Goal: Task Accomplishment & Management: Use online tool/utility

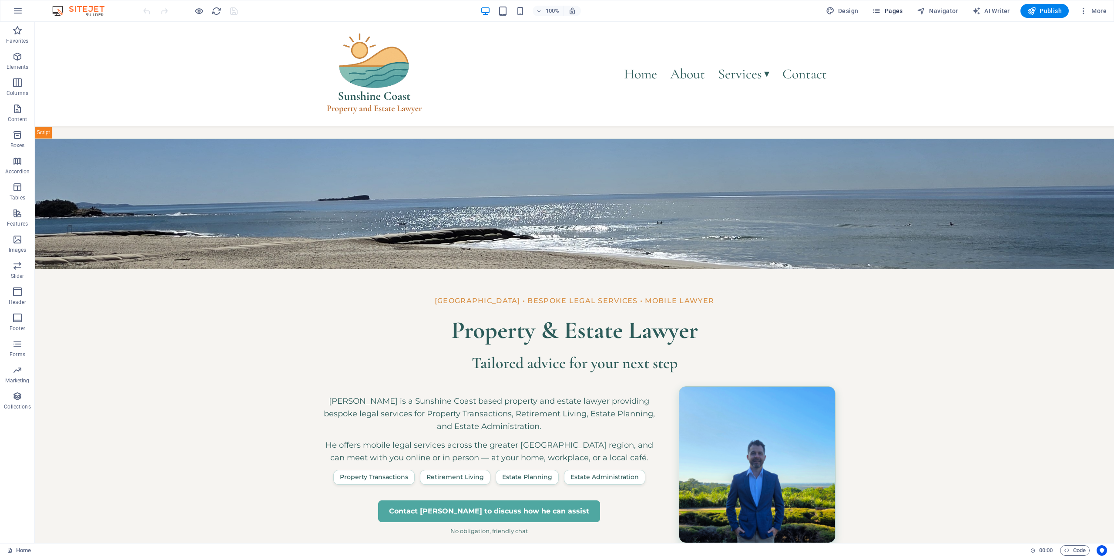
click at [895, 10] on span "Pages" at bounding box center [887, 11] width 30 height 9
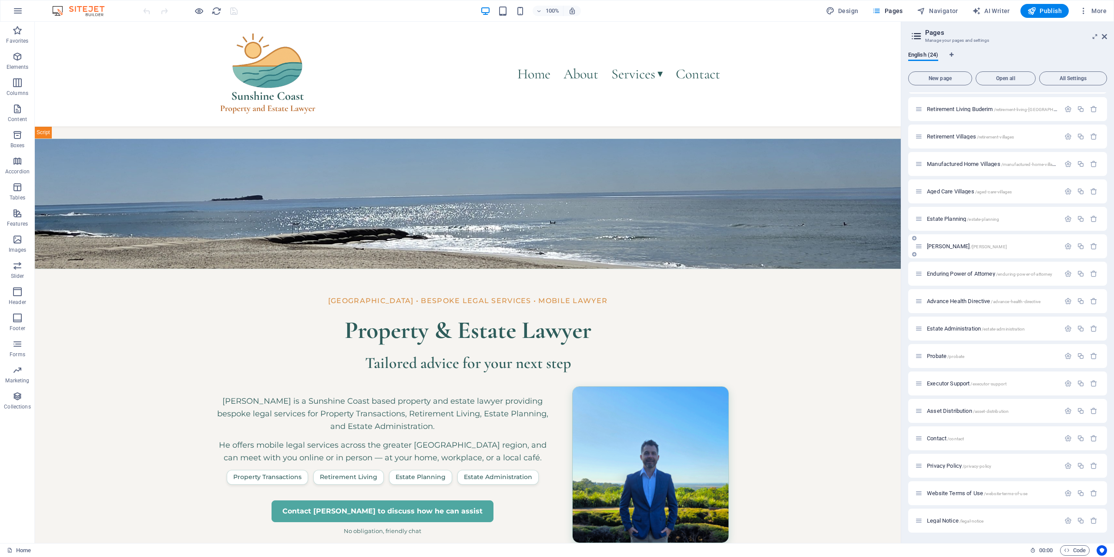
click at [938, 246] on span "[PERSON_NAME] /[PERSON_NAME]" at bounding box center [967, 246] width 80 height 7
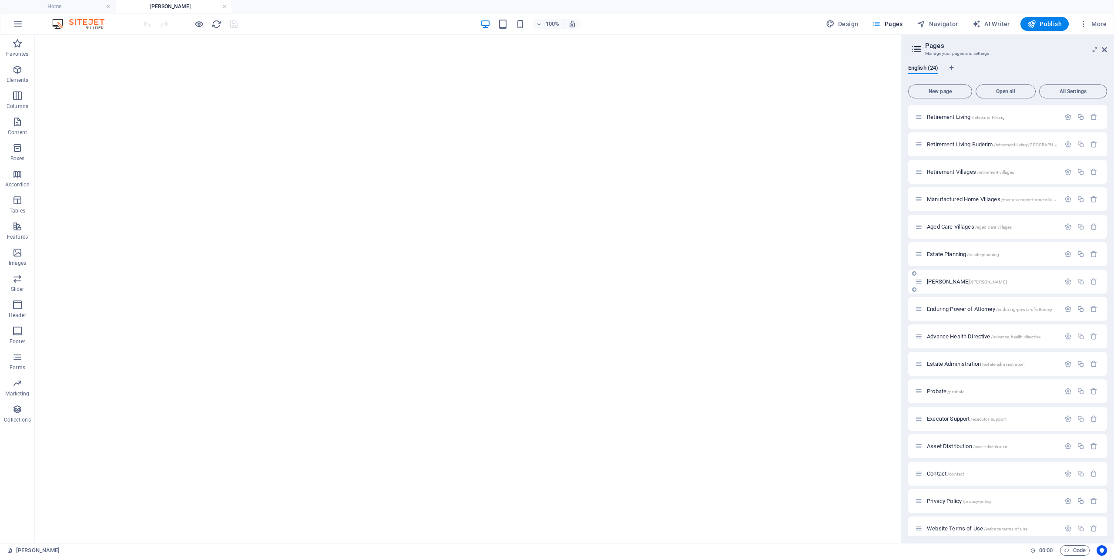
click at [954, 286] on div "[PERSON_NAME] /[PERSON_NAME]" at bounding box center [987, 281] width 145 height 10
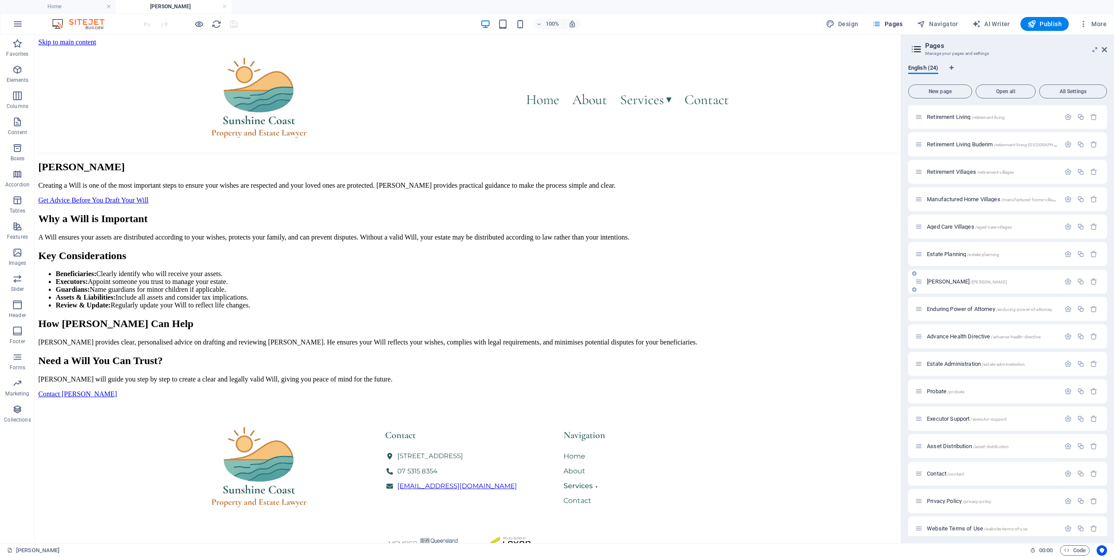
scroll to position [0, 0]
click at [955, 306] on span "Enduring Power of Attorney /enduring-power-of-attorney" at bounding box center [989, 309] width 125 height 7
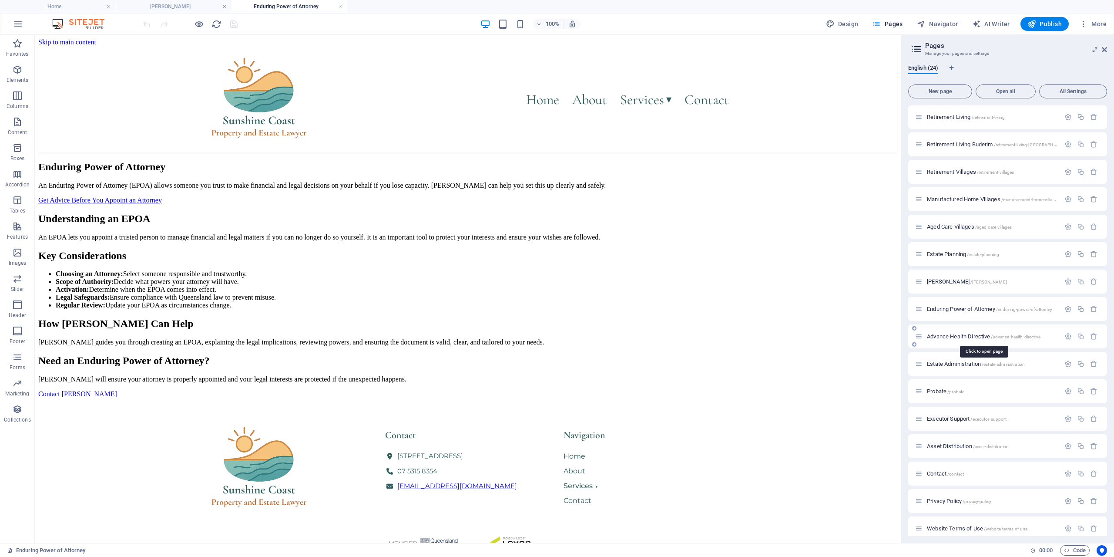
click at [955, 334] on span "Advance Health Directive /advance-health-directive" at bounding box center [984, 336] width 114 height 7
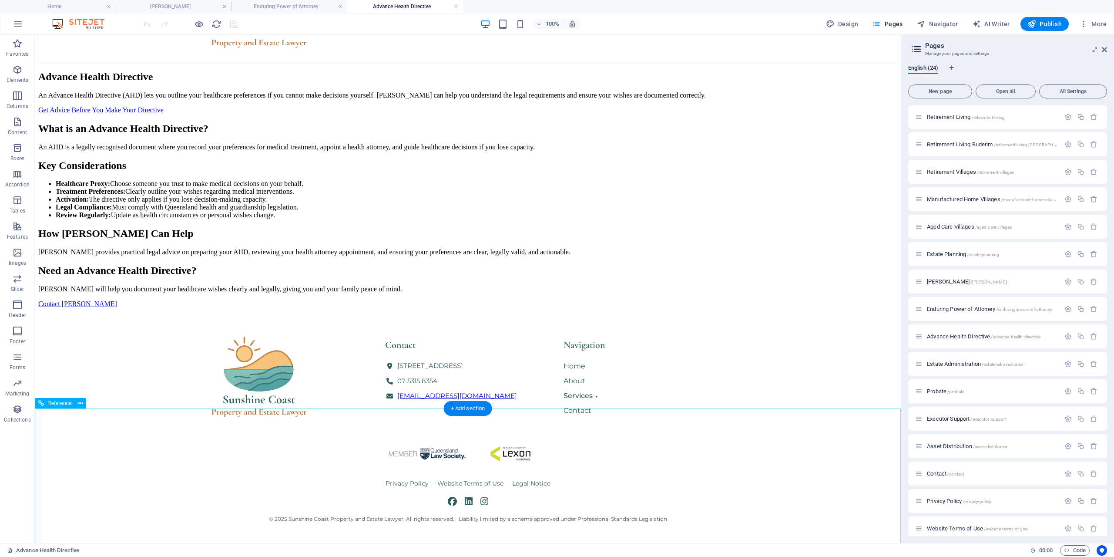
scroll to position [266, 0]
click at [22, 72] on icon "button" at bounding box center [17, 69] width 10 height 10
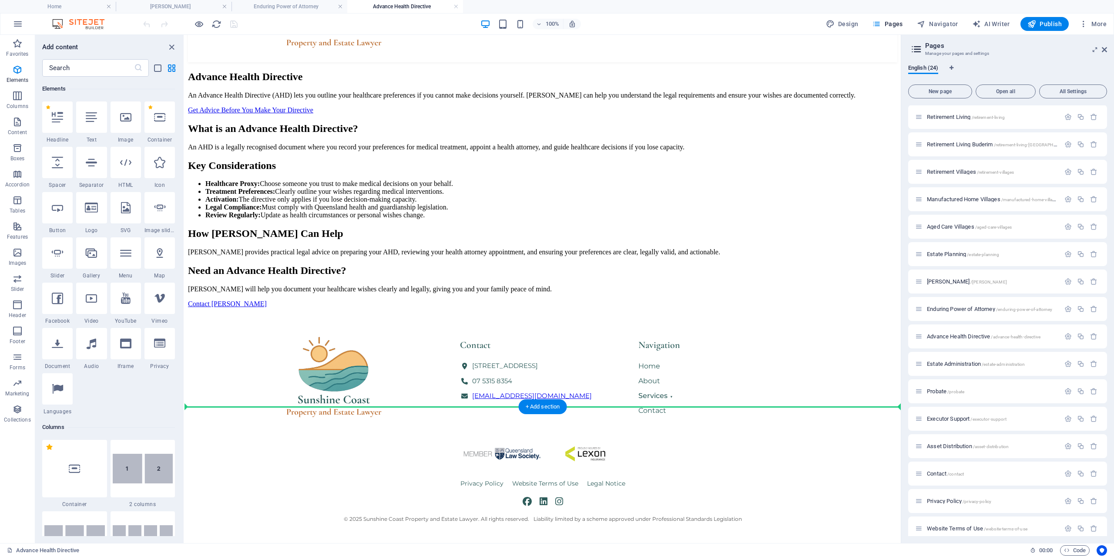
scroll to position [540, 0]
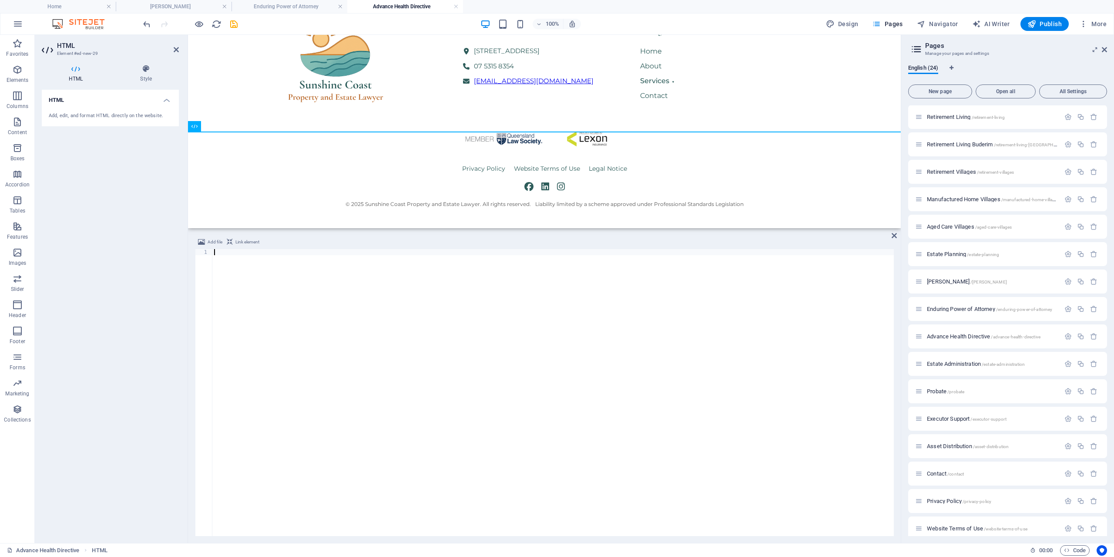
click at [429, 289] on div at bounding box center [553, 398] width 682 height 299
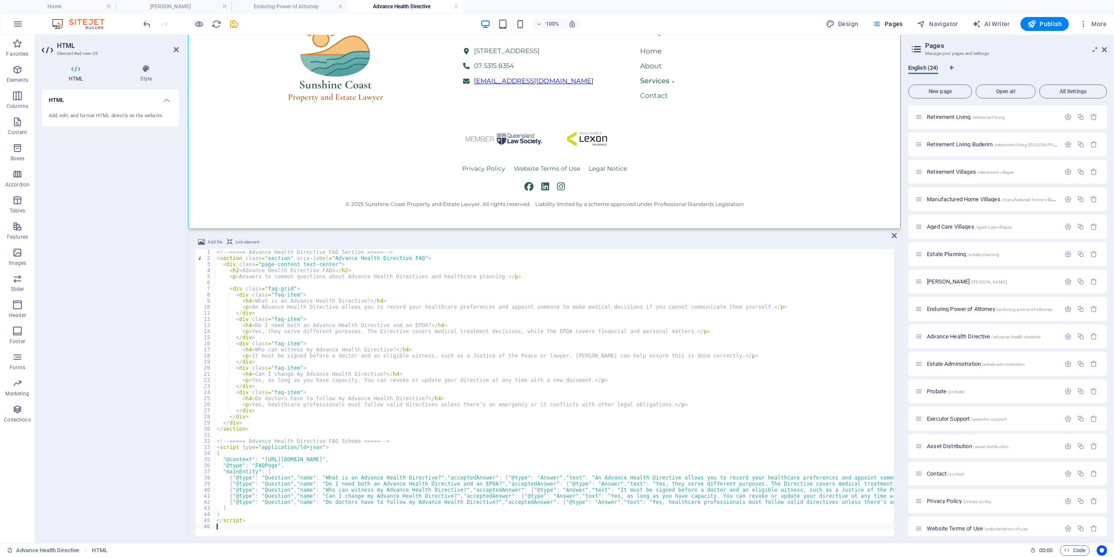
scroll to position [673, 0]
click at [545, 330] on div "<!-- ===== Advance Health Directive FAQ Section ===== --> < section class = "se…" at bounding box center [634, 398] width 839 height 299
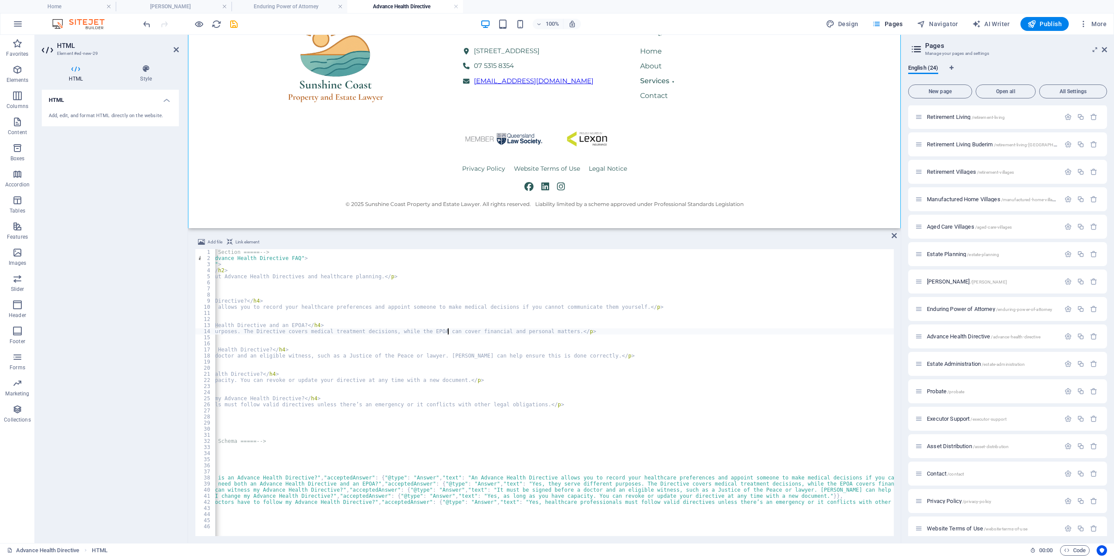
scroll to position [0, 131]
click at [801, 484] on div "<!-- ===== Advance Health Directive FAQ Section ===== --> < section class = "se…" at bounding box center [503, 398] width 839 height 299
click at [418, 309] on div "<!-- ===== Advance Health Directive FAQ Section ===== --> < section class = "se…" at bounding box center [503, 398] width 839 height 299
click at [481, 389] on div "<!-- ===== Advance Health Directive FAQ Section ===== --> < section class = "se…" at bounding box center [503, 398] width 839 height 299
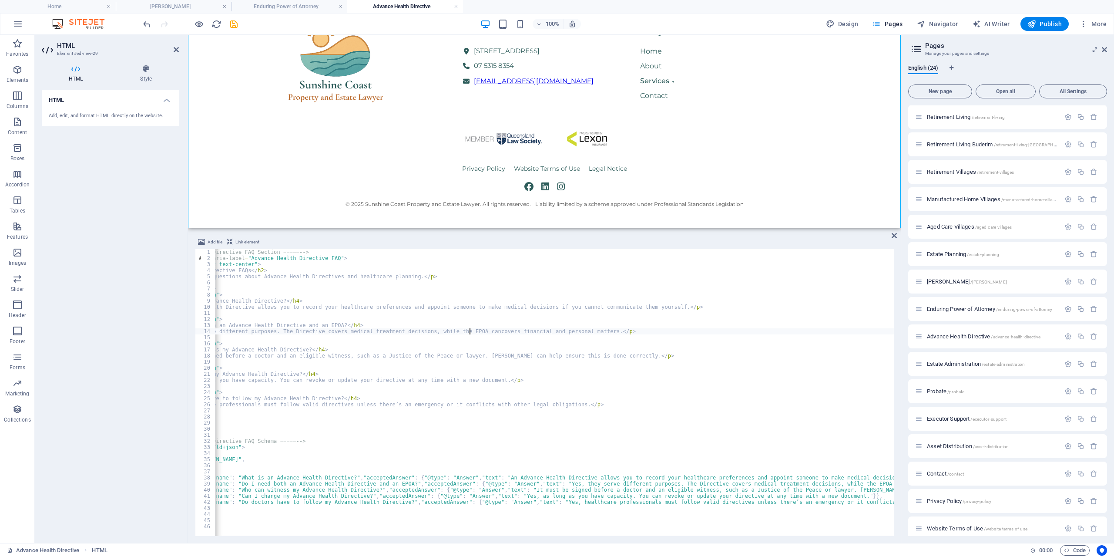
type textarea "<p>Yes, they serve different purposes. The Directive covers medical treatment d…"
click at [893, 233] on icon at bounding box center [894, 235] width 5 height 7
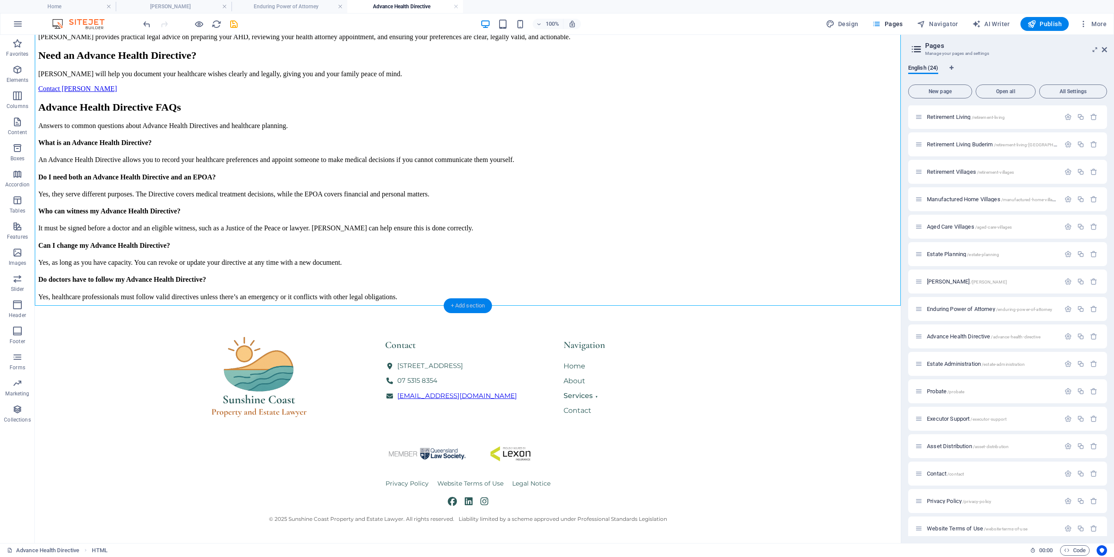
click at [467, 310] on div "+ Add section" at bounding box center [468, 305] width 48 height 15
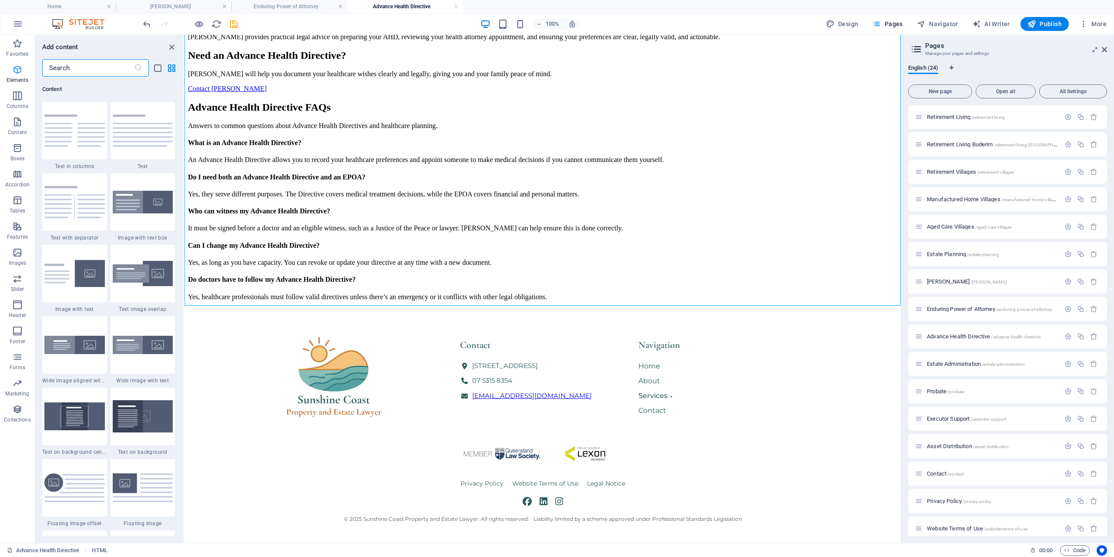
scroll to position [1579, 0]
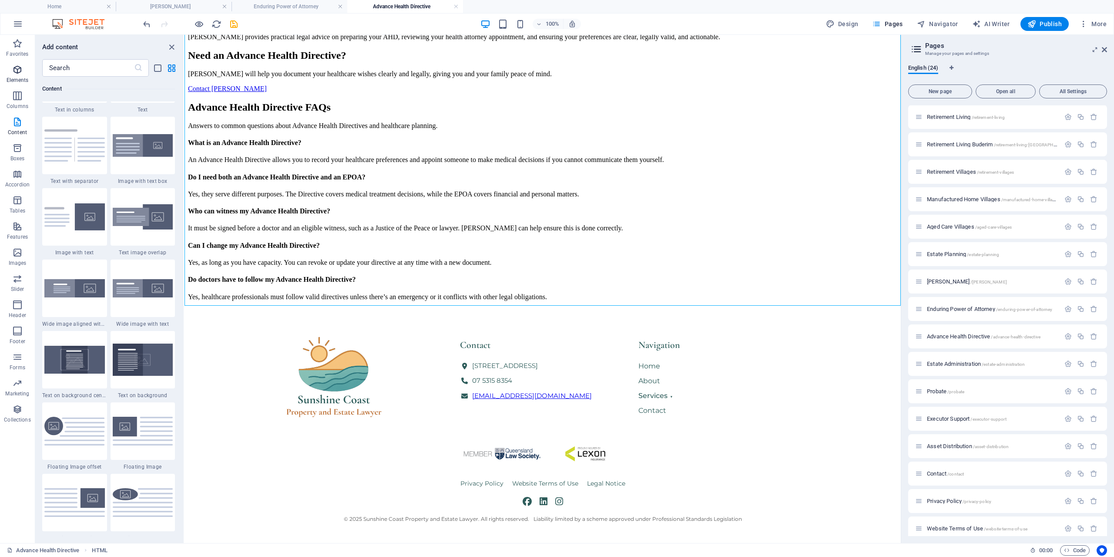
click at [23, 76] on span "Elements" at bounding box center [17, 74] width 35 height 21
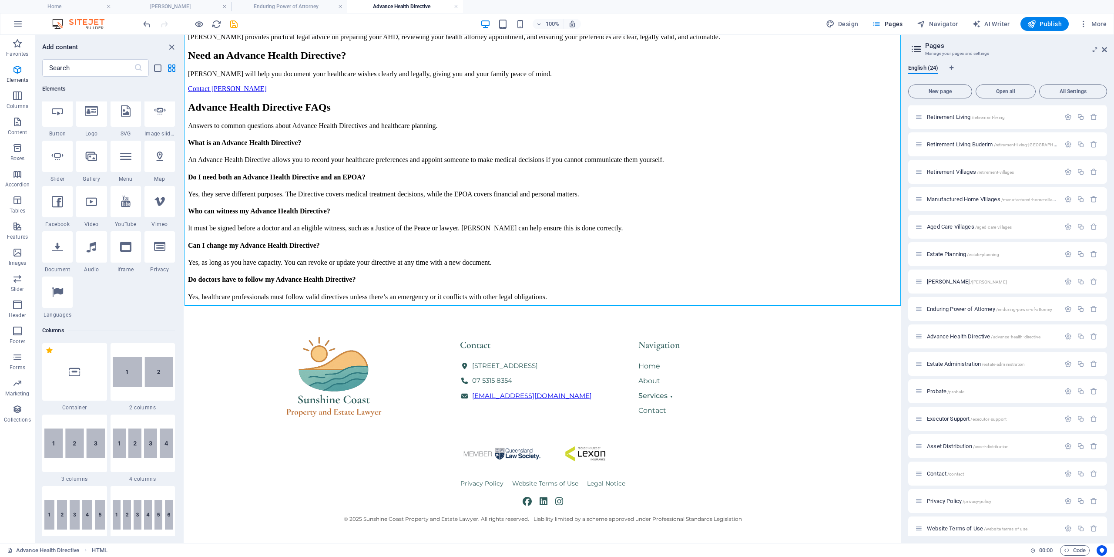
scroll to position [93, 0]
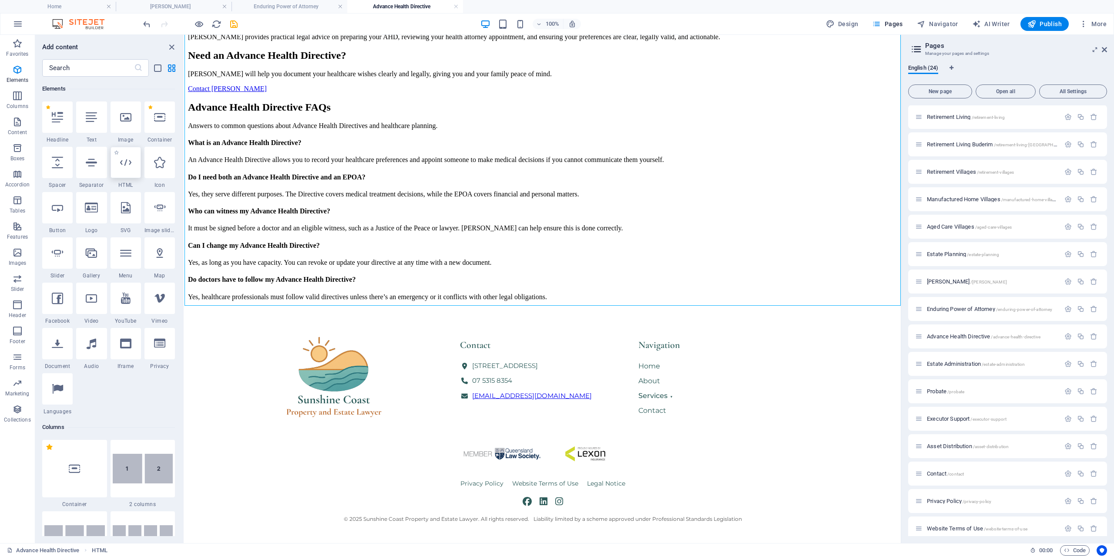
click at [124, 163] on icon at bounding box center [125, 162] width 11 height 11
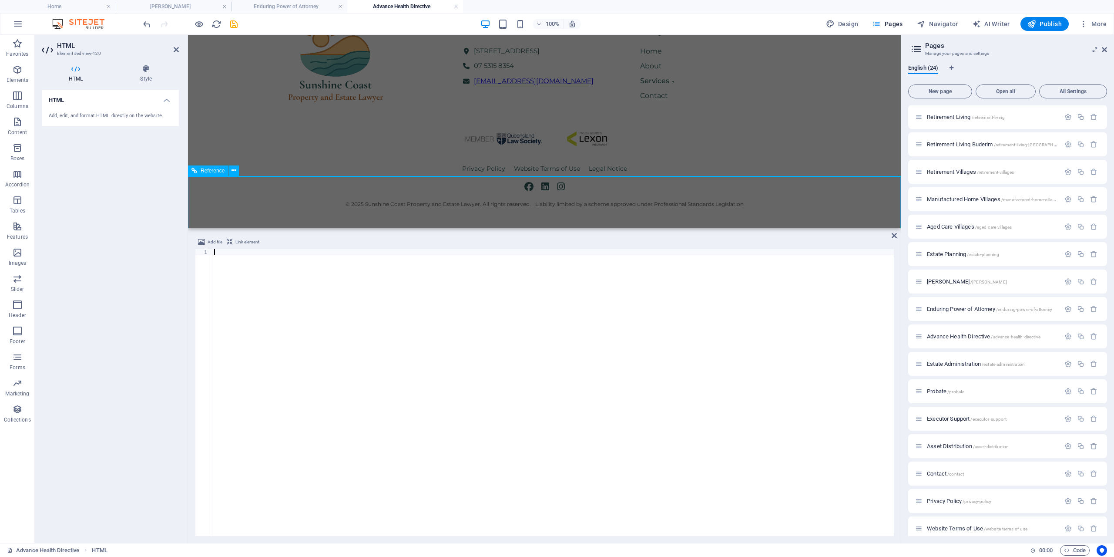
scroll to position [721, 0]
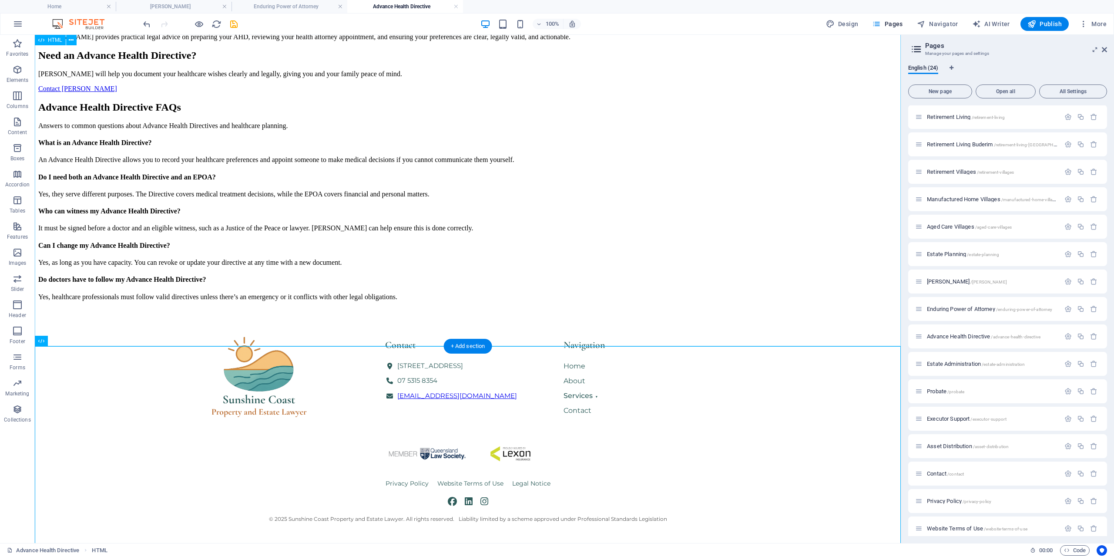
scroll to position [329, 0]
click at [73, 40] on icon at bounding box center [71, 40] width 5 height 9
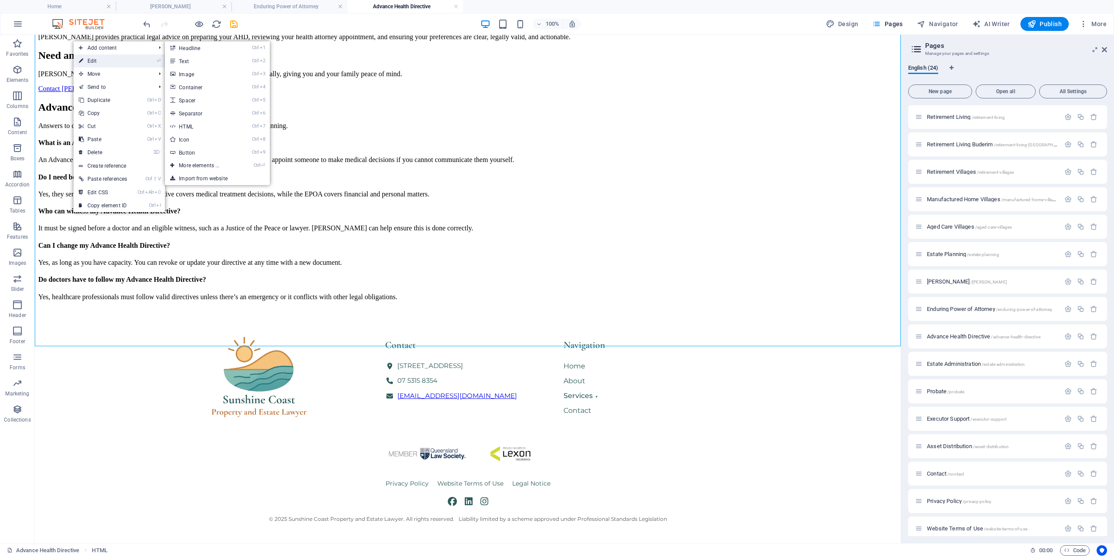
click at [84, 58] on link "⏎ Edit" at bounding box center [103, 60] width 59 height 13
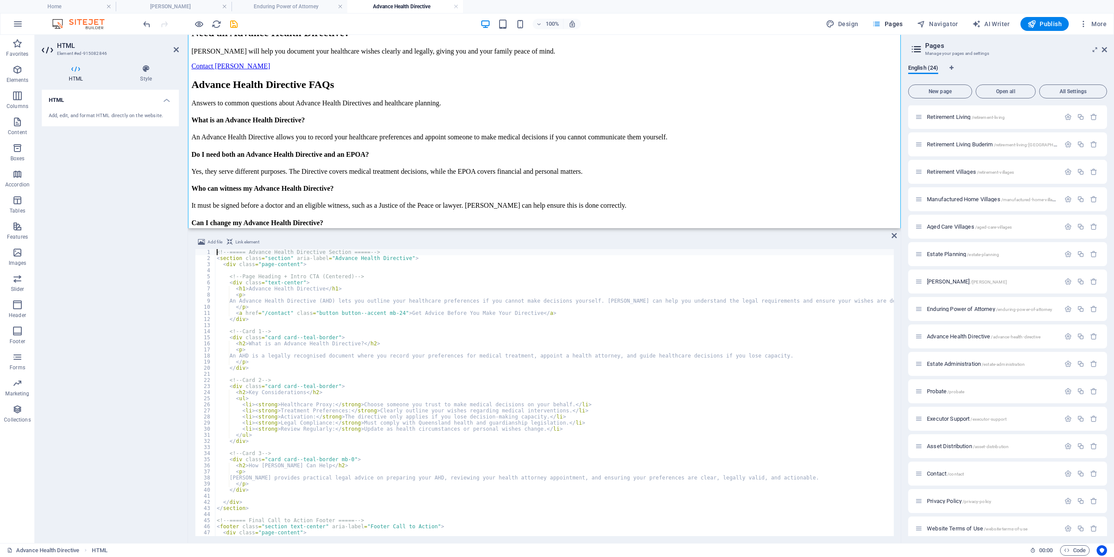
scroll to position [48, 0]
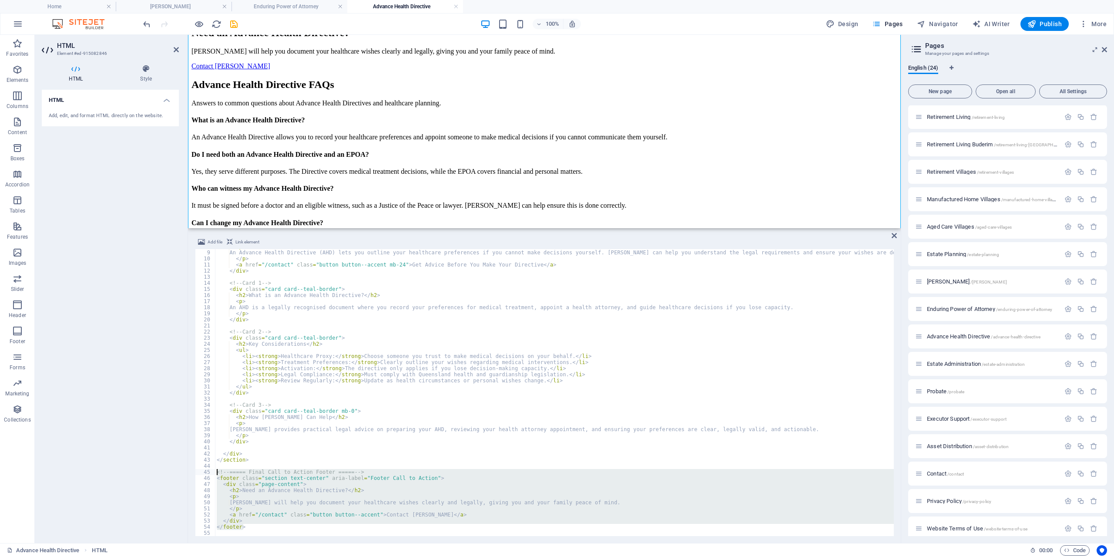
drag, startPoint x: 255, startPoint y: 526, endPoint x: 206, endPoint y: 473, distance: 72.4
click at [215, 473] on div "< p > An Advance Health Directive (AHD) lets you outline your healthcare prefer…" at bounding box center [554, 392] width 679 height 287
type textarea "<!-- ===== Final Call to Action Footer ===== --> <footer class="section text-ce…"
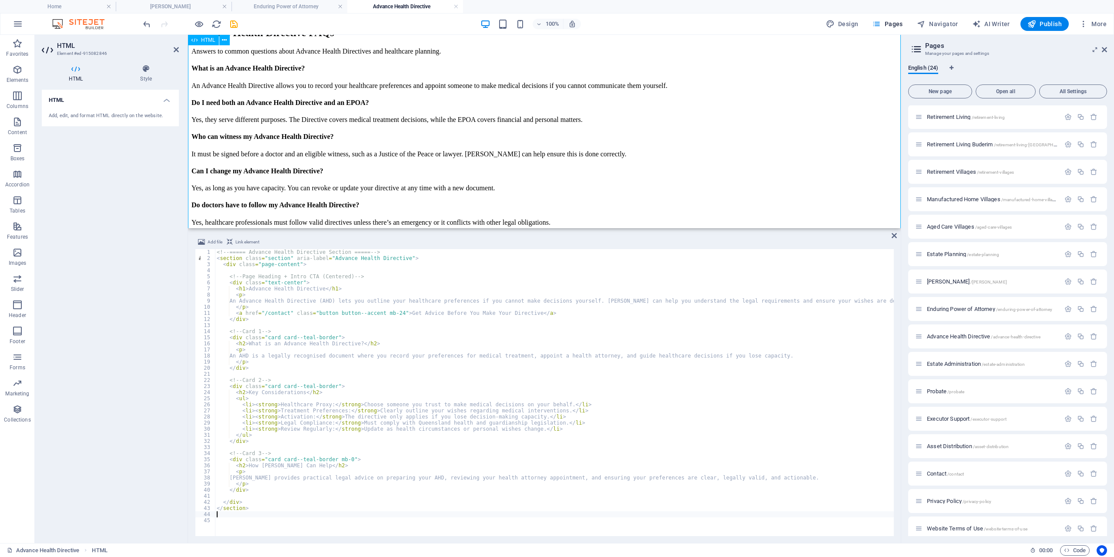
click at [897, 237] on div "Add file Link element 1 2 3 4 5 6 7 8 9 10 11 12 13 14 15 16 17 18 19 20 21 22 …" at bounding box center [544, 386] width 713 height 313
click at [891, 235] on div "Add file Link element 1 2 3 4 5 6 7 8 9 10 11 12 13 14 15 16 17 18 19 20 21 22 …" at bounding box center [544, 386] width 713 height 313
click at [893, 235] on icon at bounding box center [894, 235] width 5 height 7
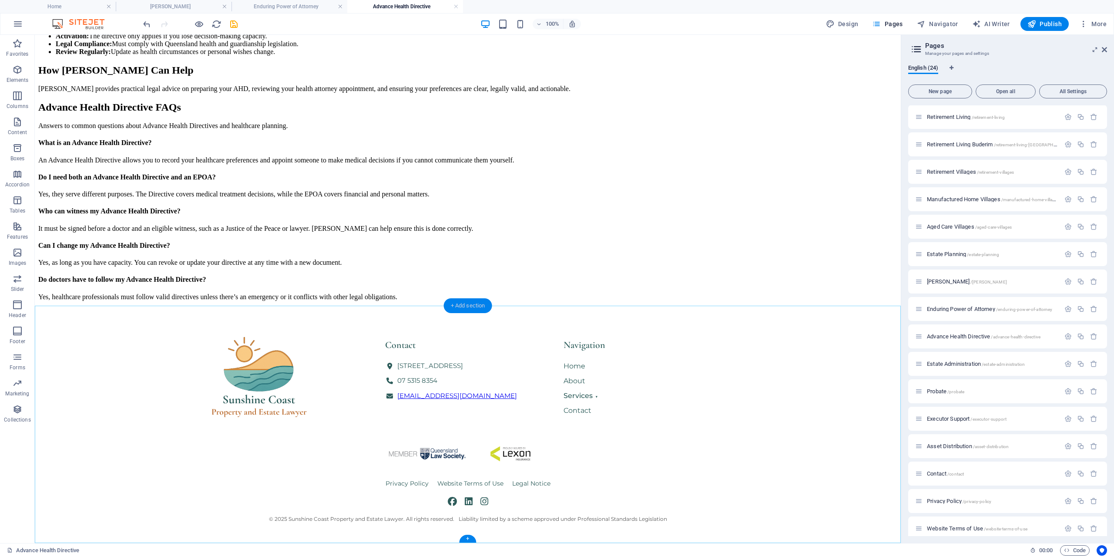
drag, startPoint x: 469, startPoint y: 306, endPoint x: 112, endPoint y: 175, distance: 380.4
click at [469, 306] on div "+ Add section" at bounding box center [468, 305] width 48 height 15
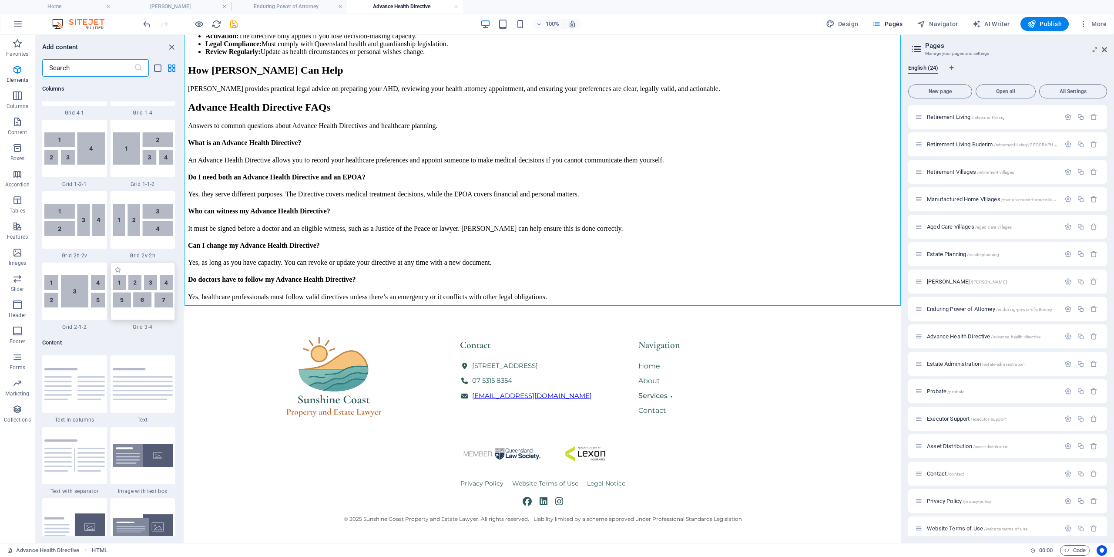
scroll to position [1523, 0]
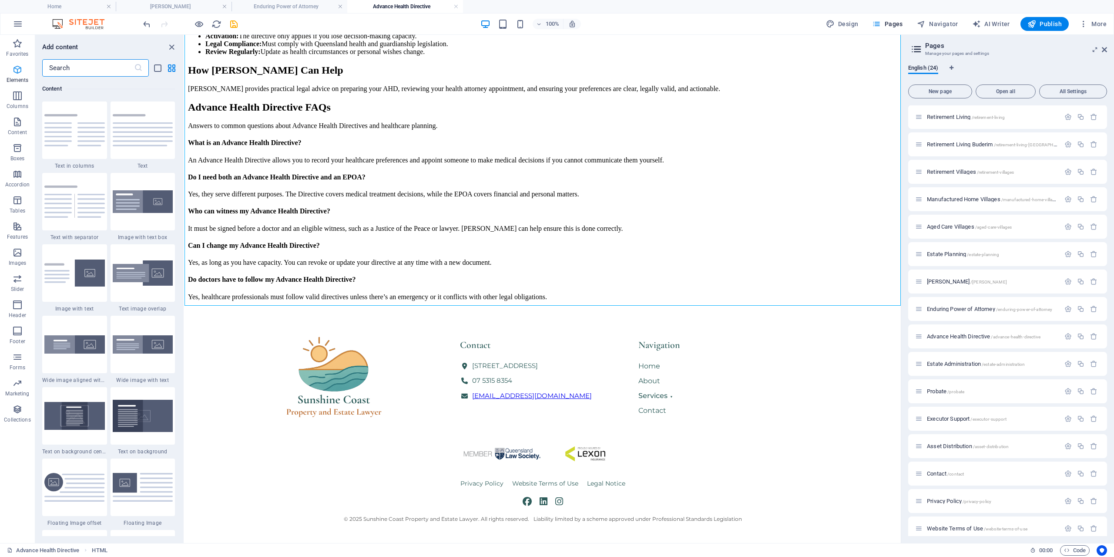
click at [18, 73] on icon "button" at bounding box center [17, 69] width 10 height 10
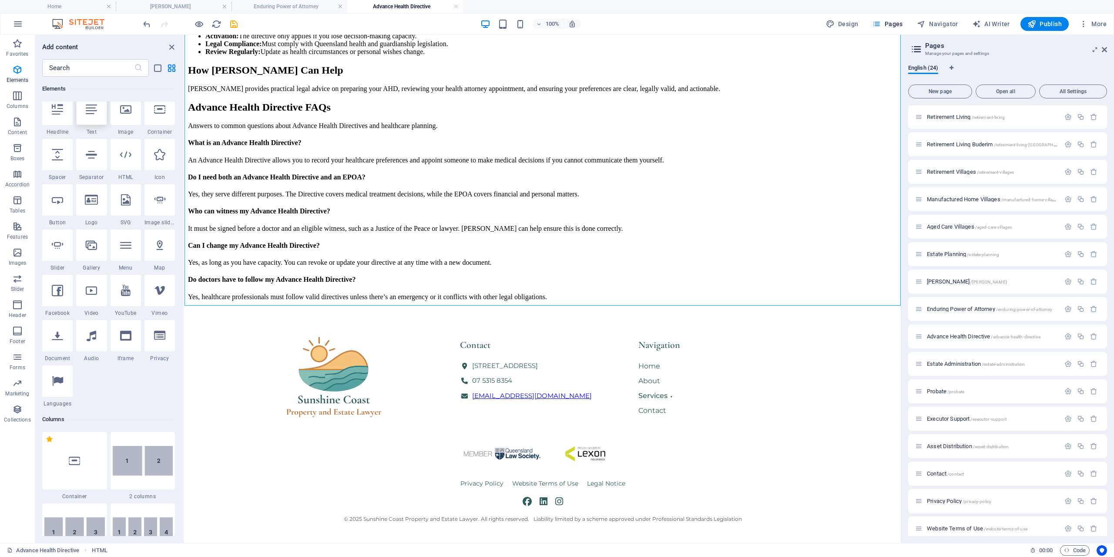
scroll to position [93, 0]
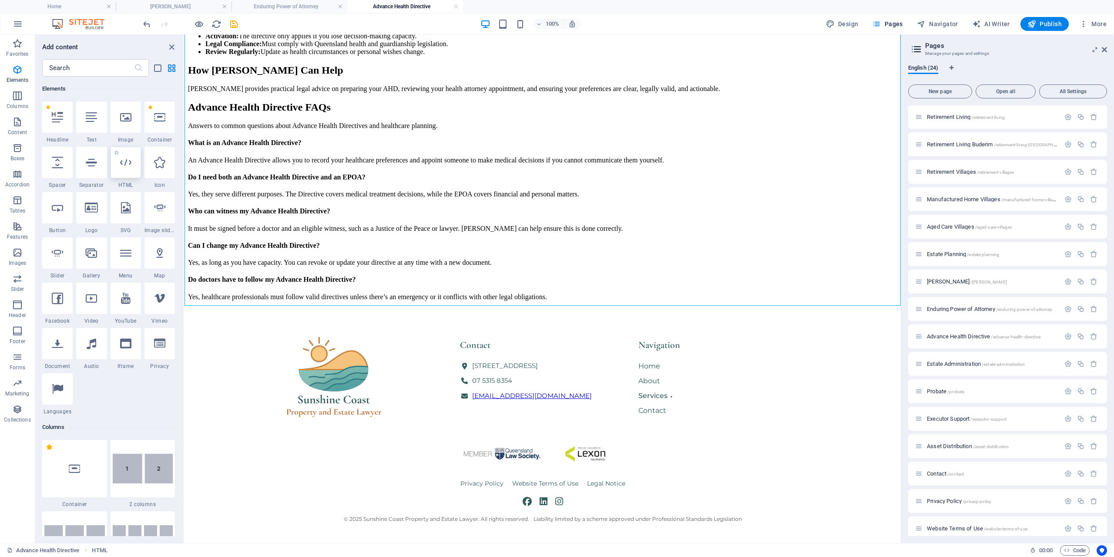
drag, startPoint x: 130, startPoint y: 169, endPoint x: 48, endPoint y: 189, distance: 84.3
click at [130, 169] on div at bounding box center [126, 162] width 30 height 31
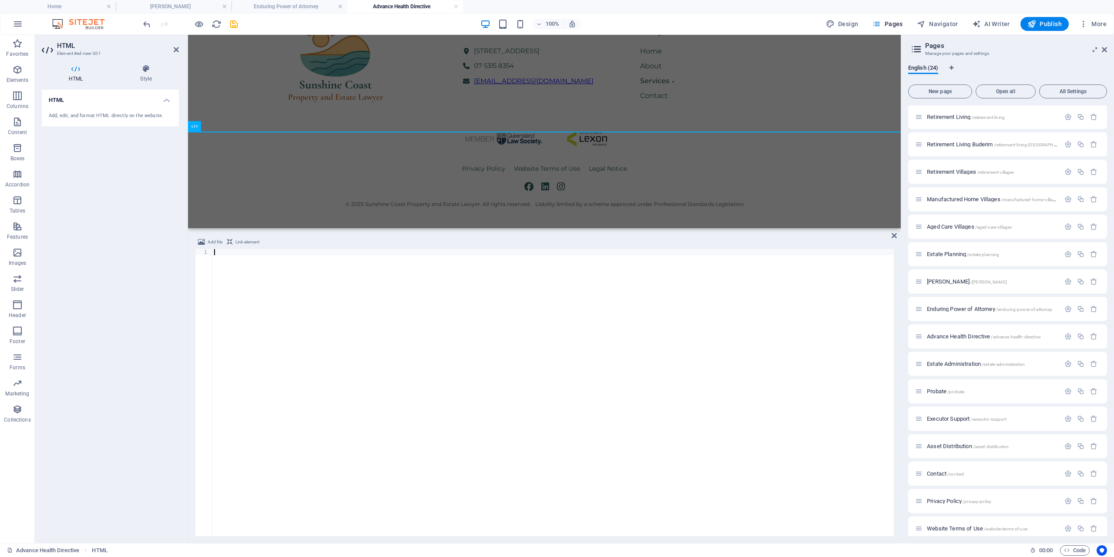
type textarea "</footer>"
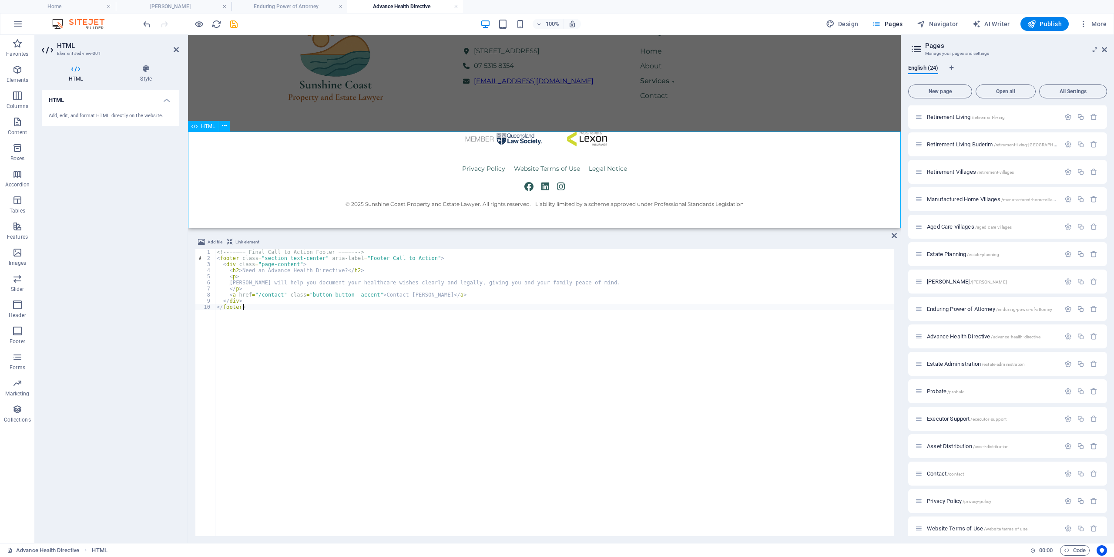
click at [895, 236] on icon at bounding box center [894, 235] width 5 height 7
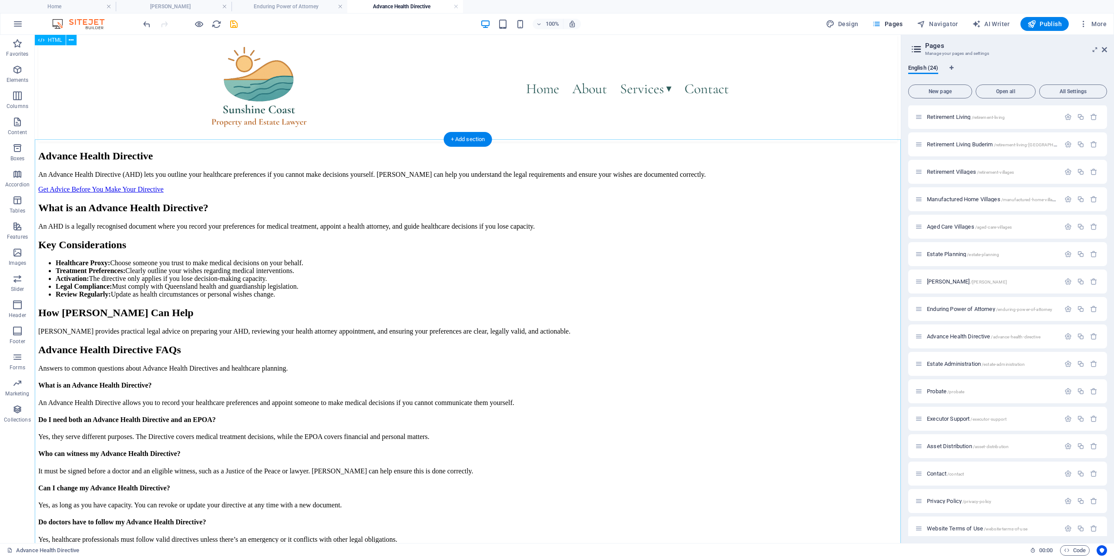
scroll to position [0, 0]
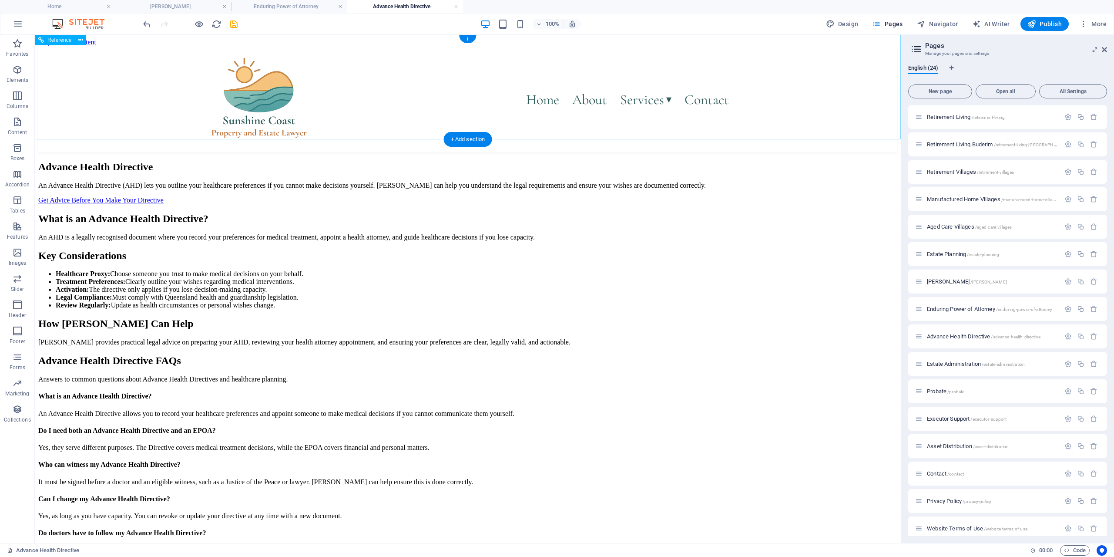
click at [411, 70] on div "Home About Services ▾ Property Transactions Retirement Living Estate Planning E…" at bounding box center [467, 99] width 859 height 106
click at [232, 23] on icon "save" at bounding box center [234, 24] width 10 height 10
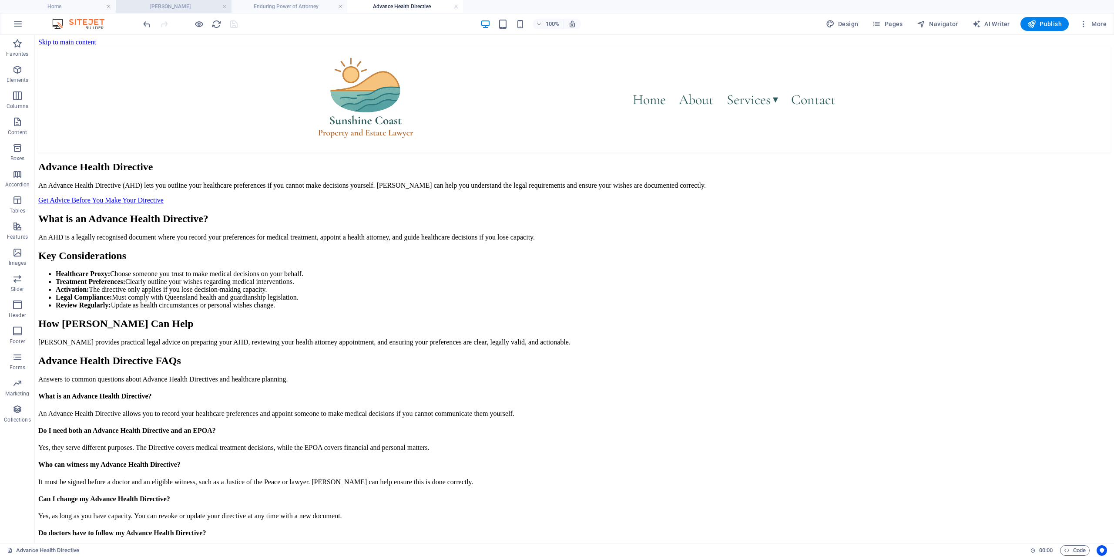
click at [165, 4] on h4 "[PERSON_NAME]" at bounding box center [174, 7] width 116 height 10
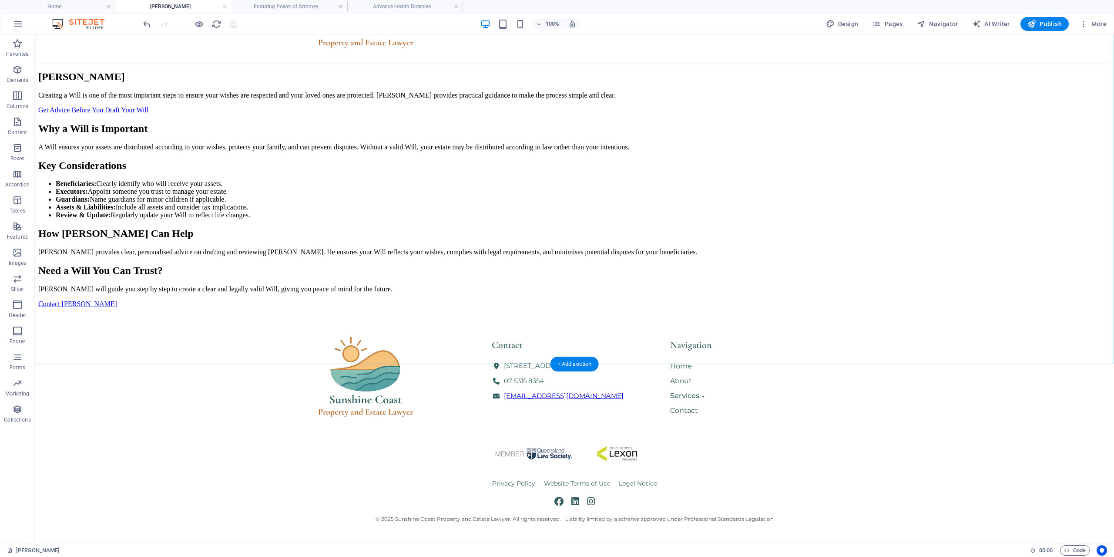
scroll to position [311, 0]
click at [582, 365] on div "+ Add section" at bounding box center [575, 364] width 48 height 15
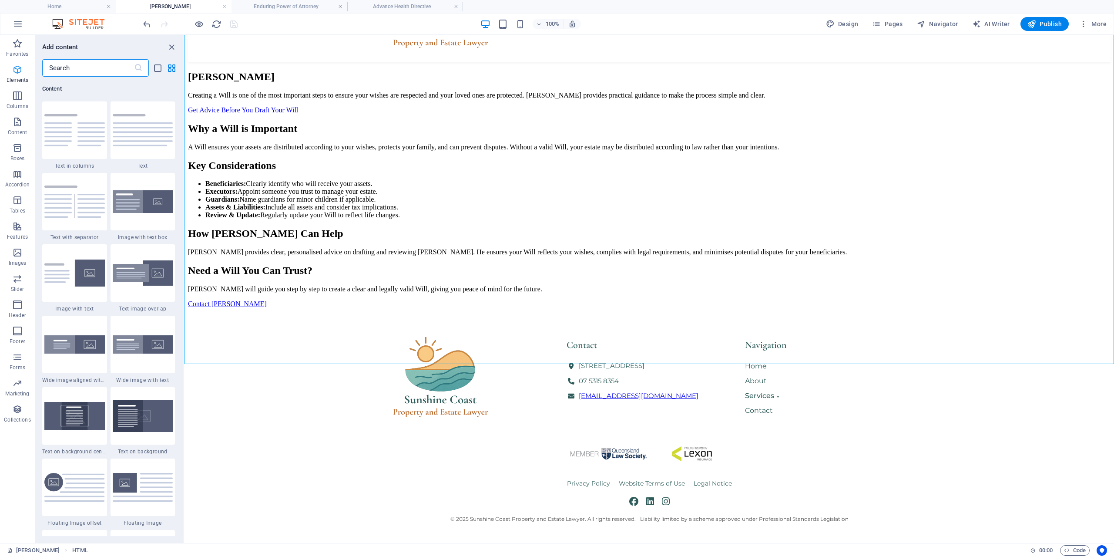
scroll to position [1523, 0]
click at [20, 69] on icon "button" at bounding box center [17, 69] width 10 height 10
click at [29, 68] on span "Elements" at bounding box center [17, 74] width 35 height 21
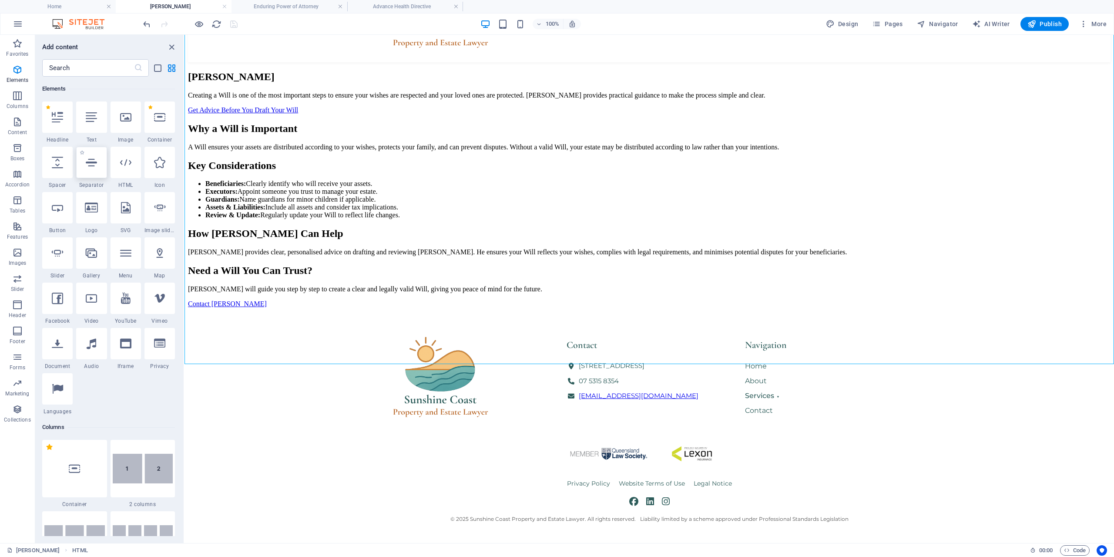
scroll to position [93, 0]
click at [130, 170] on div at bounding box center [126, 162] width 30 height 31
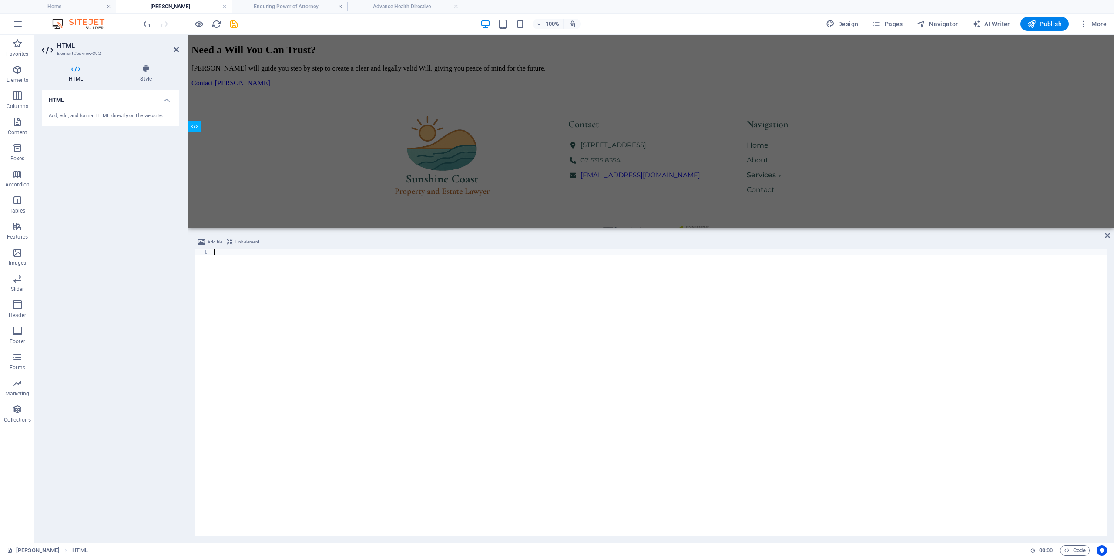
scroll to position [543, 0]
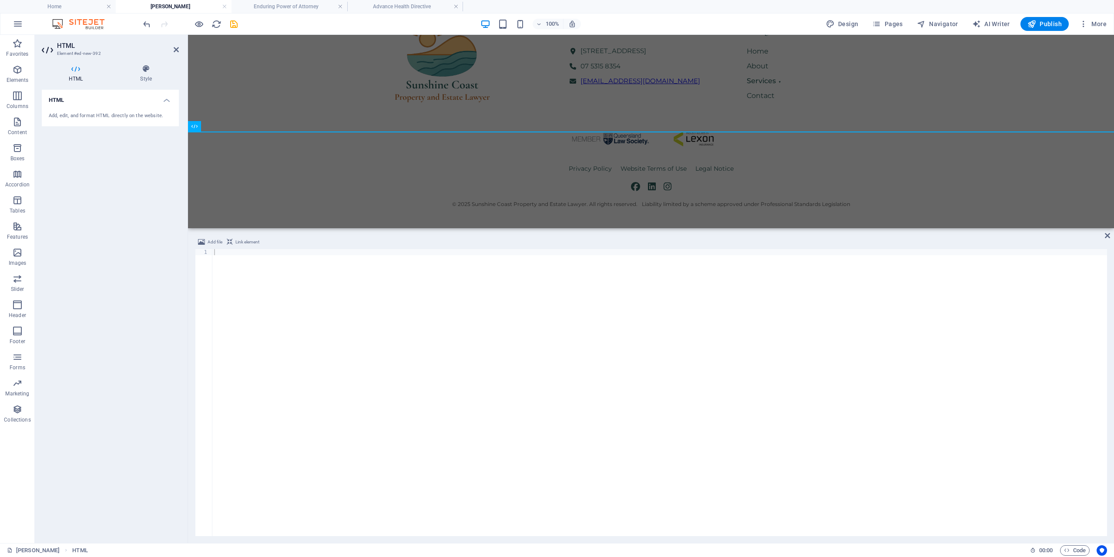
click at [529, 361] on div at bounding box center [659, 398] width 895 height 299
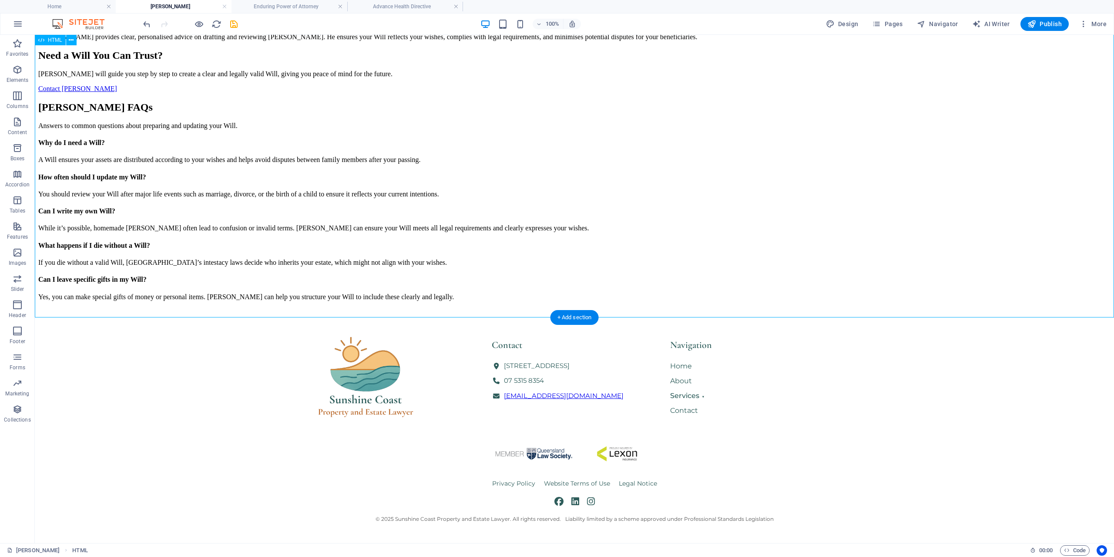
scroll to position [355, 0]
click at [78, 41] on div "HTML" at bounding box center [58, 40] width 47 height 11
click at [72, 43] on icon at bounding box center [71, 40] width 5 height 9
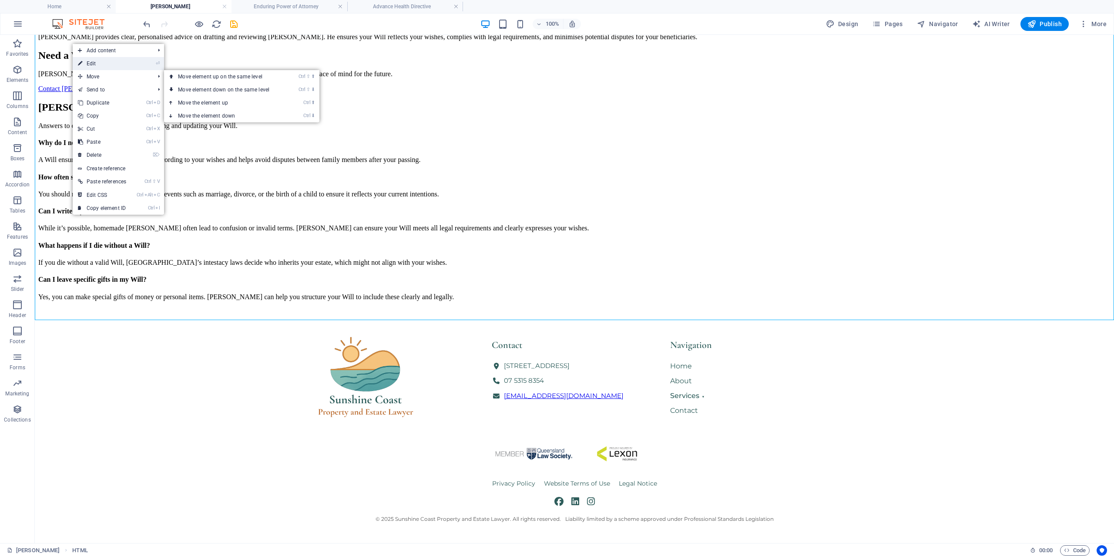
click at [100, 64] on link "⏎ Edit" at bounding box center [102, 63] width 59 height 13
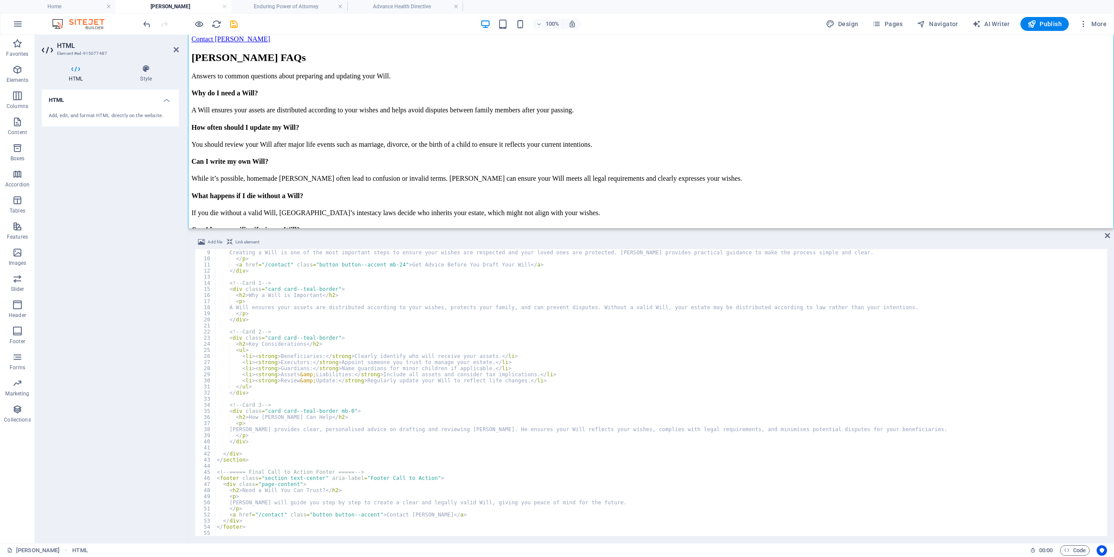
scroll to position [48, 0]
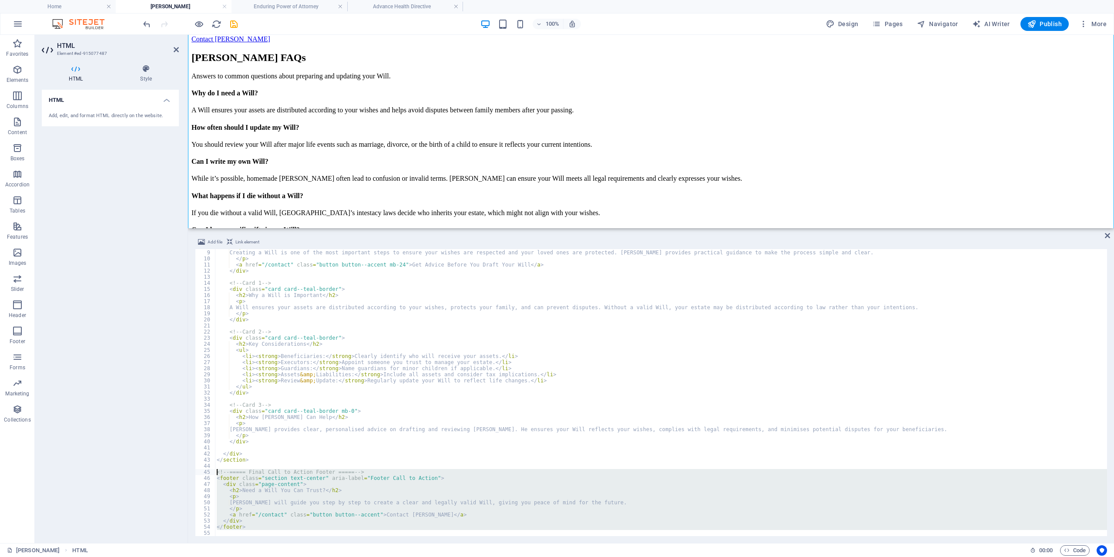
drag, startPoint x: 260, startPoint y: 530, endPoint x: 198, endPoint y: 470, distance: 87.1
click at [215, 470] on div "< p > Creating a Will is one of the most important steps to ensure your wishes …" at bounding box center [661, 392] width 892 height 287
type textarea "<!-- ===== Final Call to Action Footer ===== --> <footer class="section text-ce…"
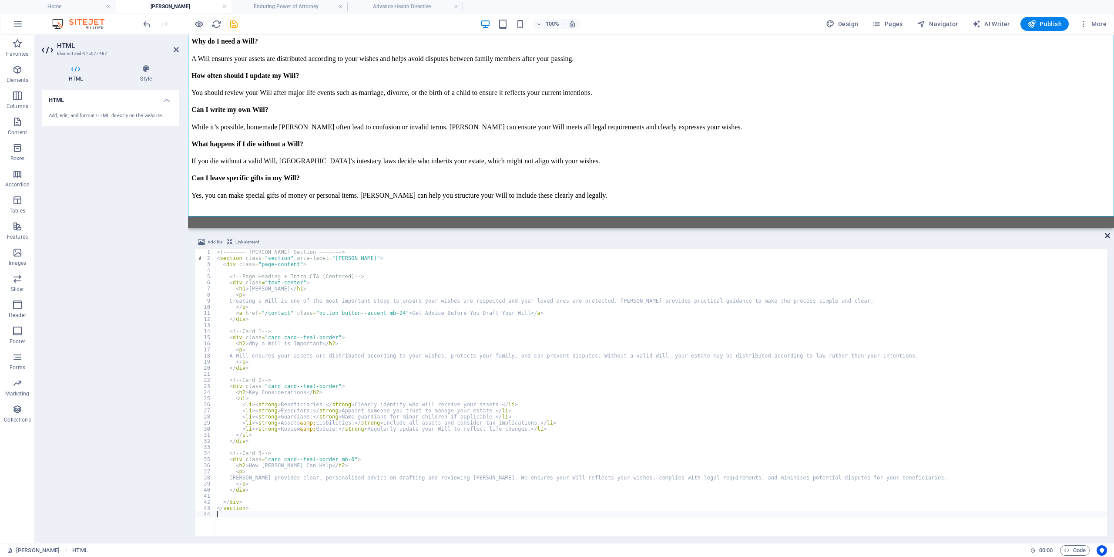
click at [1109, 234] on icon at bounding box center [1107, 235] width 5 height 7
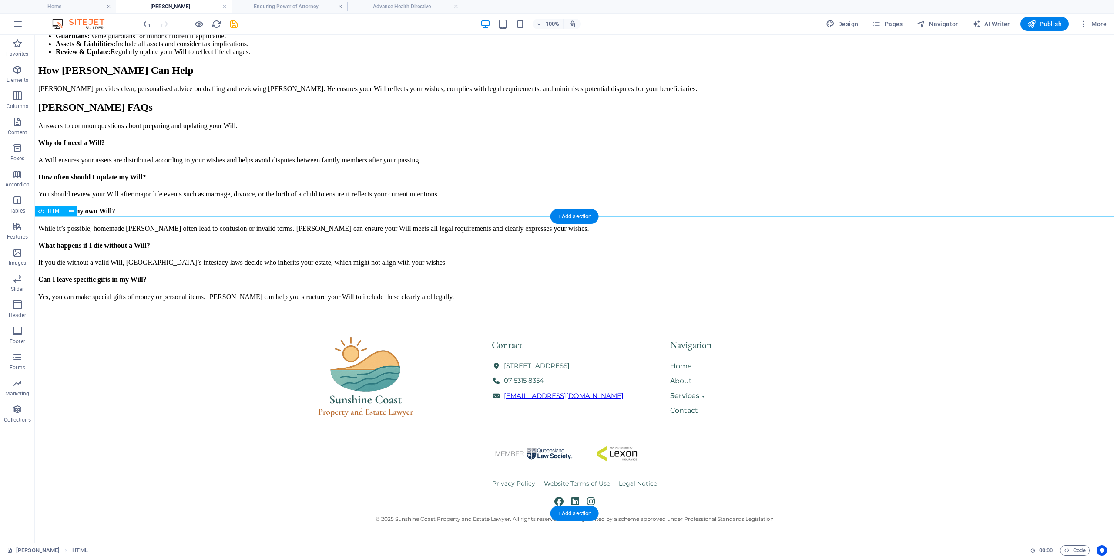
scroll to position [562, 0]
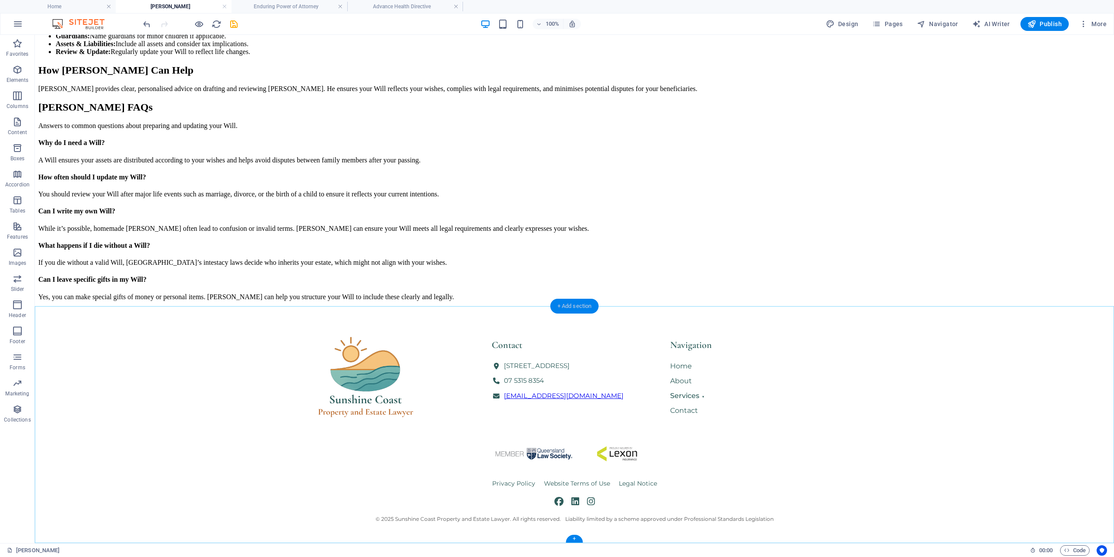
drag, startPoint x: 579, startPoint y: 311, endPoint x: 544, endPoint y: 279, distance: 47.4
click at [579, 311] on div "+ Add section" at bounding box center [575, 306] width 48 height 15
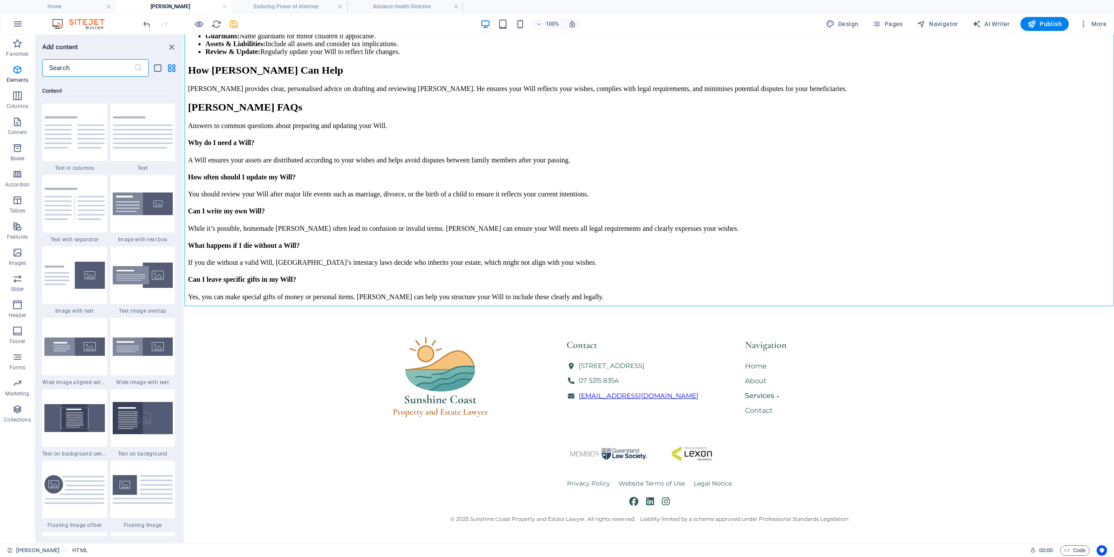
scroll to position [1523, 0]
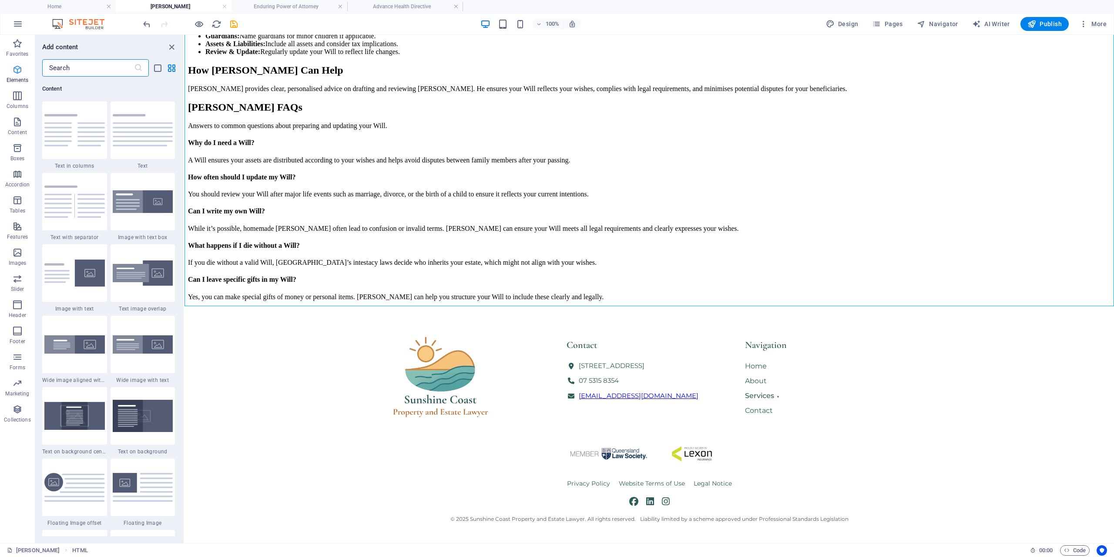
drag, startPoint x: 37, startPoint y: 81, endPoint x: 30, endPoint y: 81, distance: 6.6
click at [35, 81] on div "Favorites 1 Star Headline 1 Star Container Elements 1 Star Headline 1 Star Text…" at bounding box center [109, 306] width 148 height 459
click at [30, 79] on span "Elements" at bounding box center [17, 74] width 35 height 21
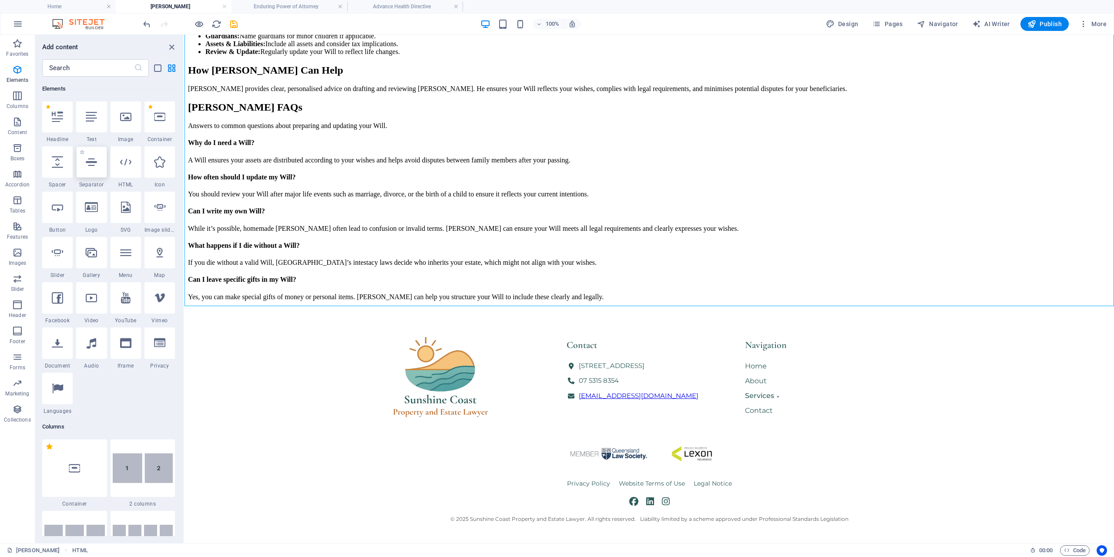
scroll to position [93, 0]
click at [127, 168] on div at bounding box center [126, 162] width 30 height 31
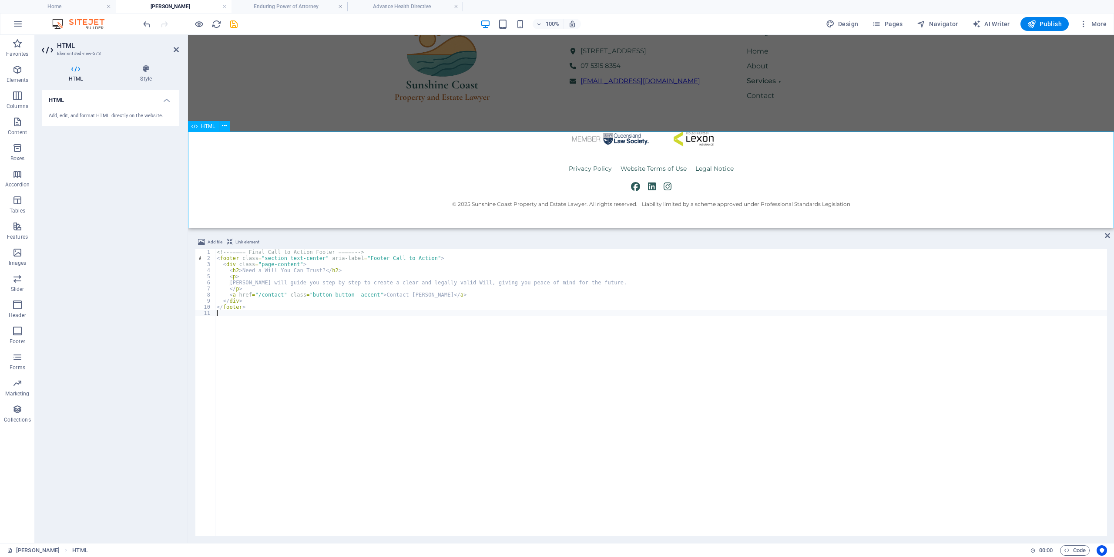
click at [1110, 237] on icon at bounding box center [1107, 235] width 5 height 7
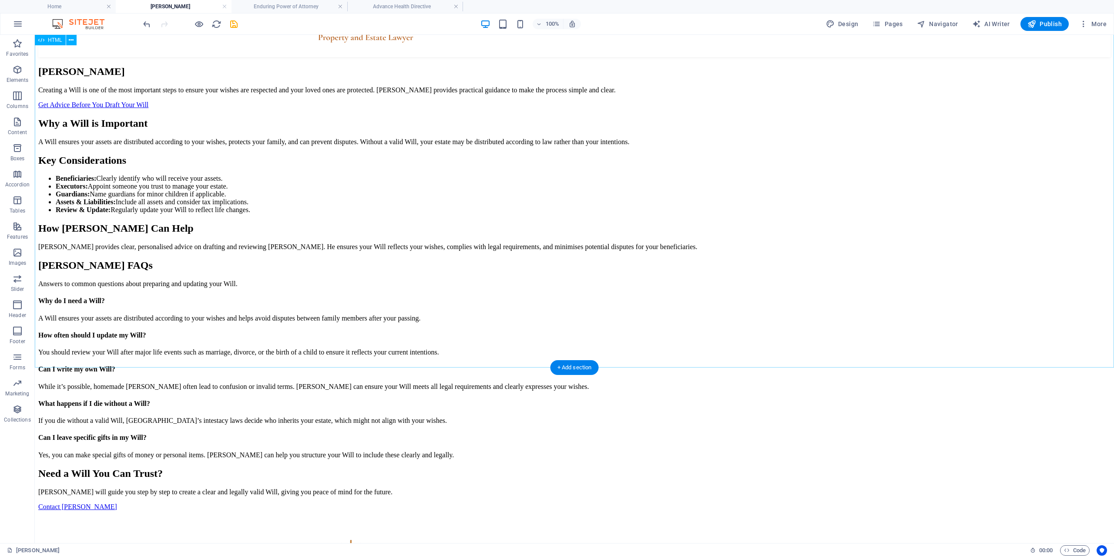
scroll to position [0, 0]
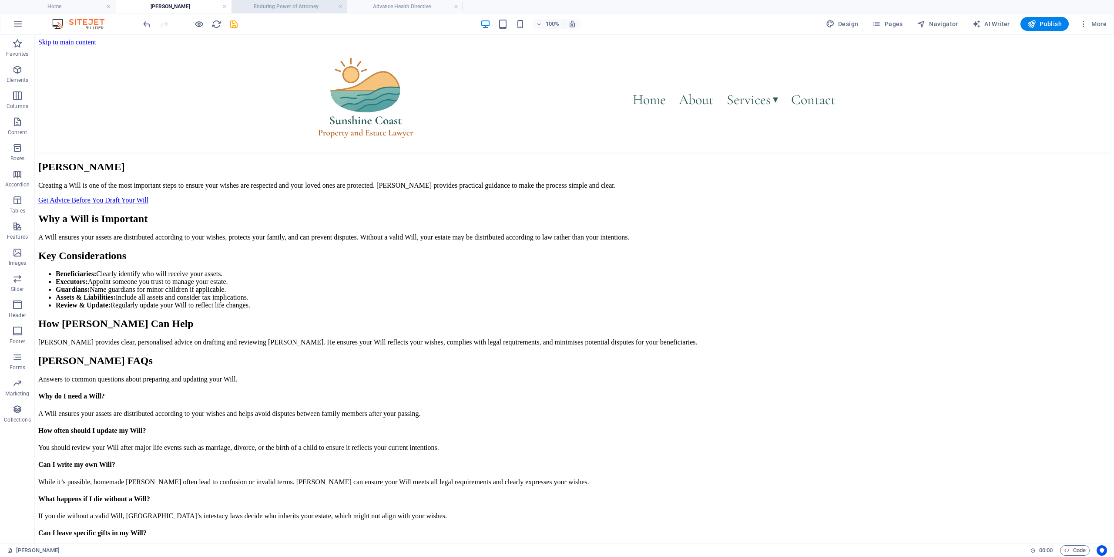
click at [287, 6] on h4 "Enduring Power of Attorney" at bounding box center [290, 7] width 116 height 10
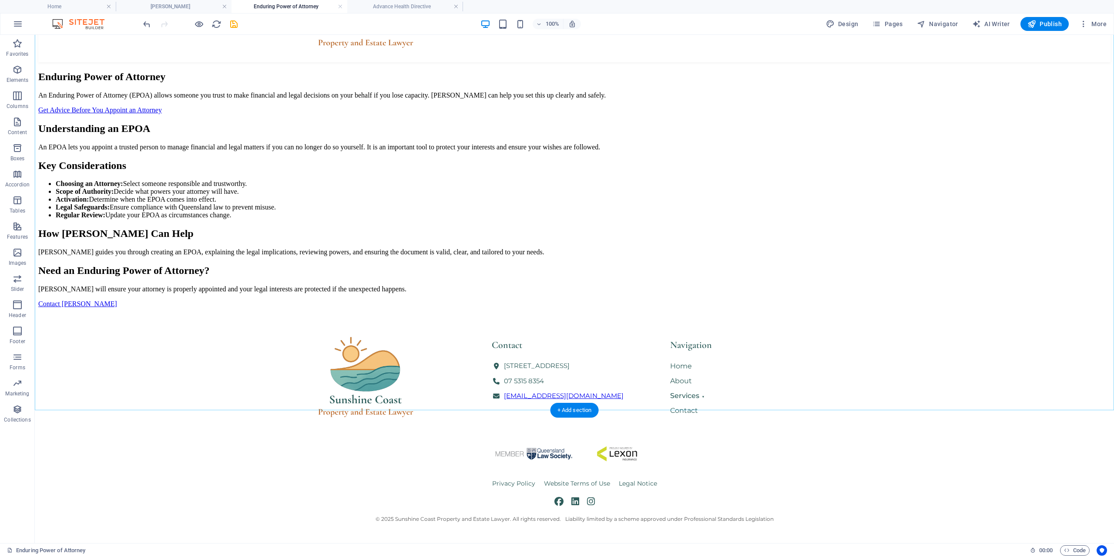
scroll to position [311, 0]
click at [567, 363] on div "+ Add section" at bounding box center [575, 364] width 48 height 15
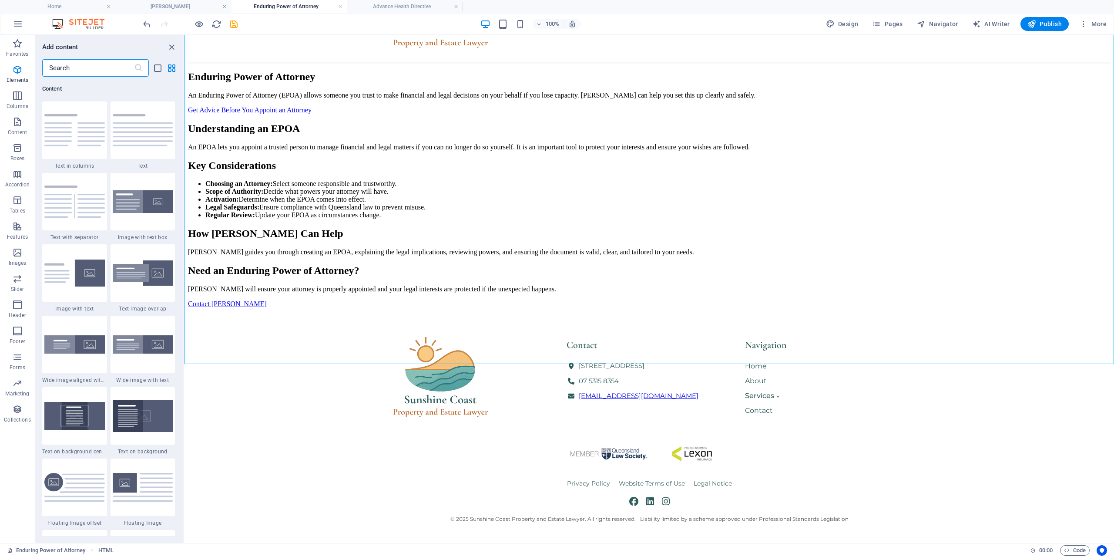
scroll to position [1523, 0]
click at [17, 71] on icon "button" at bounding box center [17, 69] width 10 height 10
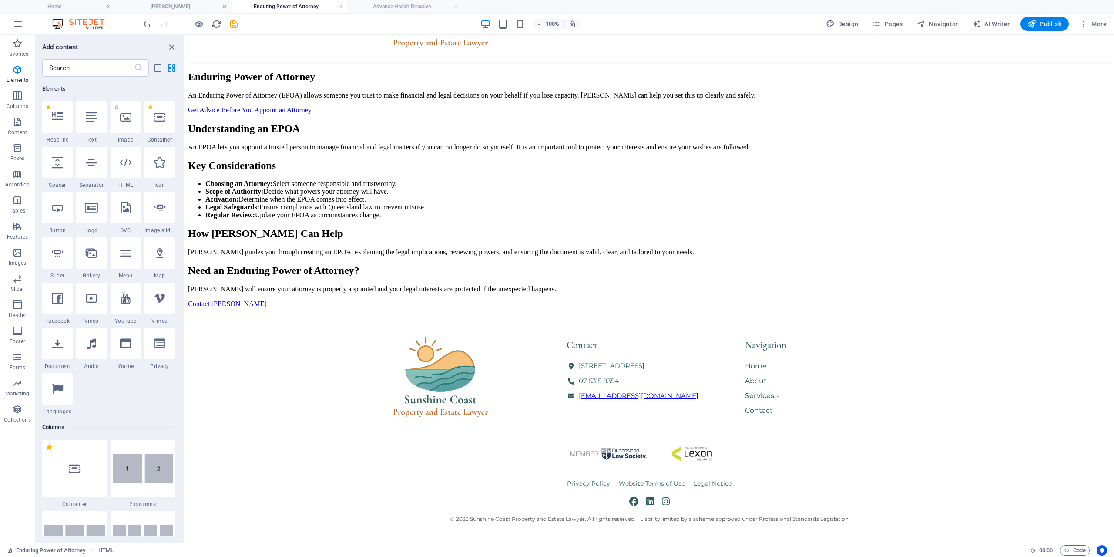
scroll to position [93, 0]
click at [131, 169] on div at bounding box center [126, 162] width 30 height 31
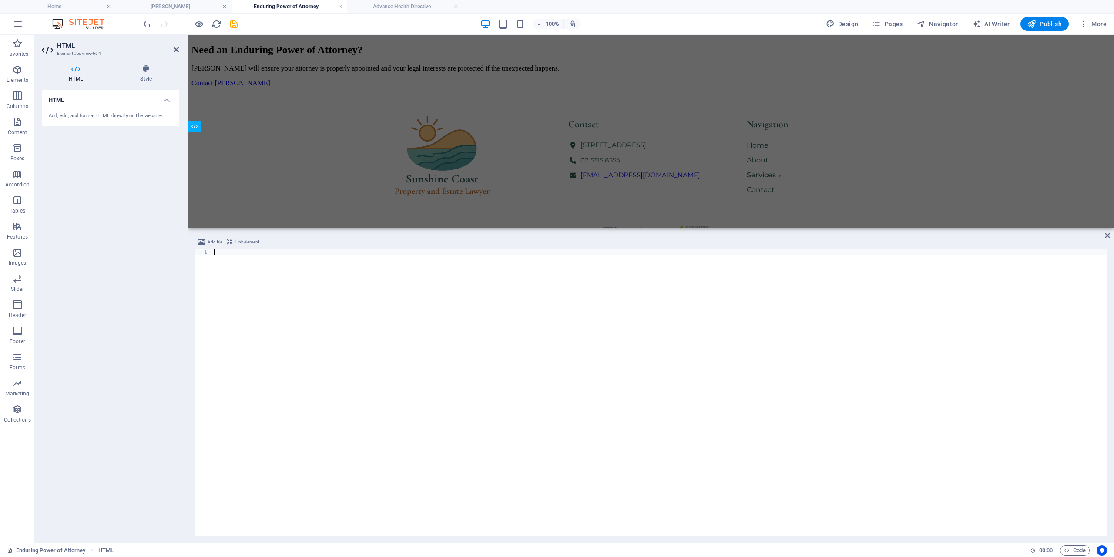
scroll to position [543, 0]
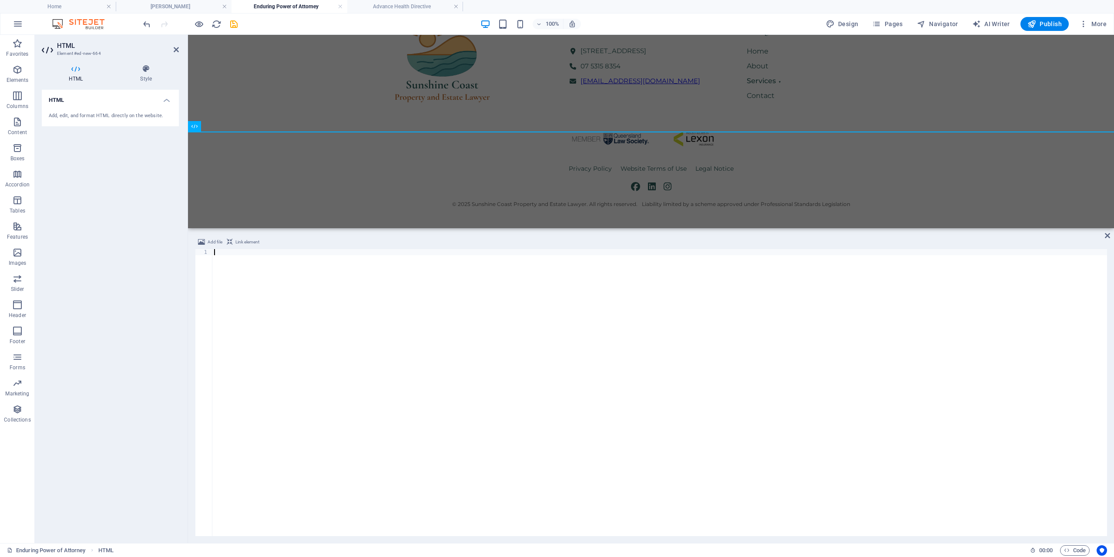
click at [354, 303] on div at bounding box center [659, 398] width 895 height 299
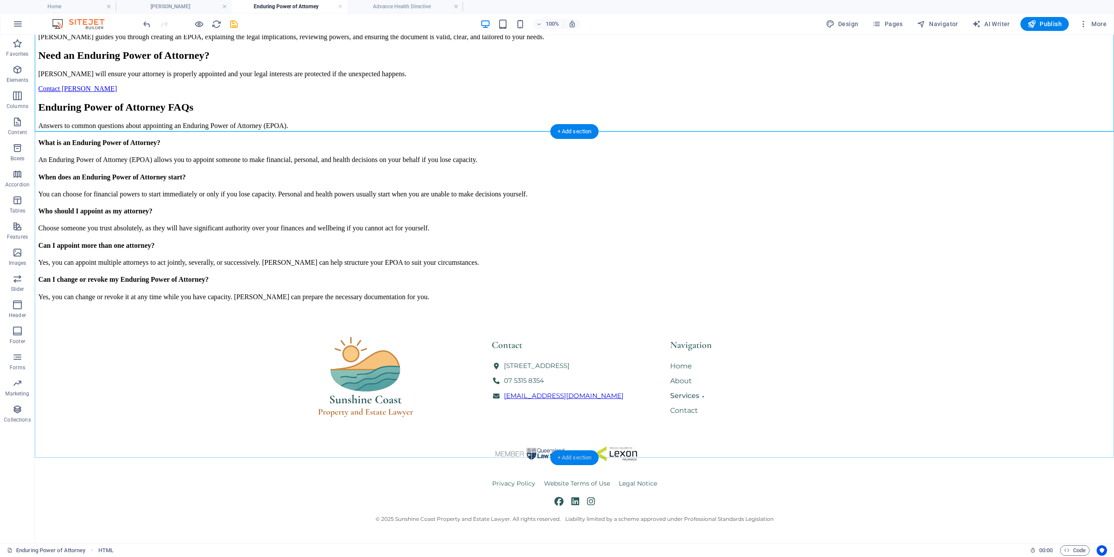
click at [564, 457] on div "+ Add section" at bounding box center [575, 457] width 48 height 15
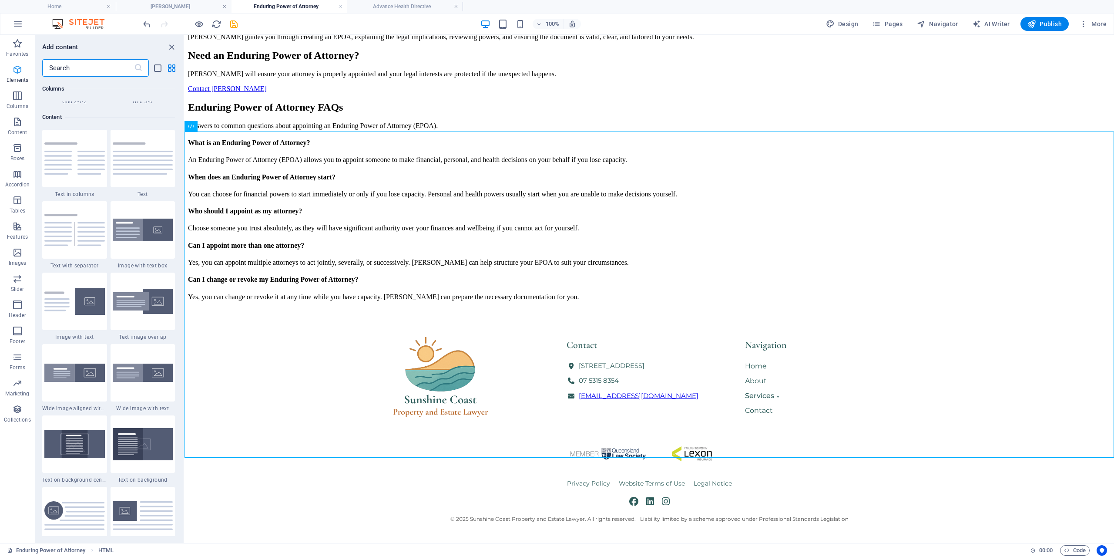
scroll to position [1523, 0]
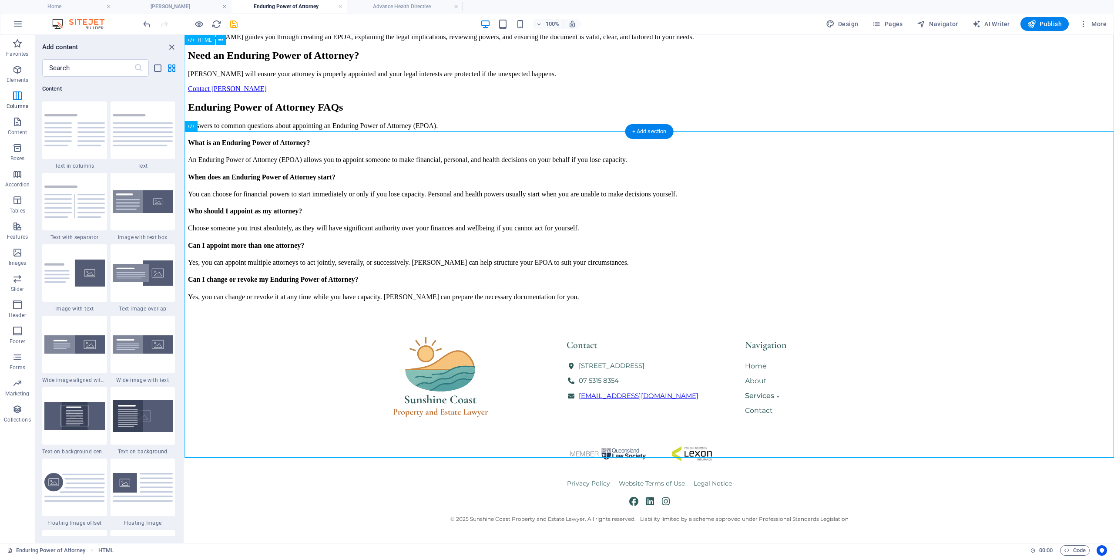
click at [222, 40] on icon at bounding box center [221, 40] width 5 height 9
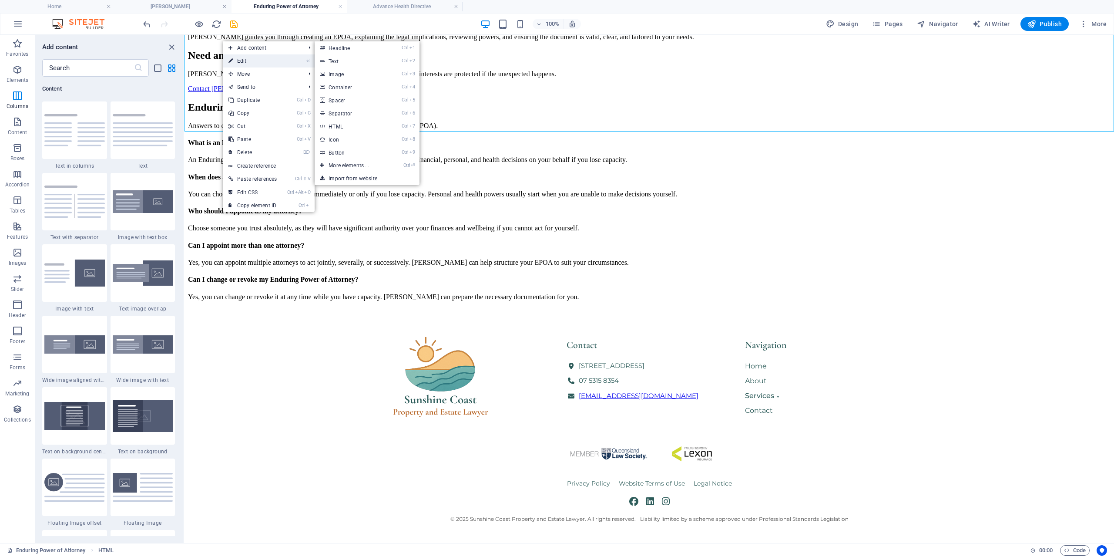
drag, startPoint x: 59, startPoint y: 30, endPoint x: 242, endPoint y: 61, distance: 185.8
click at [242, 61] on link "⏎ Edit" at bounding box center [252, 60] width 59 height 13
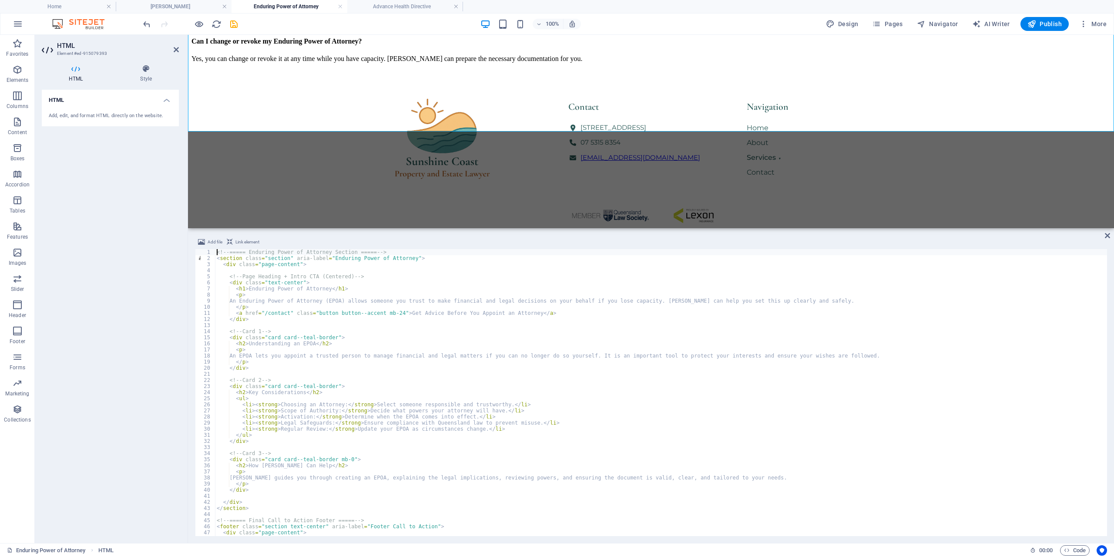
scroll to position [48, 0]
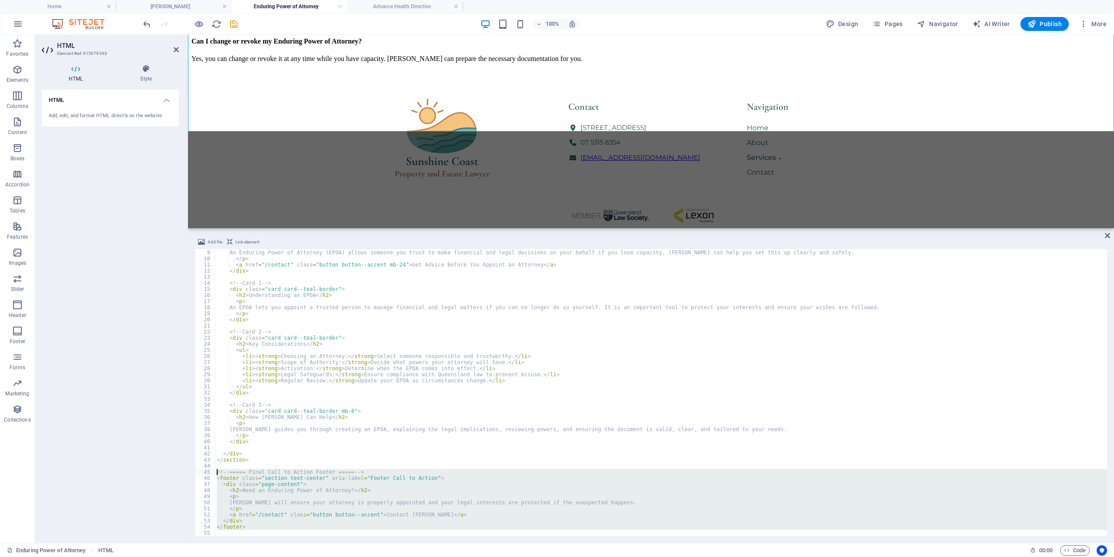
drag, startPoint x: 260, startPoint y: 531, endPoint x: 215, endPoint y: 470, distance: 75.0
click at [215, 470] on div "< p > An Enduring Power of Attorney (EPOA) allows someone you trust to make fin…" at bounding box center [661, 392] width 892 height 299
type textarea "<!-- ===== Final Call to Action Footer ===== --> <footer class="section text-ce…"
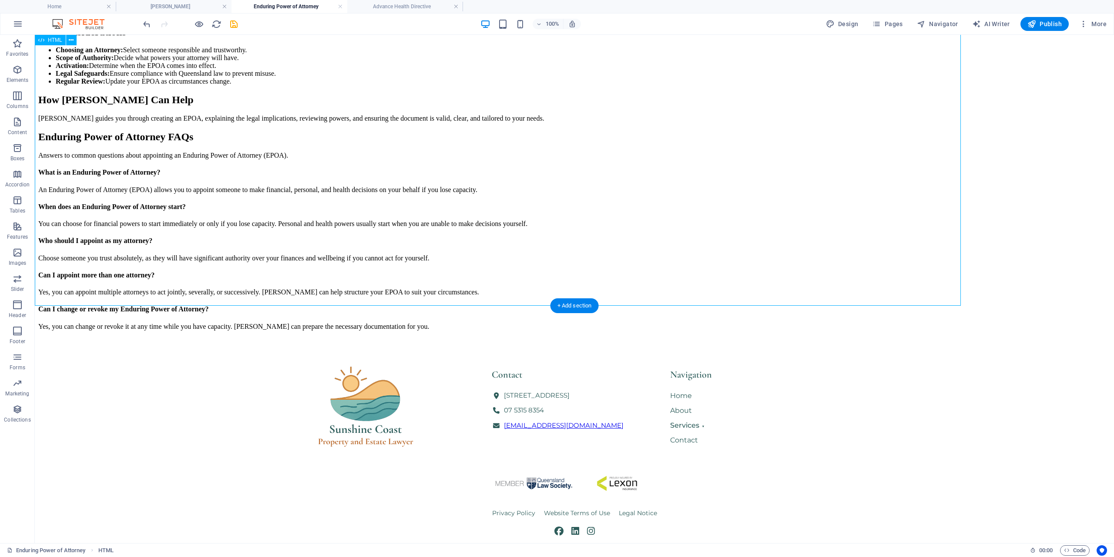
scroll to position [592, 0]
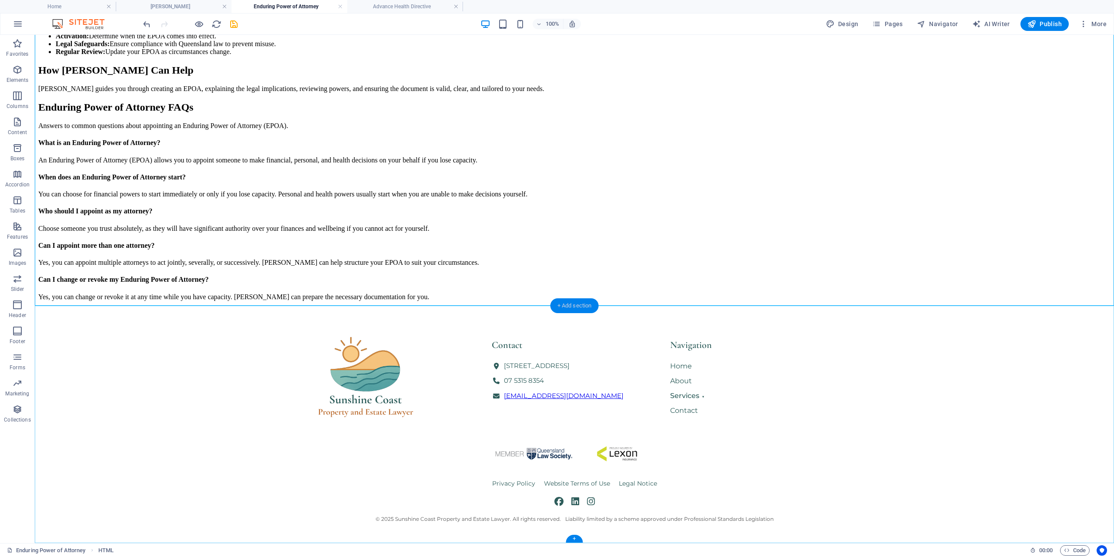
drag, startPoint x: 565, startPoint y: 303, endPoint x: 367, endPoint y: 264, distance: 200.9
click at [565, 303] on div "+ Add section" at bounding box center [575, 305] width 48 height 15
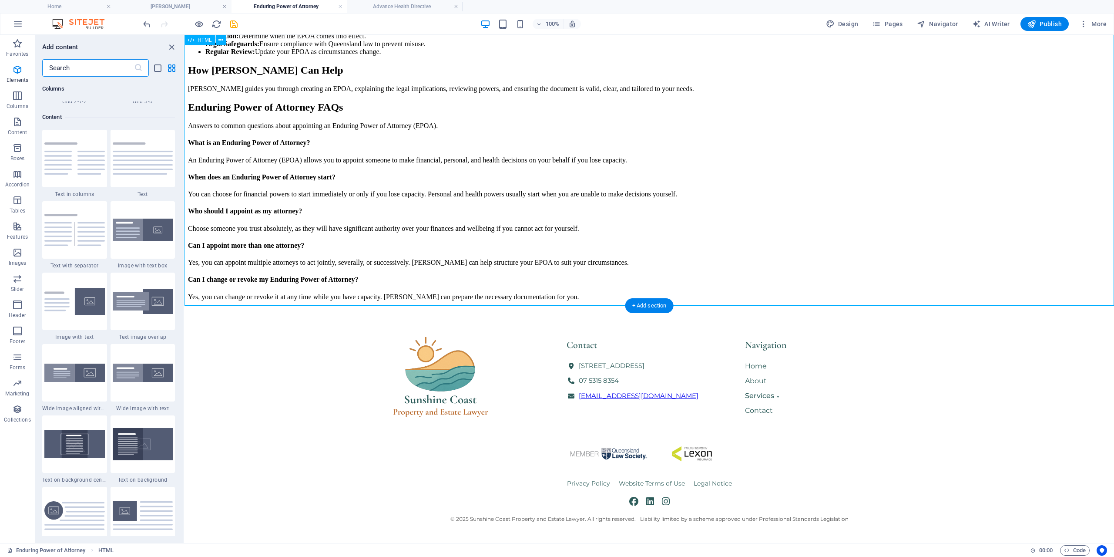
scroll to position [1523, 0]
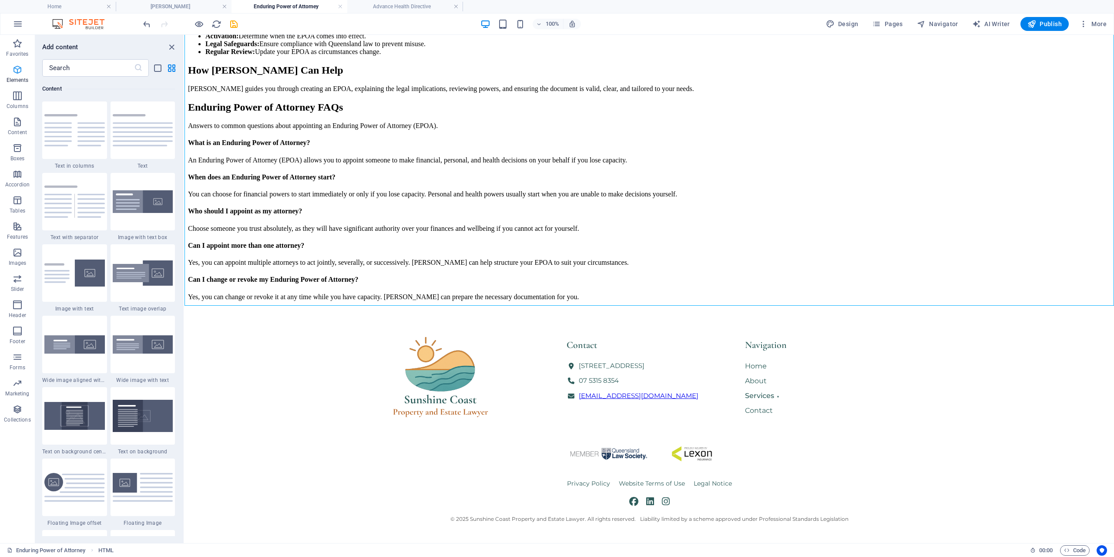
click at [20, 79] on p "Elements" at bounding box center [18, 80] width 22 height 7
click at [19, 74] on icon "button" at bounding box center [17, 69] width 10 height 10
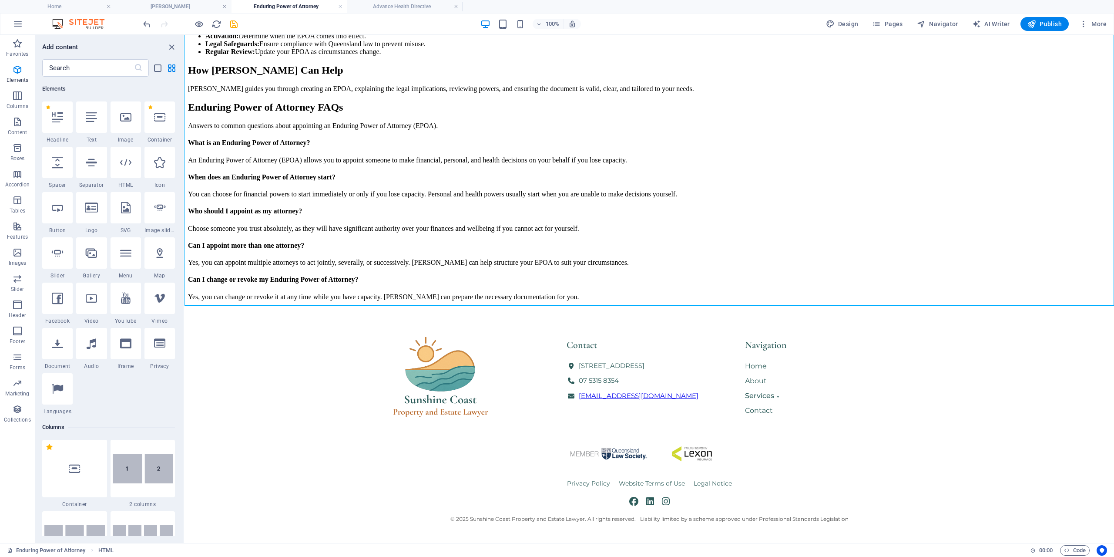
scroll to position [93, 0]
click at [130, 159] on icon at bounding box center [125, 162] width 11 height 11
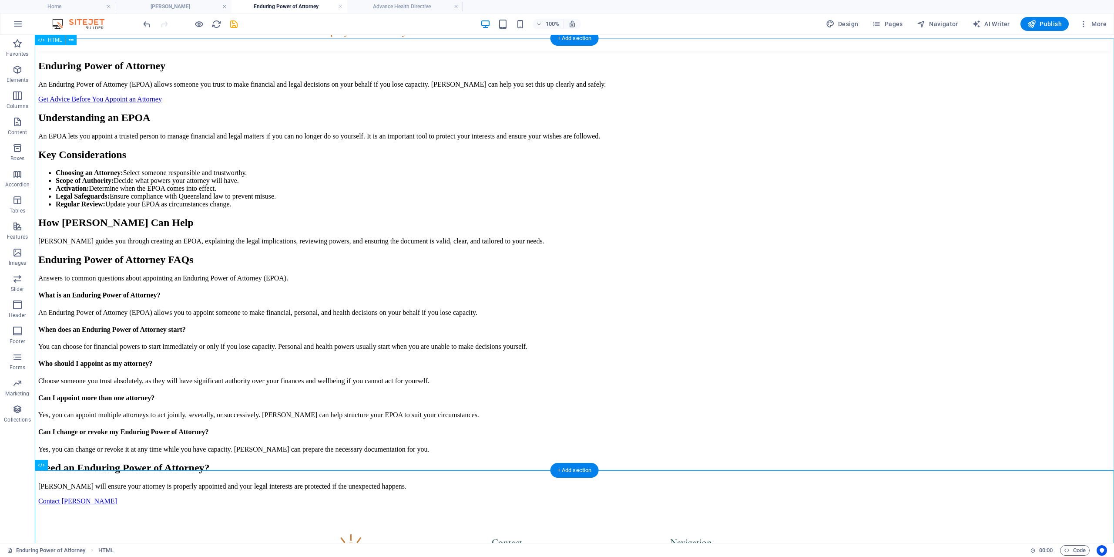
scroll to position [29, 0]
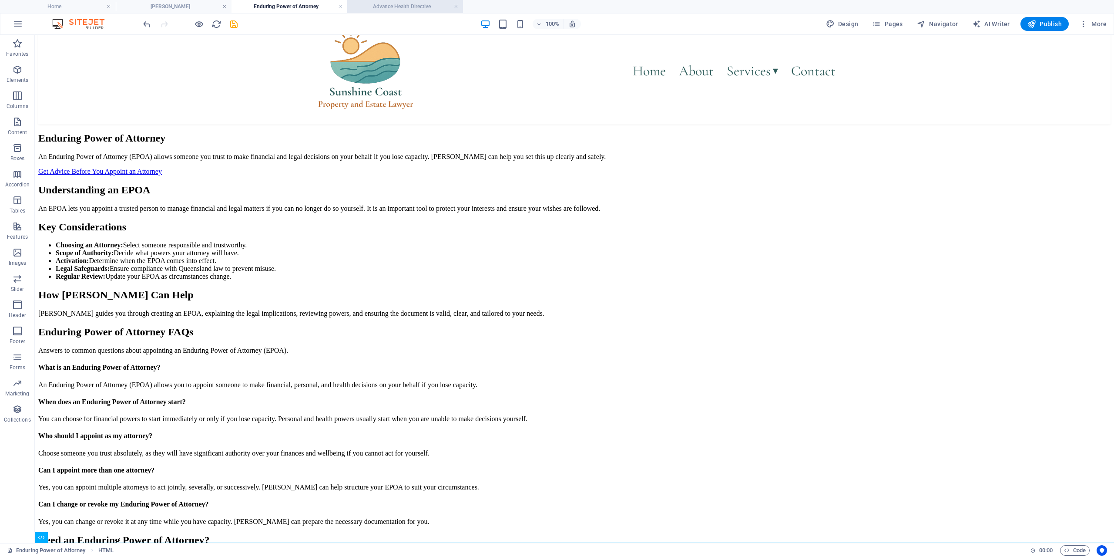
click at [404, 11] on h4 "Advance Health Directive" at bounding box center [405, 7] width 116 height 10
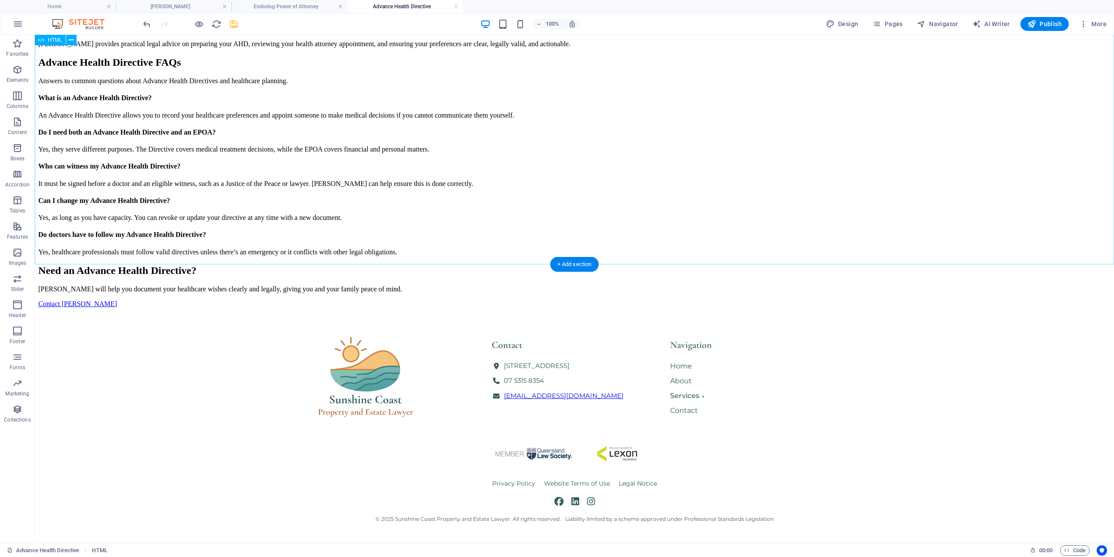
scroll to position [622, 0]
click at [236, 24] on icon "save" at bounding box center [234, 24] width 10 height 10
click at [223, 5] on link at bounding box center [224, 7] width 5 height 8
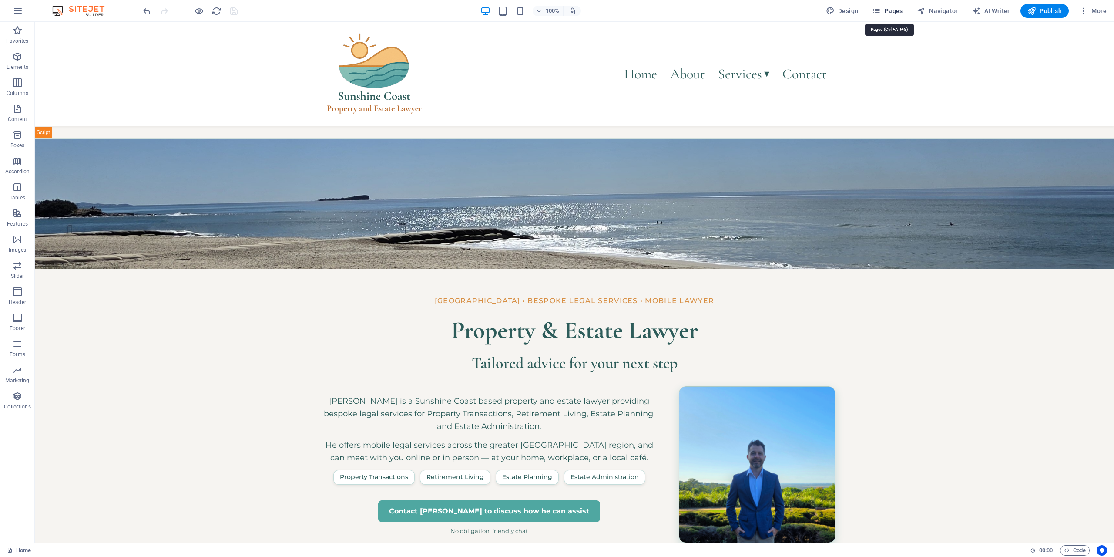
click at [900, 11] on span "Pages" at bounding box center [887, 11] width 30 height 9
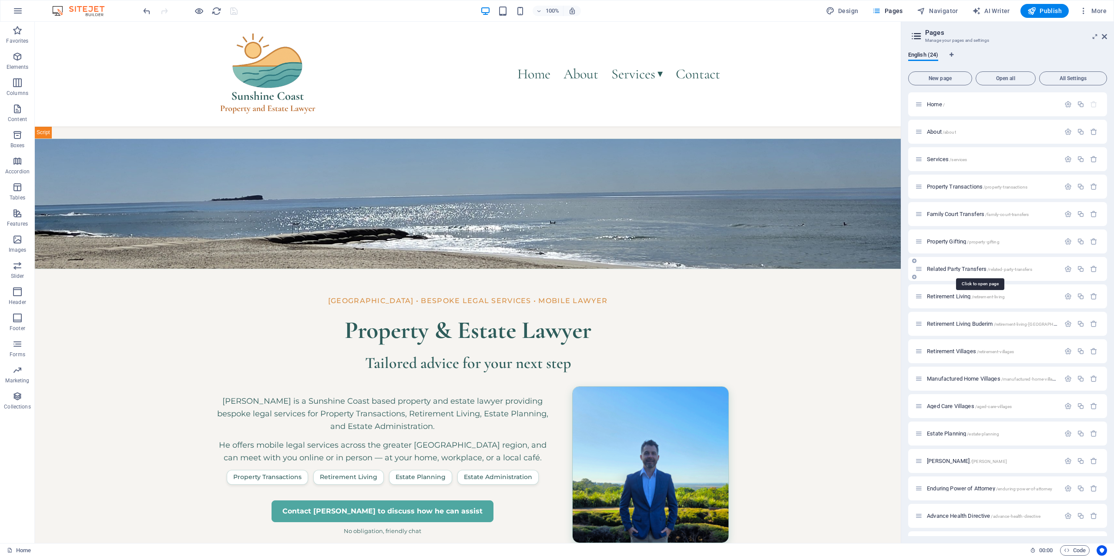
scroll to position [215, 0]
click at [940, 354] on span "Probate /probate" at bounding box center [945, 356] width 37 height 7
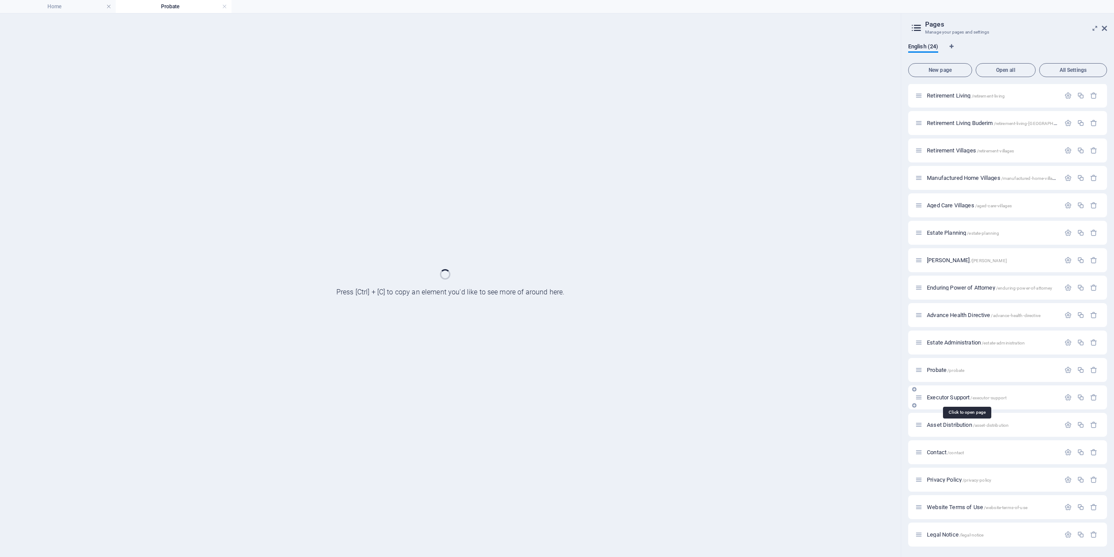
click at [959, 397] on span "Executor Support /executor-support" at bounding box center [967, 397] width 80 height 7
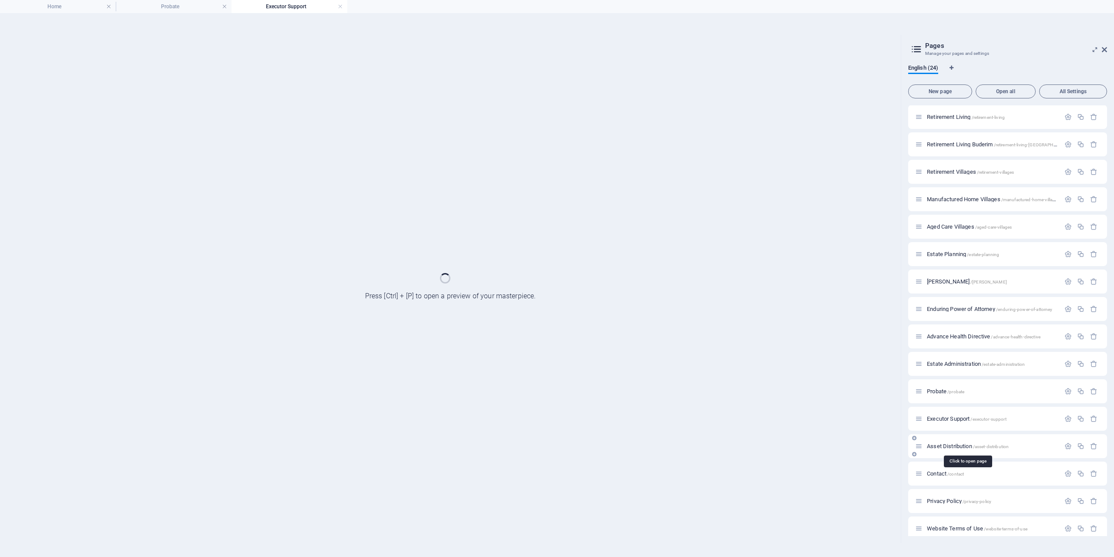
click at [967, 444] on span "Asset Distribution /asset-distribution" at bounding box center [968, 446] width 82 height 7
click at [182, 7] on h4 "Probate" at bounding box center [174, 7] width 116 height 10
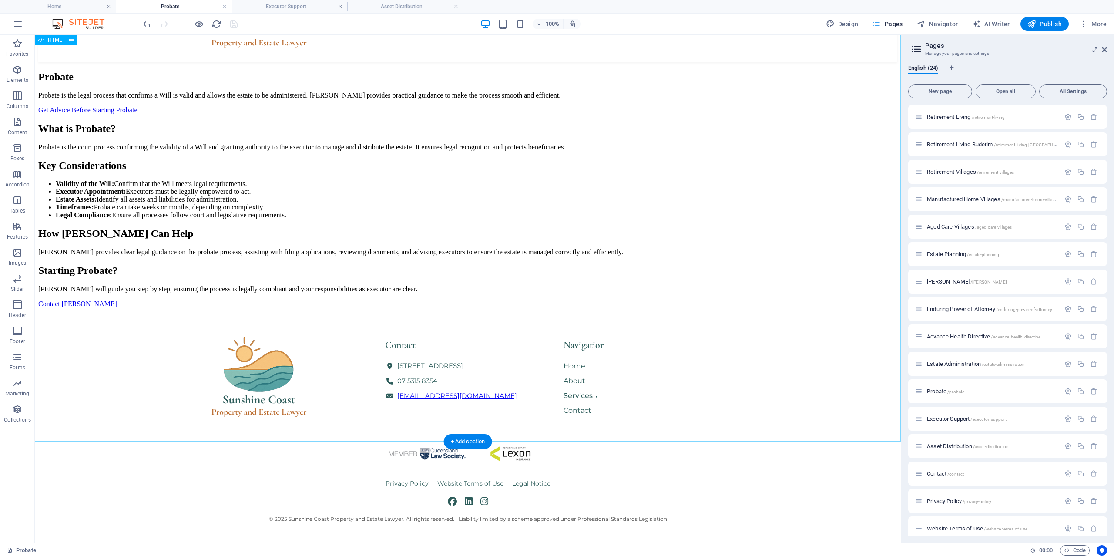
scroll to position [266, 0]
drag, startPoint x: 461, startPoint y: 409, endPoint x: 225, endPoint y: 343, distance: 244.9
click at [461, 409] on div "+ Add section" at bounding box center [468, 408] width 48 height 15
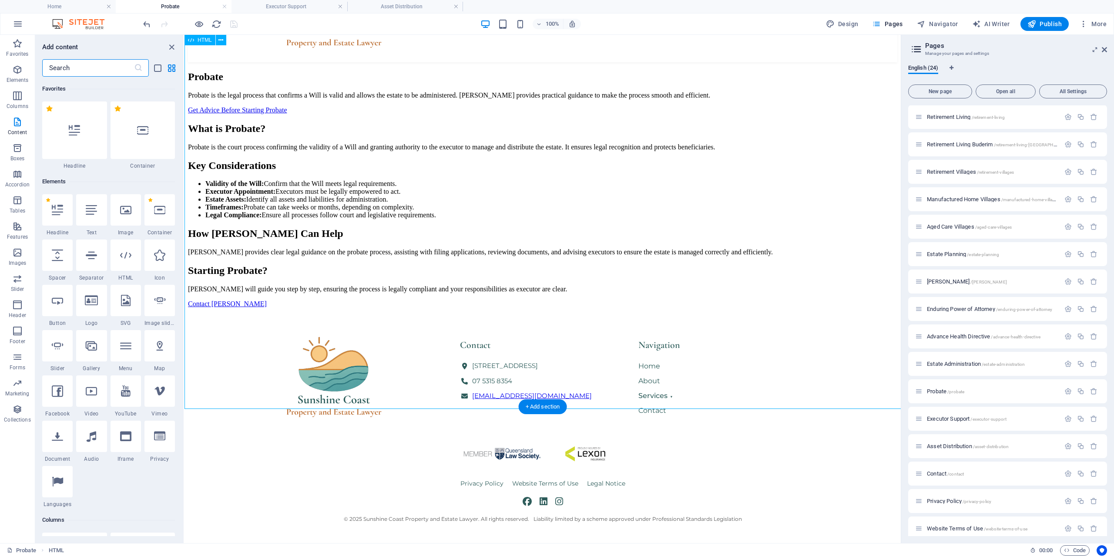
scroll to position [266, 0]
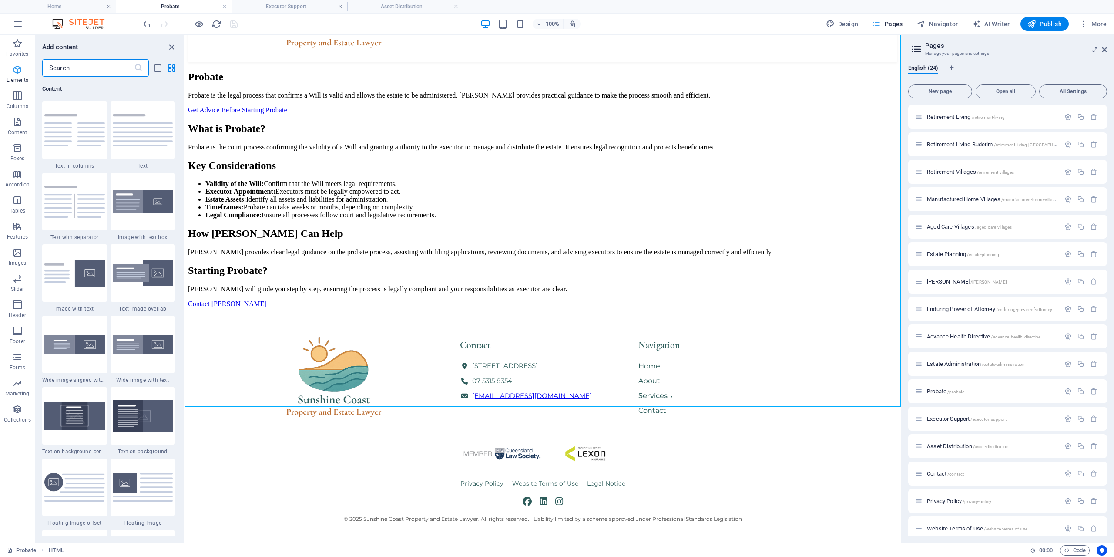
click at [14, 68] on icon "button" at bounding box center [17, 69] width 10 height 10
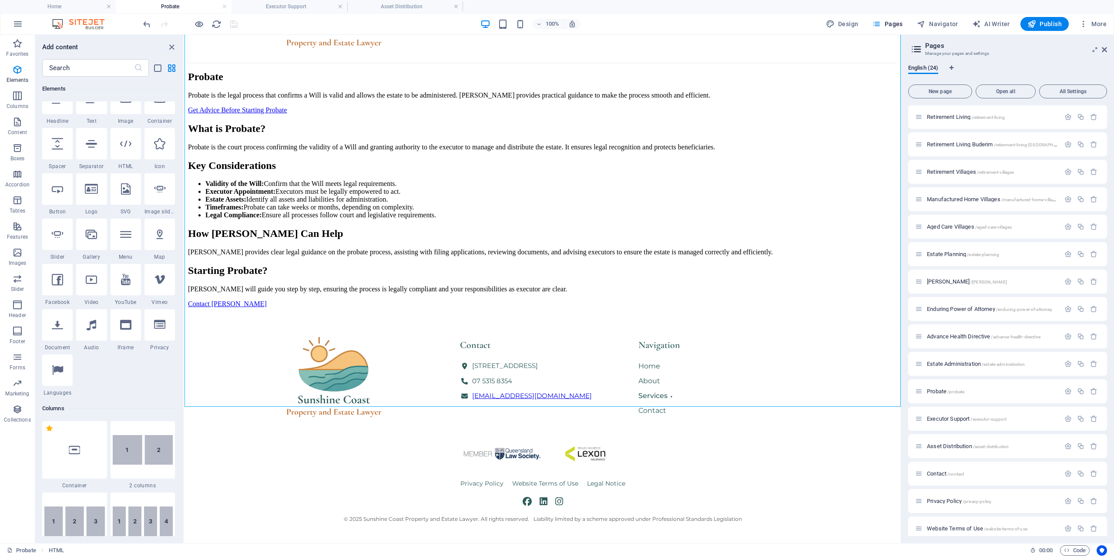
scroll to position [93, 0]
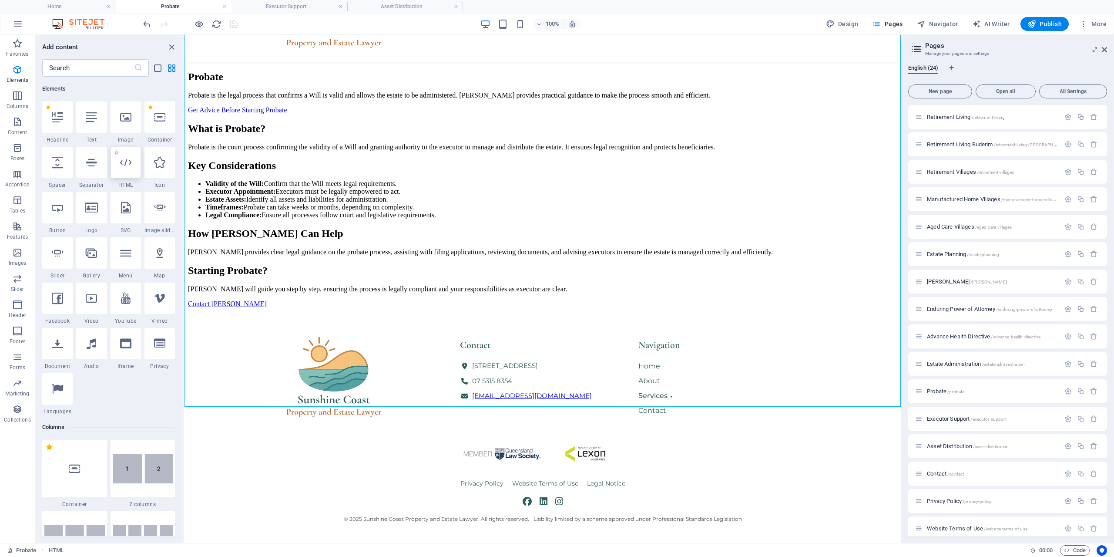
click at [134, 167] on div at bounding box center [126, 162] width 30 height 31
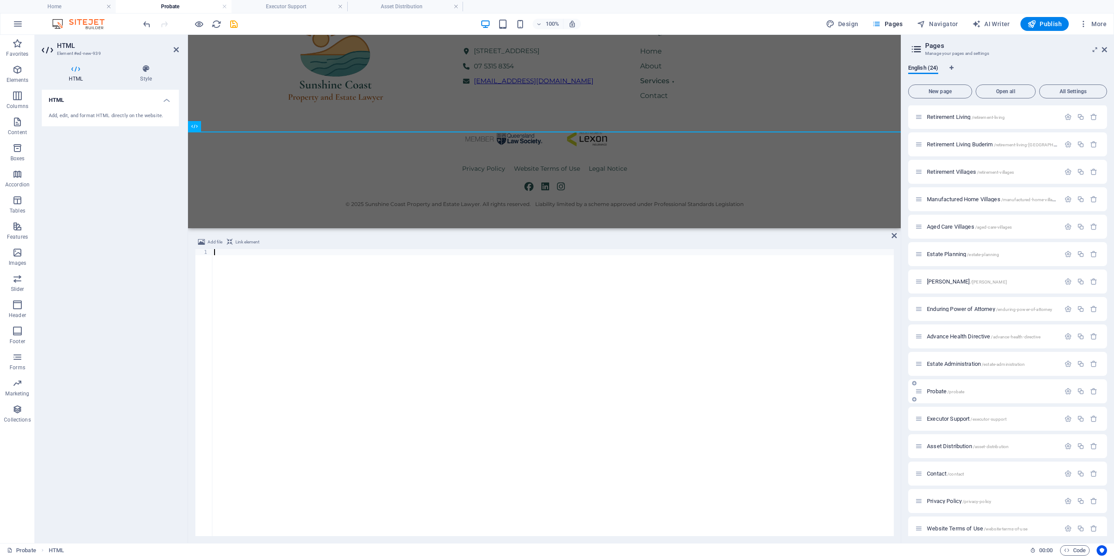
scroll to position [228, 0]
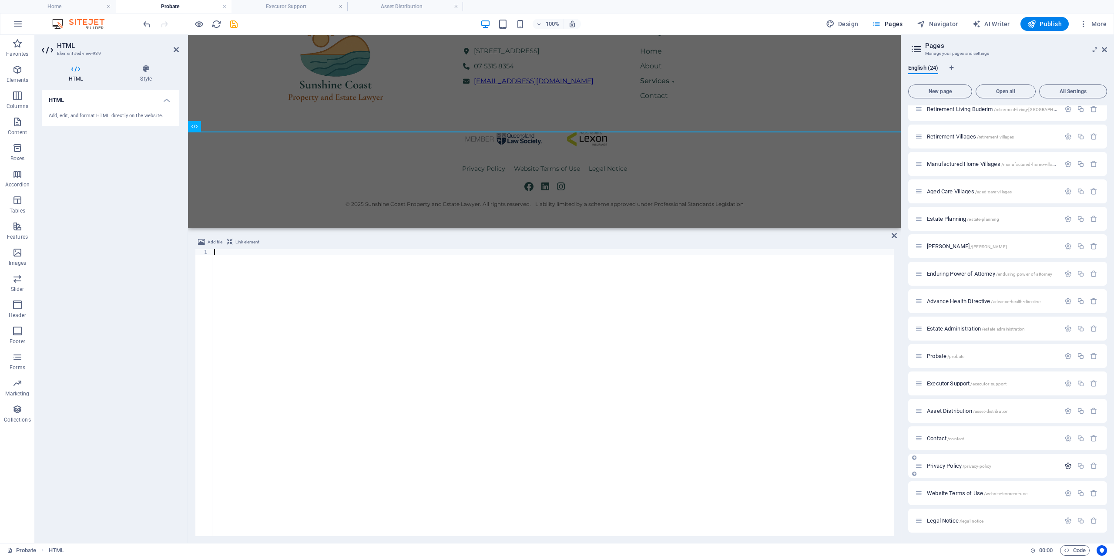
click at [1068, 466] on icon "button" at bounding box center [1068, 465] width 7 height 7
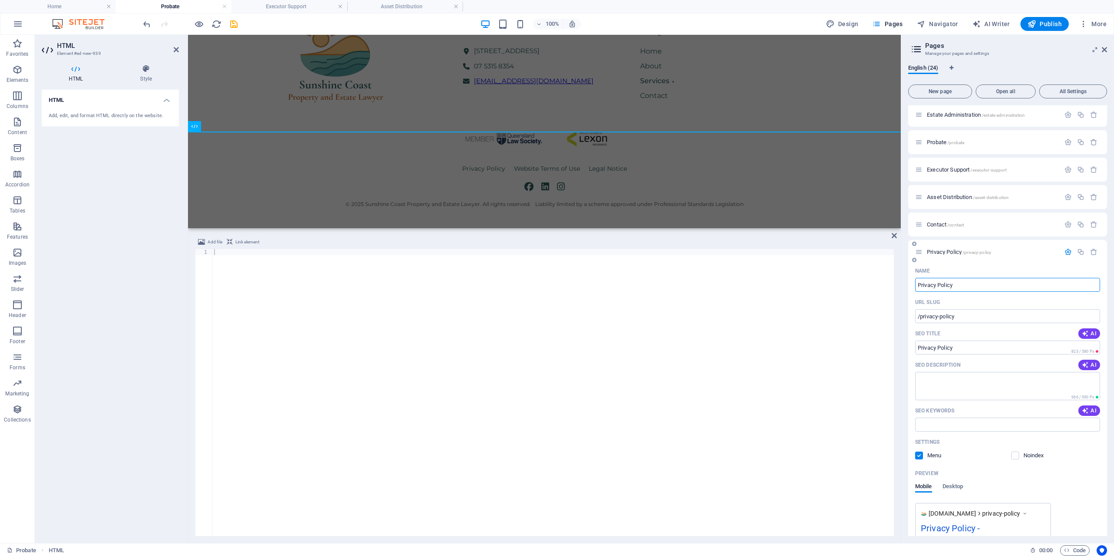
scroll to position [463, 0]
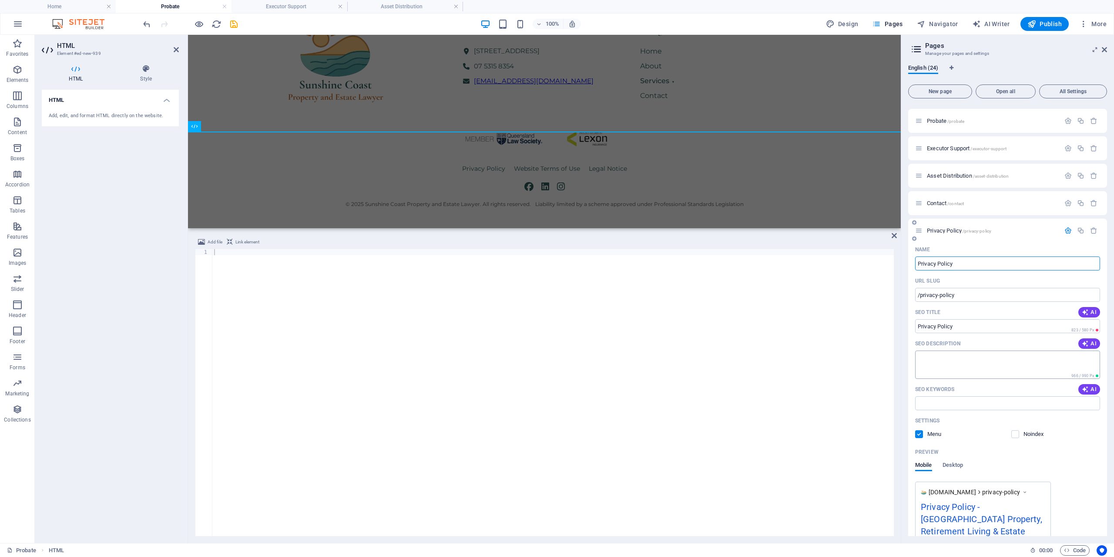
click at [952, 361] on textarea "SEO Description" at bounding box center [1007, 364] width 185 height 28
type textarea "Sunshine Coast Property and Estate Lawyer Privacy Policy"
click at [1031, 357] on textarea "Sunshine Coast Property and Estate Lawyer Privacy Policy" at bounding box center [1007, 364] width 185 height 28
click at [1000, 401] on input "SEO Keywords" at bounding box center [1007, 403] width 185 height 14
paste input "Privacy Policy"
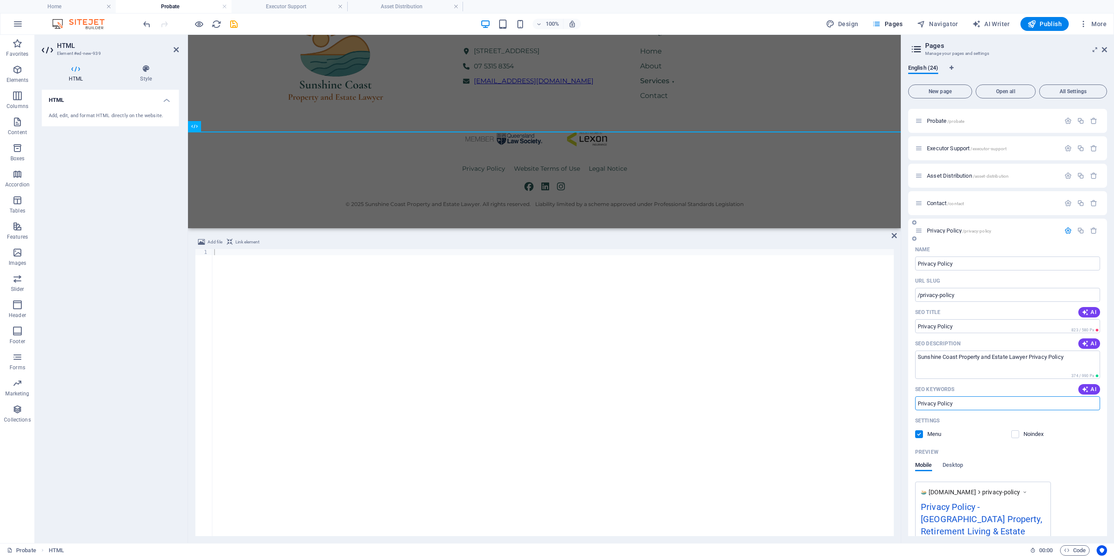
type input "Privacy Policy"
drag, startPoint x: 1079, startPoint y: 359, endPoint x: 863, endPoint y: 362, distance: 215.9
click at [915, 362] on textarea "Sunshine Coast Property and Estate Lawyer Privacy Policy" at bounding box center [1007, 364] width 185 height 28
click at [1073, 231] on button "button" at bounding box center [1068, 230] width 13 height 7
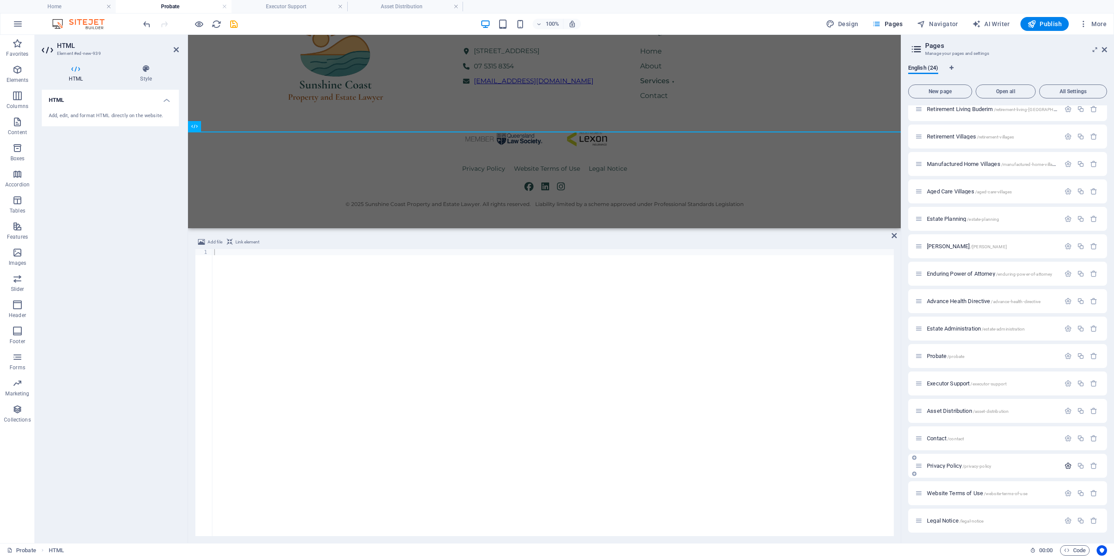
scroll to position [228, 0]
click at [1071, 496] on icon "button" at bounding box center [1068, 492] width 7 height 7
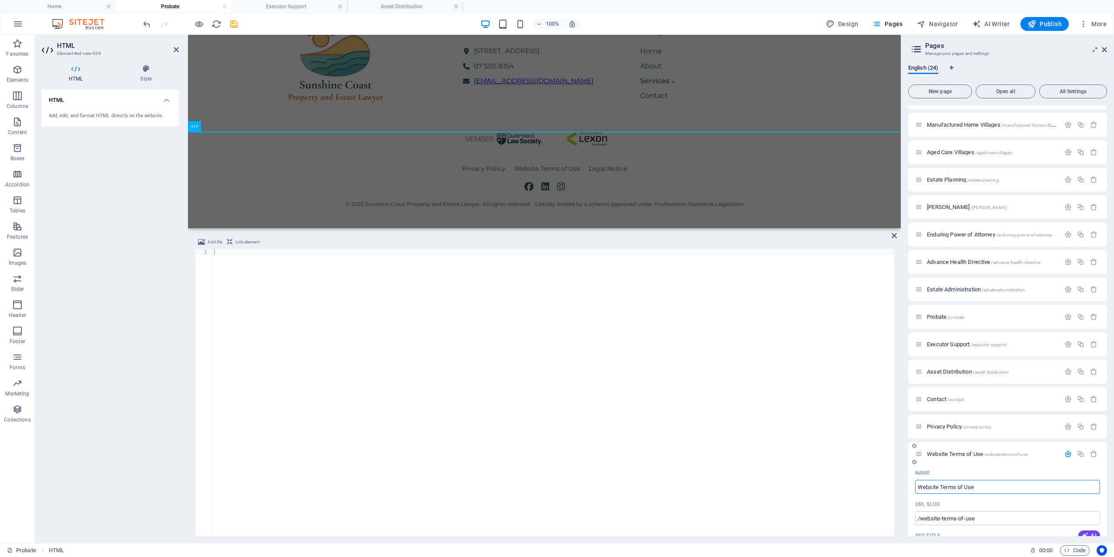
scroll to position [424, 0]
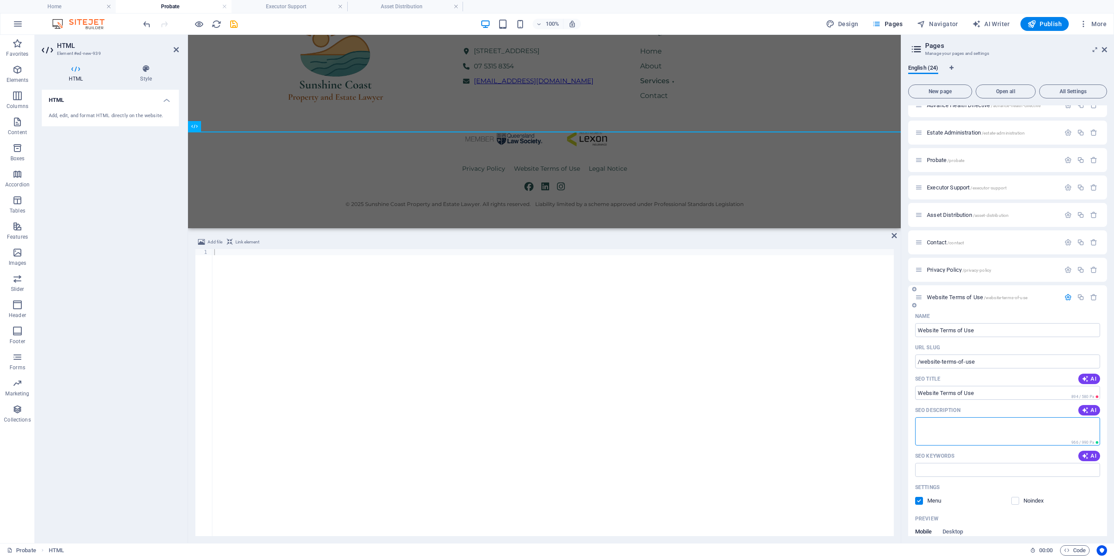
click at [970, 428] on textarea "SEO Description" at bounding box center [1007, 431] width 185 height 28
paste textarea "Sunshine Coast Property and Estate Lawyer Privacy Policy"
drag, startPoint x: 962, startPoint y: 393, endPoint x: 941, endPoint y: 394, distance: 21.3
click at [941, 394] on input "Website Terms of Use" at bounding box center [1007, 393] width 185 height 14
click at [918, 393] on input "Website Terms of Use" at bounding box center [1007, 393] width 185 height 14
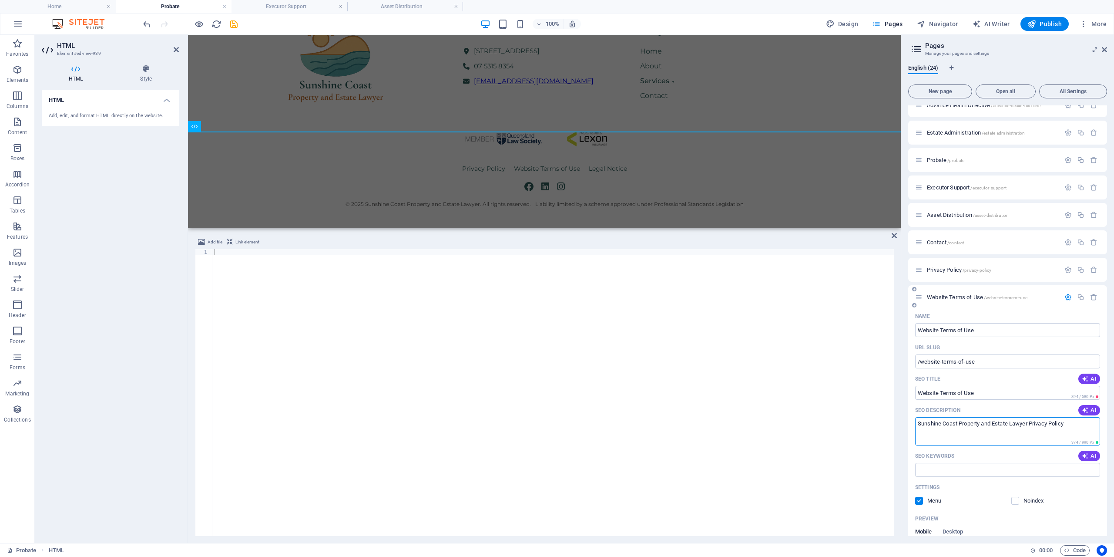
drag, startPoint x: 1063, startPoint y: 424, endPoint x: 1030, endPoint y: 422, distance: 32.7
click at [1030, 422] on textarea "Sunshine Coast Property and Estate Lawyer Privacy Policy" at bounding box center [1007, 431] width 185 height 28
paste textarea "Website Terms of Use"
click at [1002, 465] on input "SEO Keywords" at bounding box center [1007, 470] width 185 height 14
type textarea "Sunshine Coast Property and Estate Lawyer Website Terms of Use"
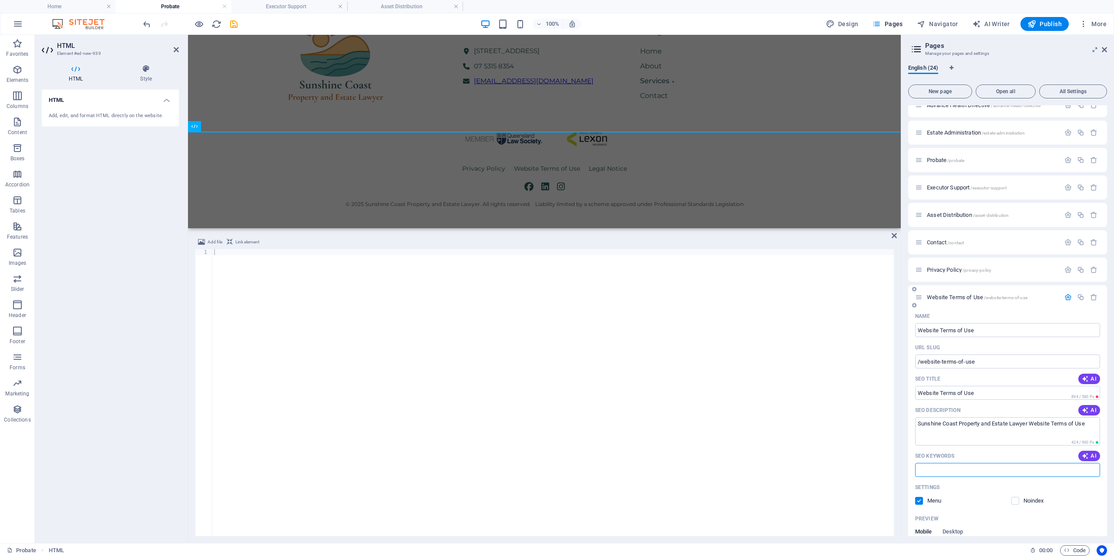
paste input "Website Terms of Use"
type input "Website Terms of Use"
drag, startPoint x: 1089, startPoint y: 424, endPoint x: 896, endPoint y: 419, distance: 192.9
click at [915, 419] on textarea "Sunshine Coast Property and Estate Lawyer Website Terms of Use" at bounding box center [1007, 431] width 185 height 28
click at [1071, 298] on icon "button" at bounding box center [1068, 296] width 7 height 7
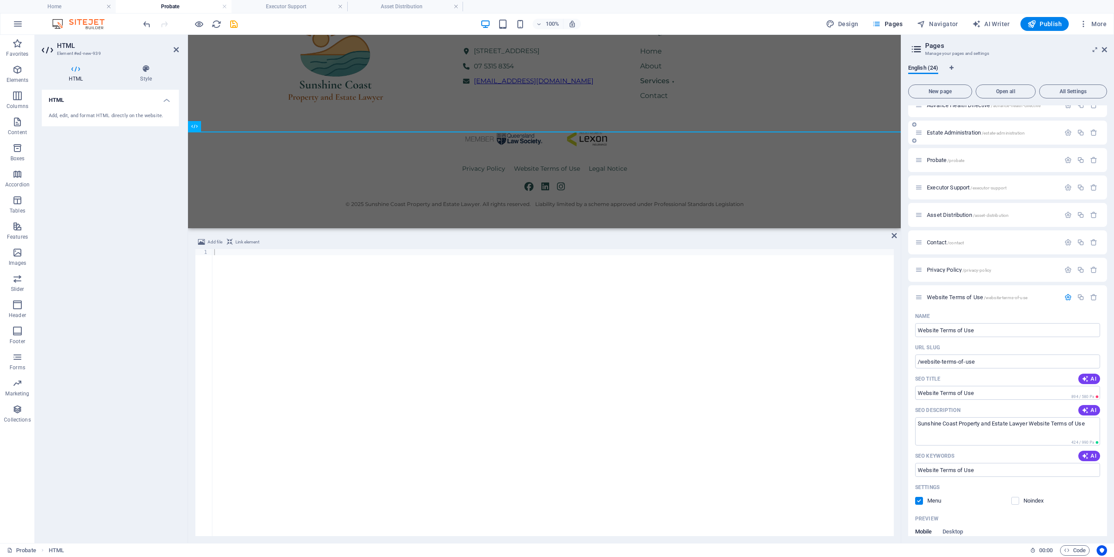
scroll to position [228, 0]
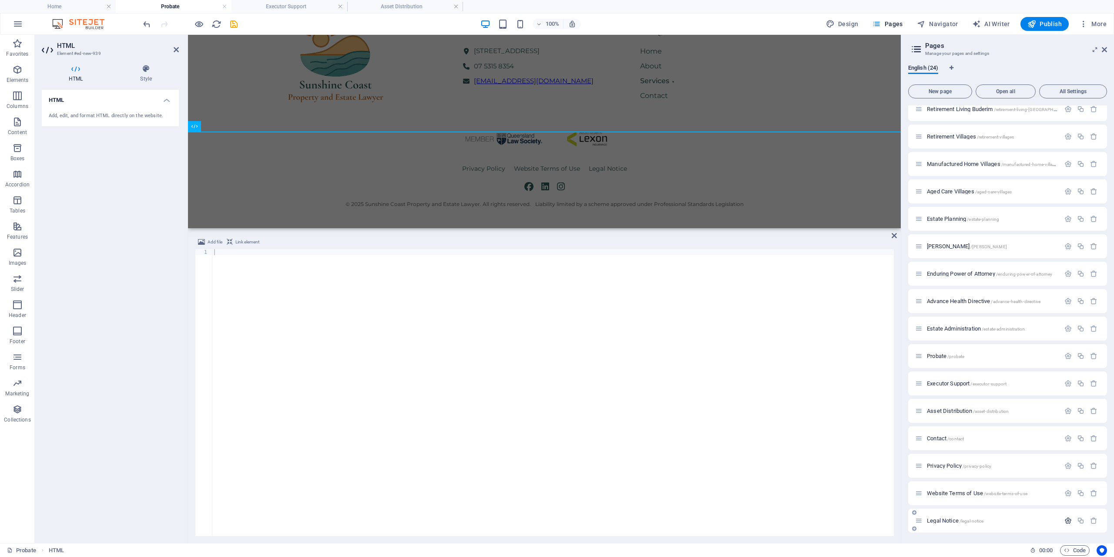
click at [1066, 520] on icon "button" at bounding box center [1068, 520] width 7 height 7
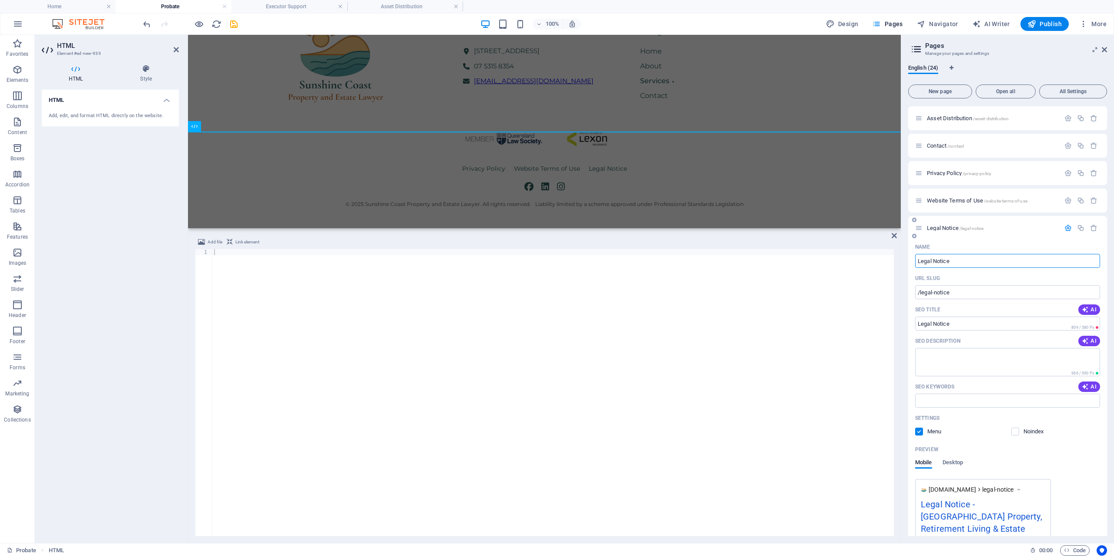
scroll to position [578, 0]
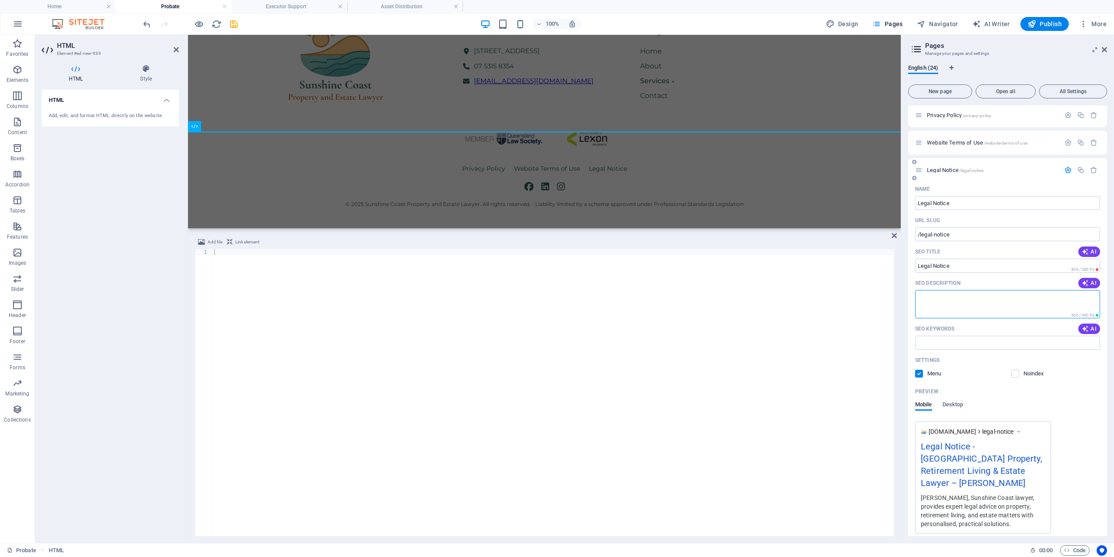
click at [945, 303] on textarea "SEO Description" at bounding box center [1007, 304] width 185 height 28
paste textarea "Sunshine Coast Property and Estate Lawyer Website Terms of Use"
drag, startPoint x: 917, startPoint y: 263, endPoint x: 901, endPoint y: 261, distance: 15.9
click at [915, 262] on input "Legal Notice" at bounding box center [1007, 266] width 185 height 14
drag, startPoint x: 1032, startPoint y: 296, endPoint x: 1114, endPoint y: 296, distance: 81.8
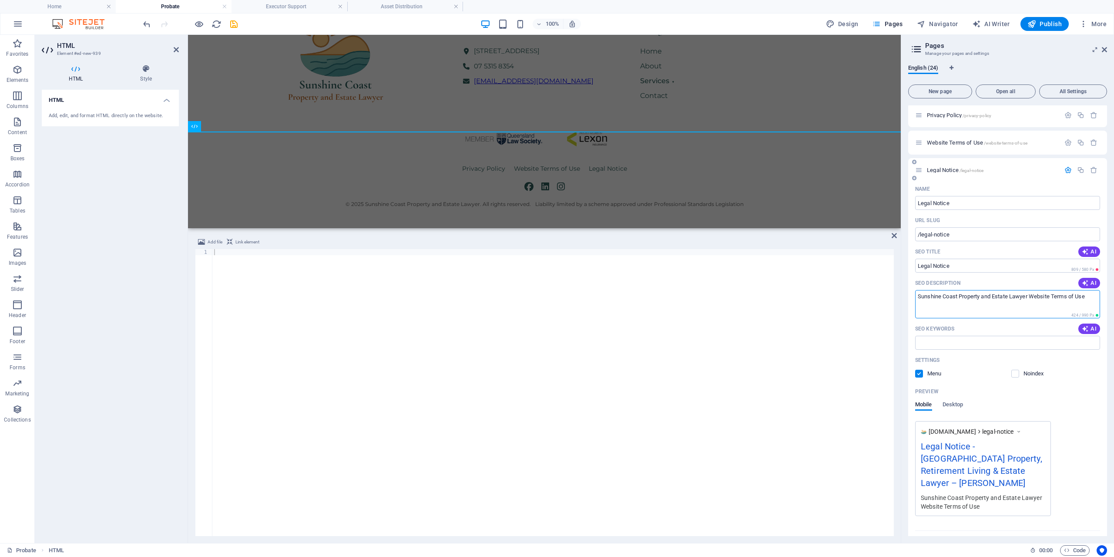
click at [1100, 296] on textarea "Sunshine Coast Property and Estate Lawyer Website Terms of Use" at bounding box center [1007, 304] width 185 height 28
paste textarea "Legal Notic"
type textarea "Sunshine Coast Property and Estate Lawyer Legal Notice"
click at [955, 340] on input "SEO Keywords" at bounding box center [1007, 343] width 185 height 14
paste input "Legal Notice"
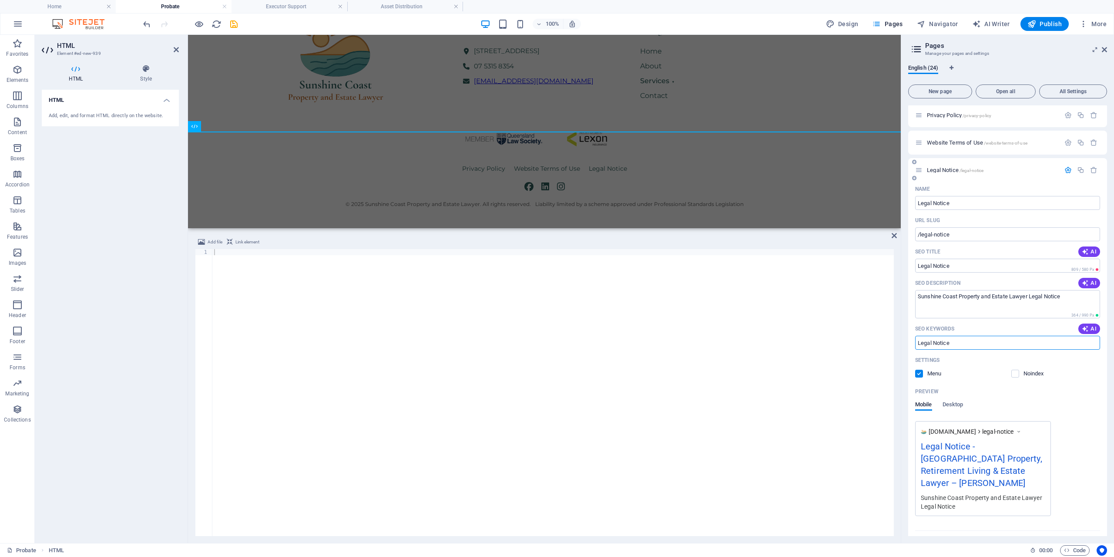
type input "Legal Notice"
click at [334, 333] on div at bounding box center [553, 398] width 682 height 299
click at [308, 278] on div at bounding box center [553, 398] width 682 height 299
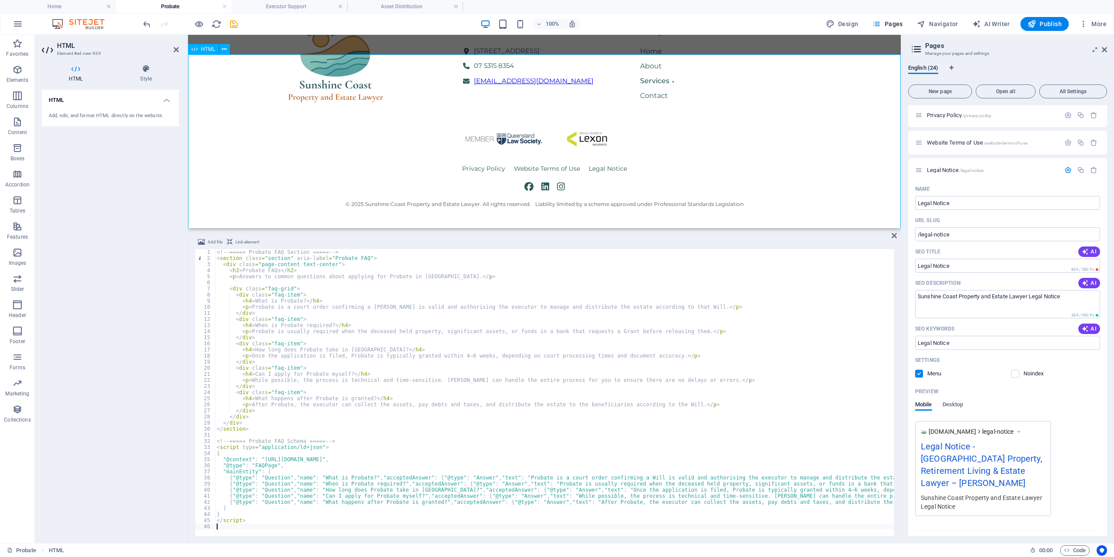
scroll to position [673, 0]
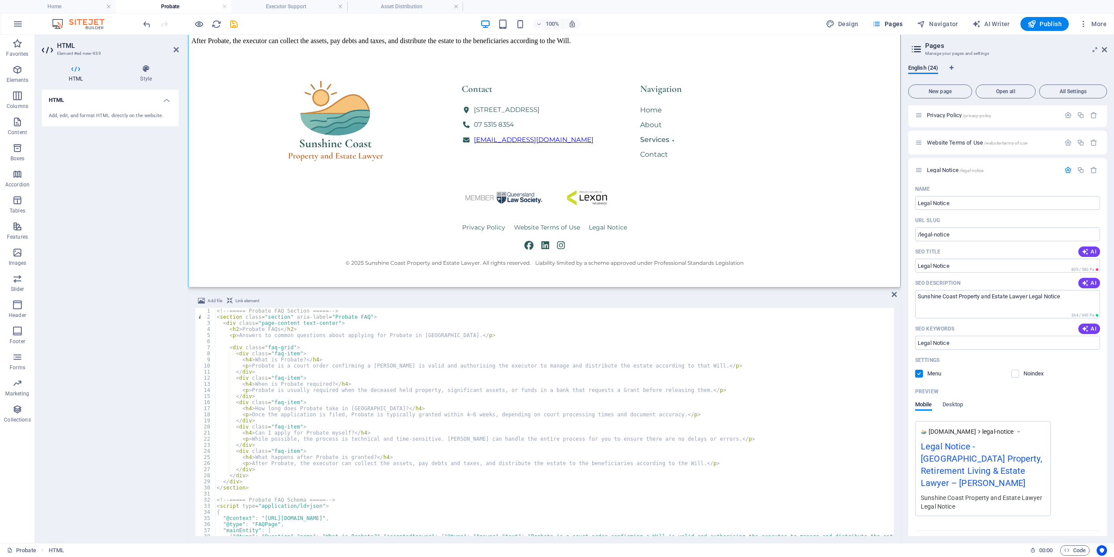
drag, startPoint x: 596, startPoint y: 229, endPoint x: 594, endPoint y: 284, distance: 54.9
click at [594, 284] on div "Drag here to replace the existing content. Press “Ctrl” if you want to create a…" at bounding box center [544, 289] width 713 height 508
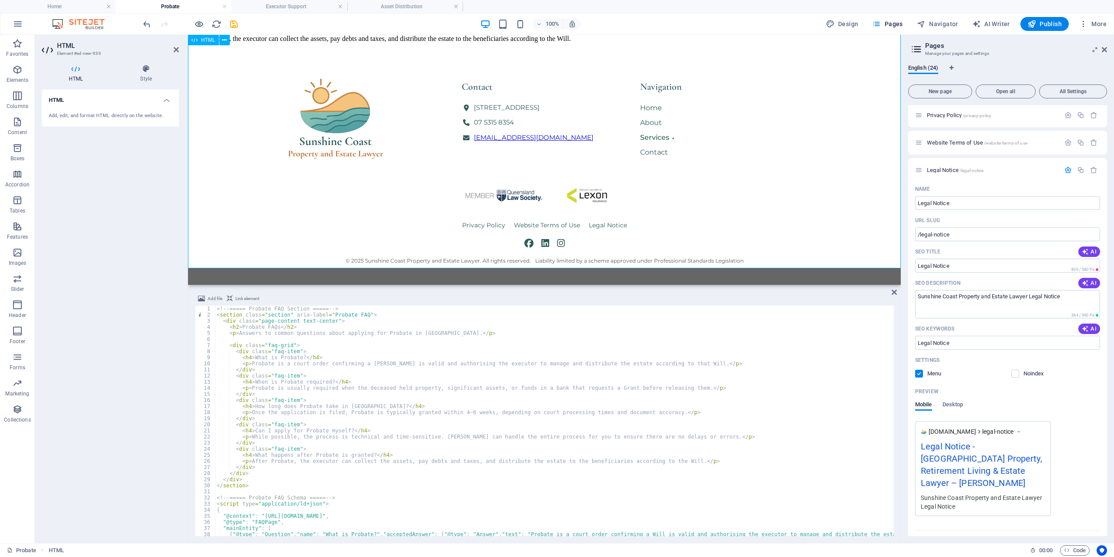
scroll to position [718, 0]
click at [894, 291] on icon at bounding box center [894, 292] width 5 height 7
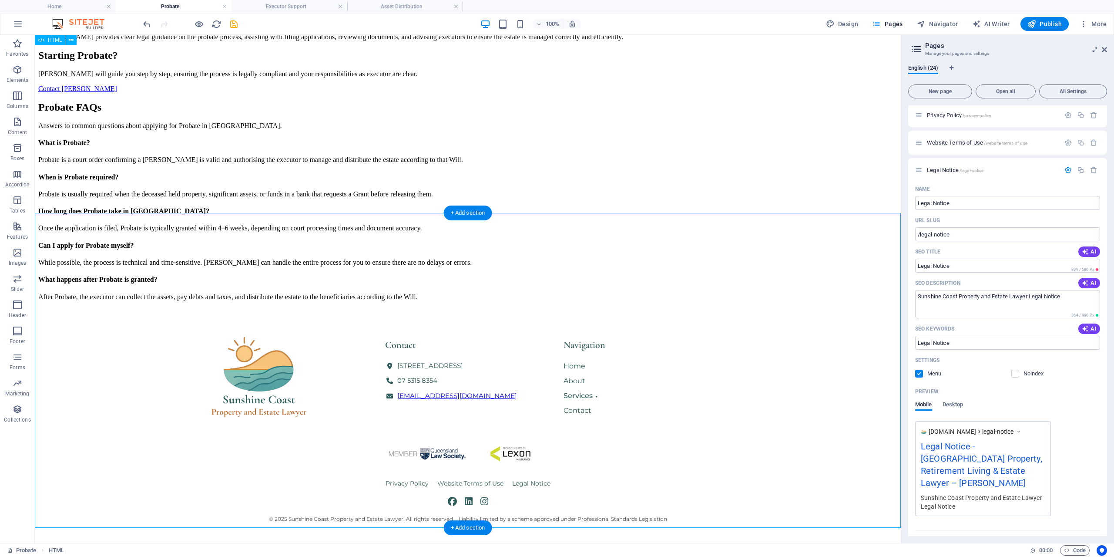
scroll to position [462, 0]
click at [71, 39] on icon at bounding box center [71, 40] width 5 height 9
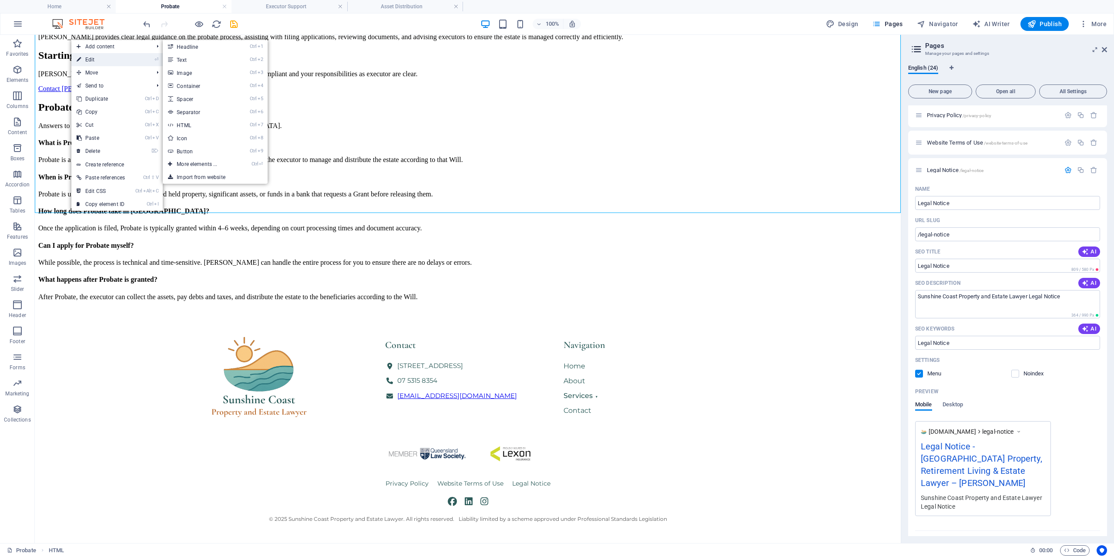
click at [89, 55] on link "⏎ Edit" at bounding box center [100, 59] width 59 height 13
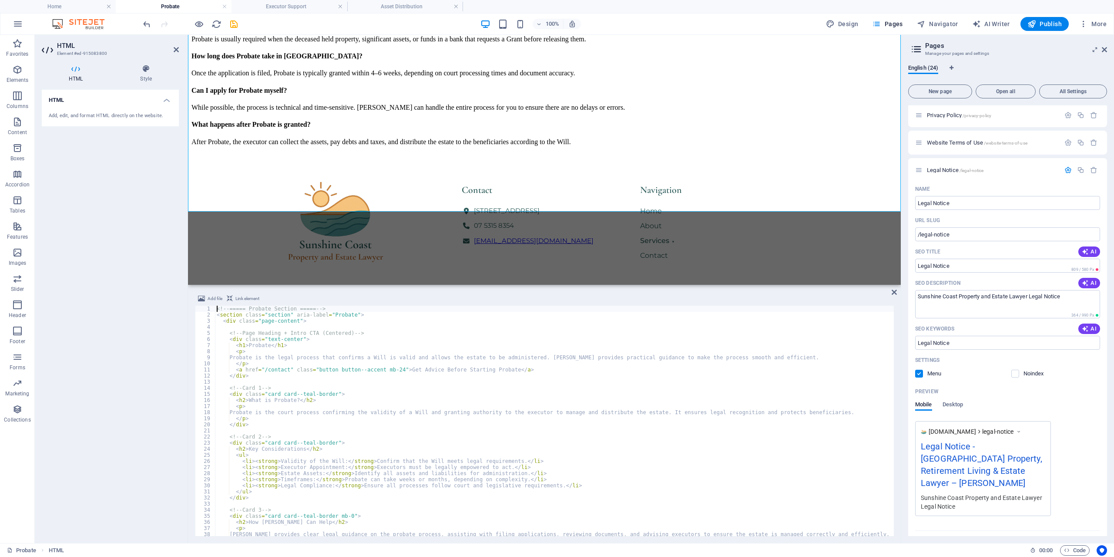
scroll to position [105, 0]
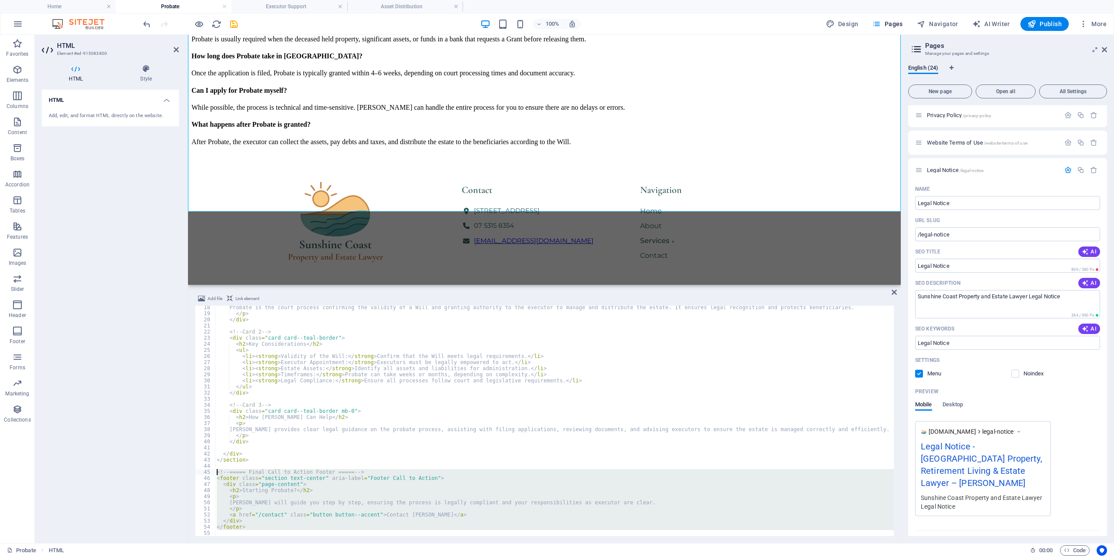
drag, startPoint x: 252, startPoint y: 531, endPoint x: 211, endPoint y: 472, distance: 72.1
click at [215, 472] on div "Probate is the court process confirming the validity of a Will and granting aut…" at bounding box center [554, 421] width 679 height 230
type textarea "<!-- ===== Final Call to Action Footer ===== --> <footer class="section text-ce…"
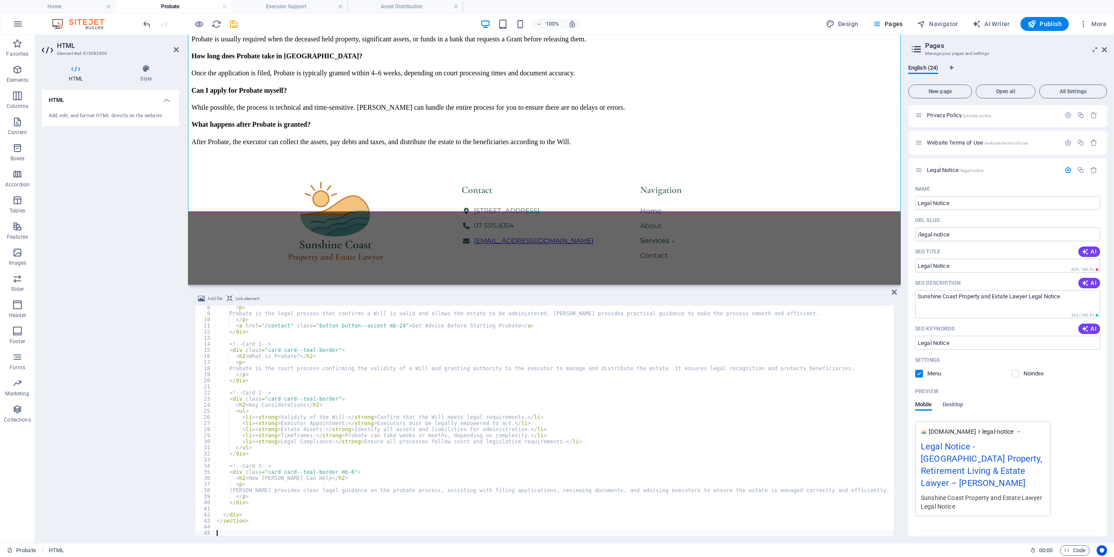
scroll to position [38, 0]
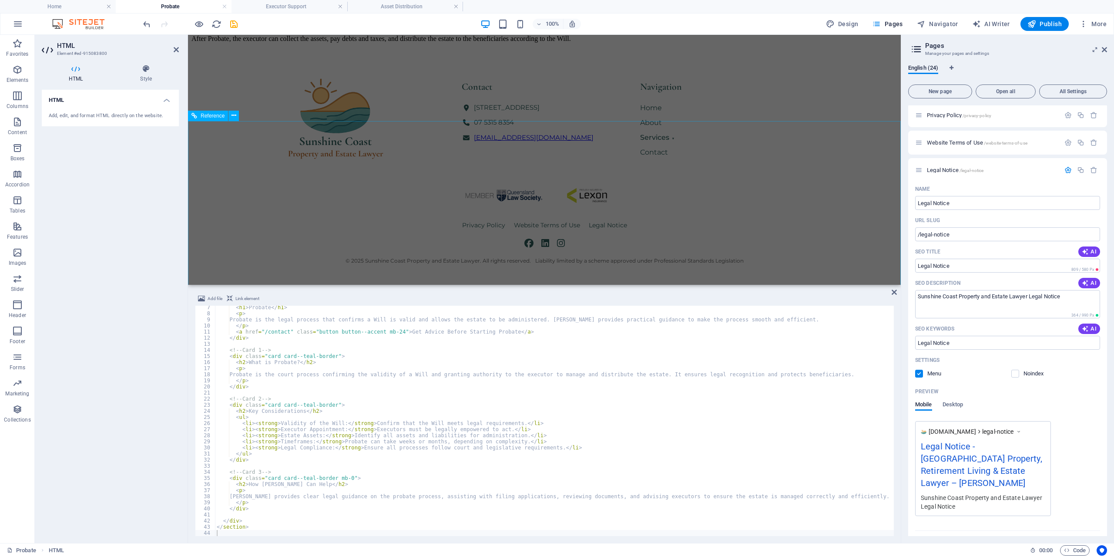
click at [421, 186] on div "Contact [STREET_ADDRESS] 07 5315 8354 [EMAIL_ADDRESS][DOMAIN_NAME] Navigation H…" at bounding box center [545, 166] width 706 height 232
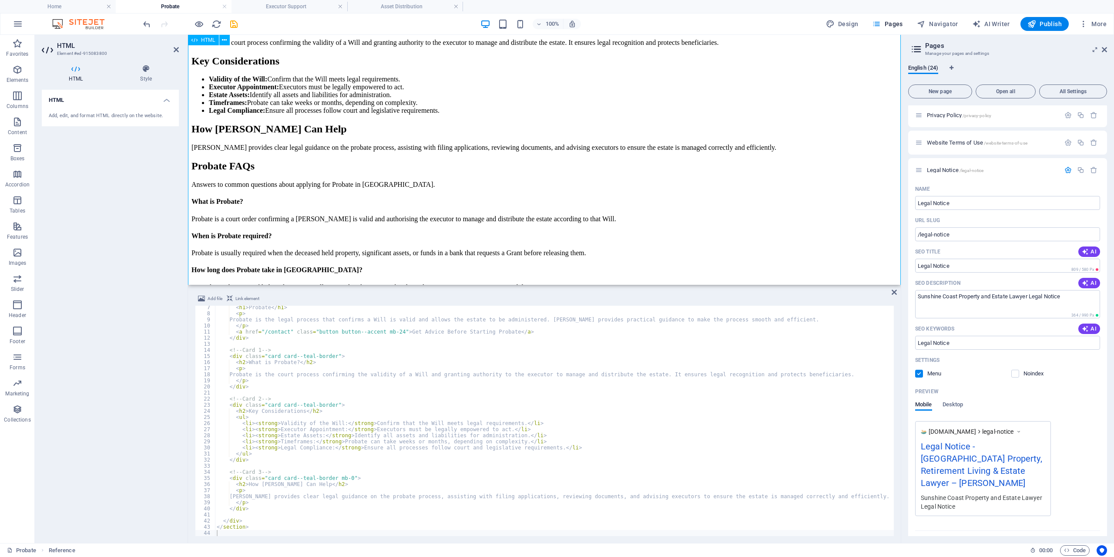
scroll to position [580, 0]
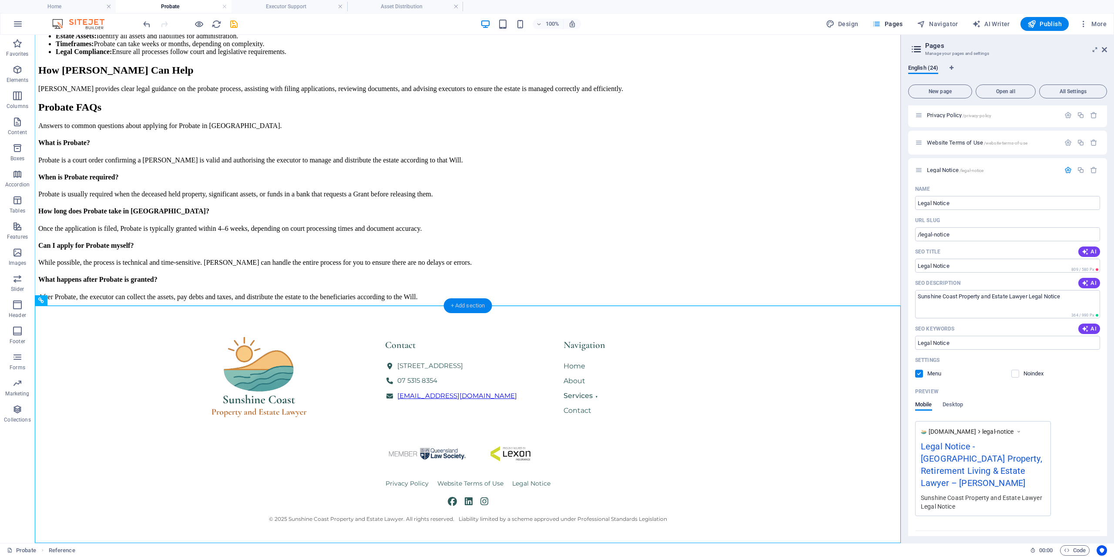
click at [464, 303] on div "+ Add section" at bounding box center [468, 305] width 48 height 15
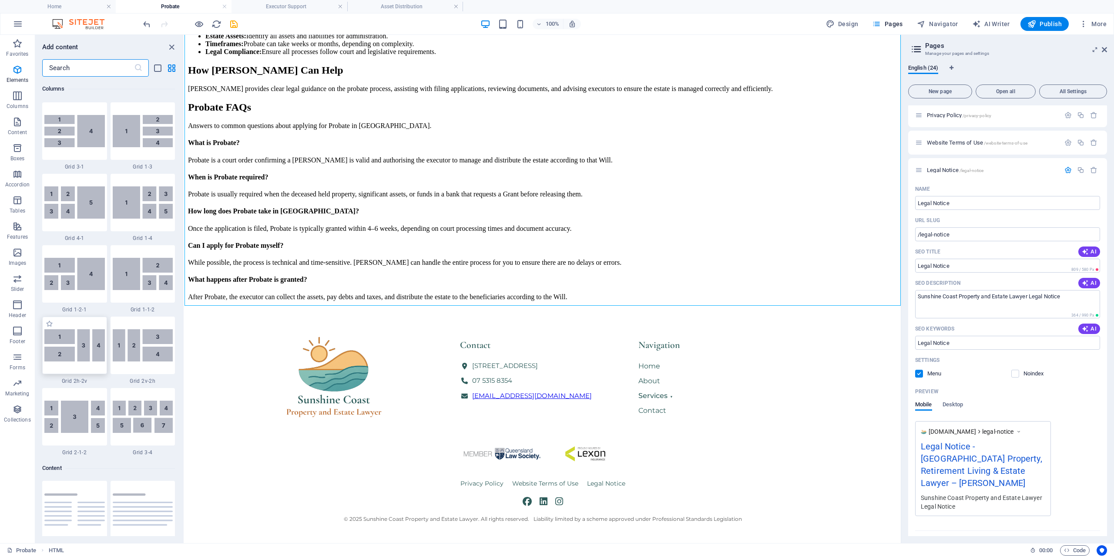
scroll to position [1523, 0]
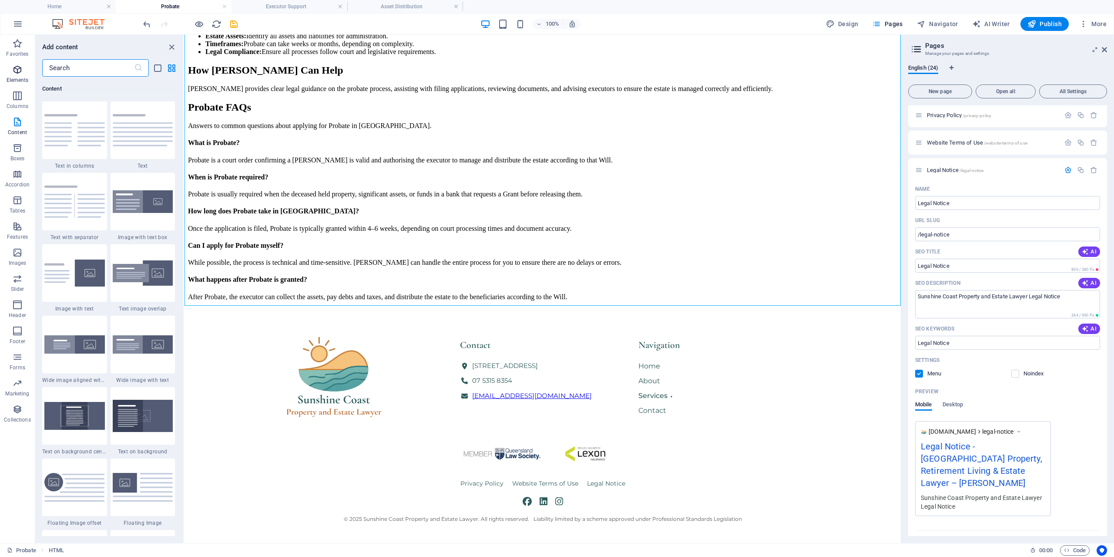
click at [15, 74] on icon "button" at bounding box center [17, 69] width 10 height 10
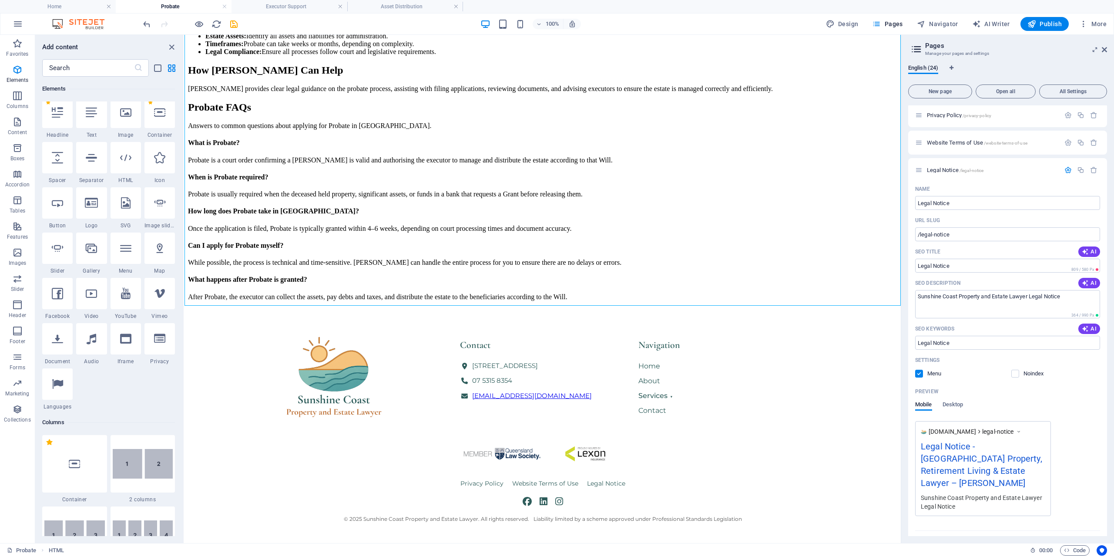
scroll to position [93, 0]
click at [123, 168] on div at bounding box center [126, 162] width 30 height 31
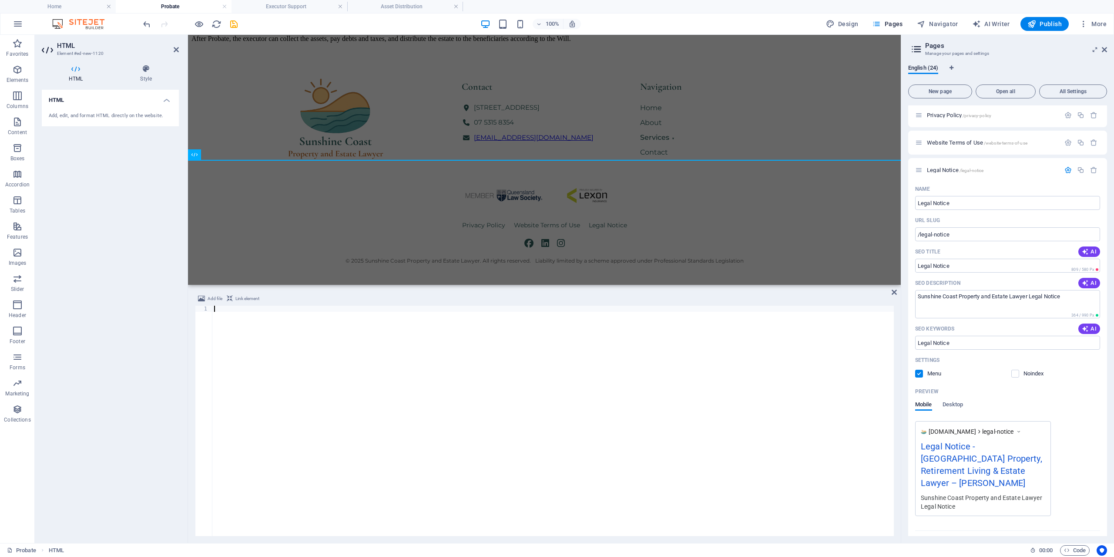
scroll to position [723, 0]
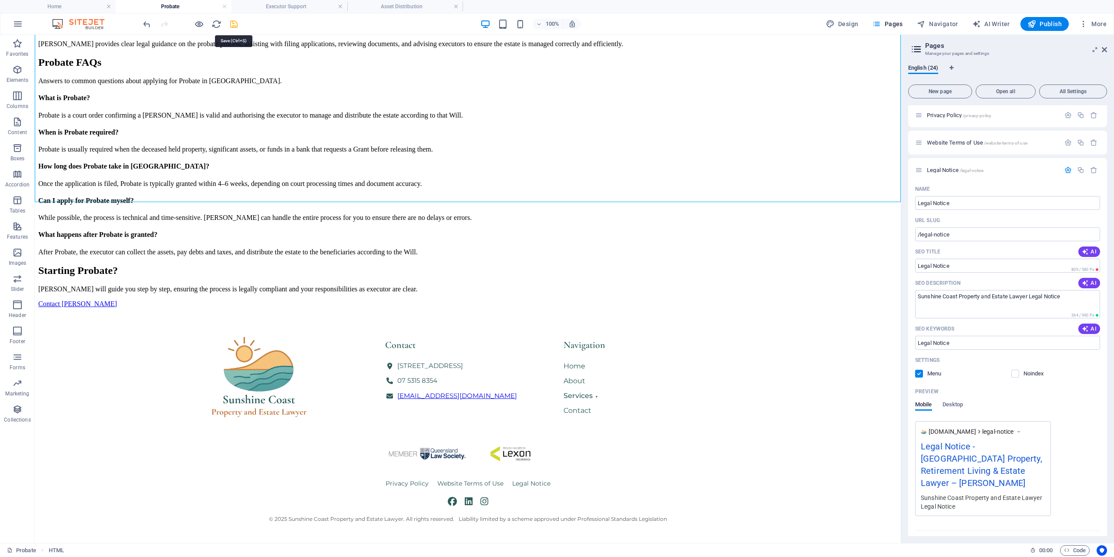
click at [234, 24] on icon "save" at bounding box center [234, 24] width 10 height 10
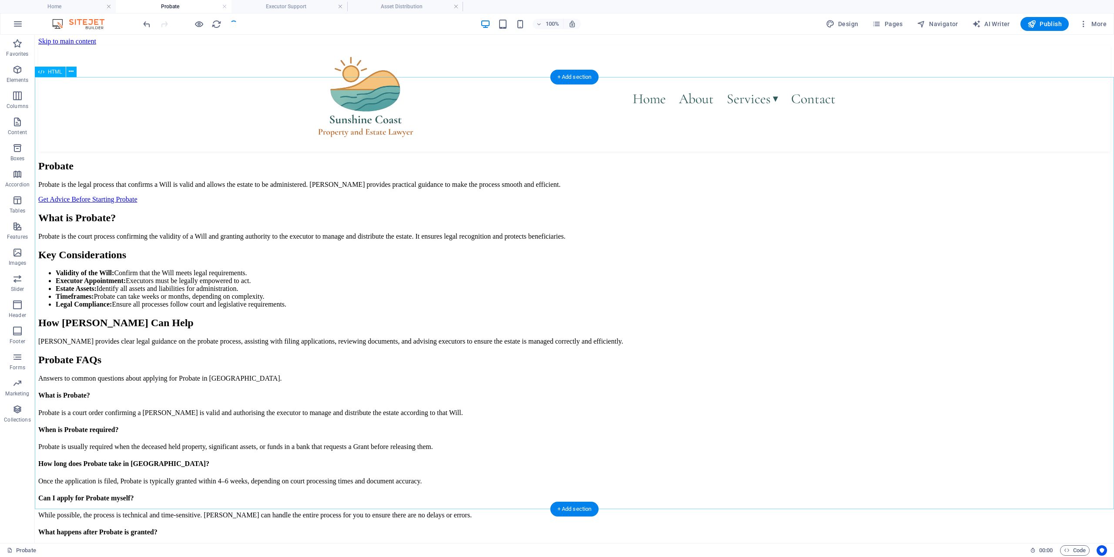
scroll to position [0, 0]
click at [291, 6] on h4 "Executor Support" at bounding box center [290, 7] width 116 height 10
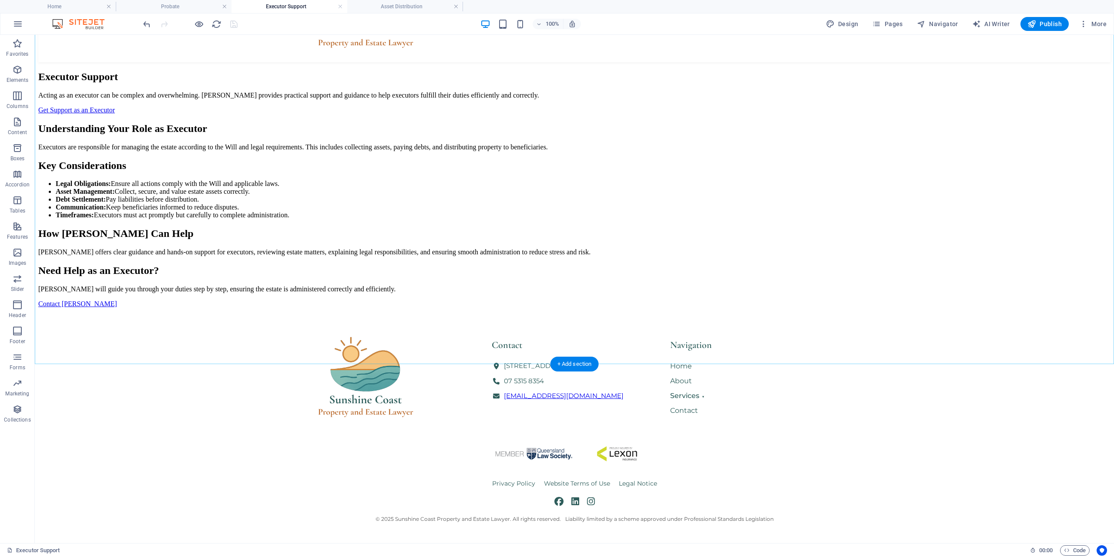
scroll to position [355, 0]
click at [566, 316] on div "+ Add section" at bounding box center [575, 319] width 48 height 15
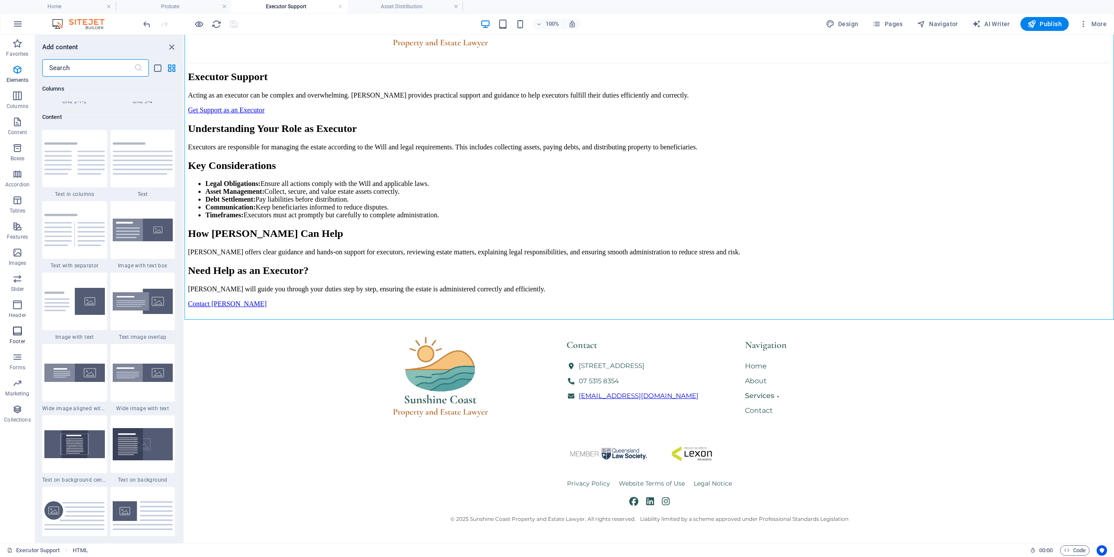
scroll to position [1523, 0]
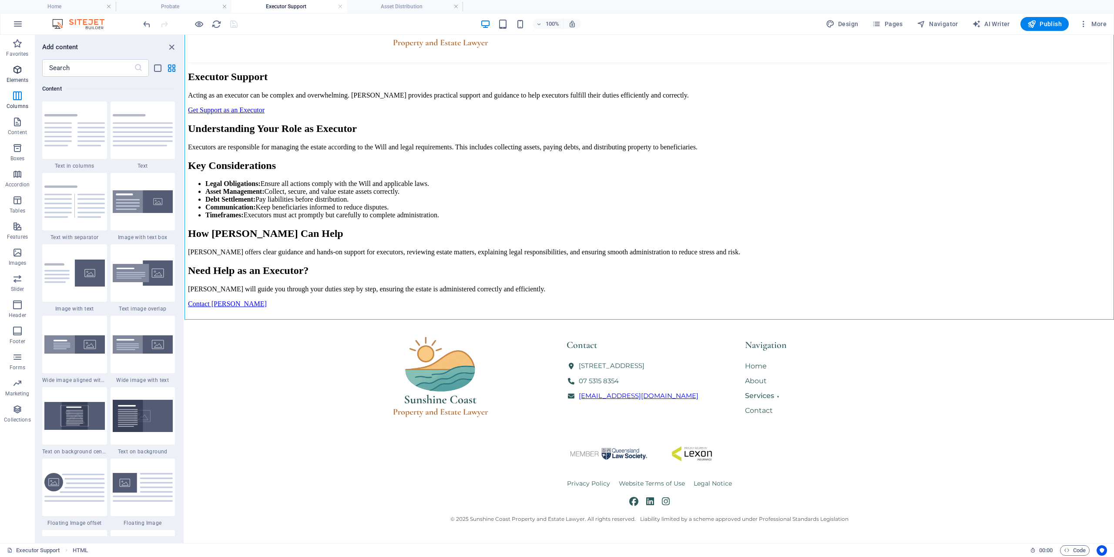
click at [13, 73] on icon "button" at bounding box center [17, 69] width 10 height 10
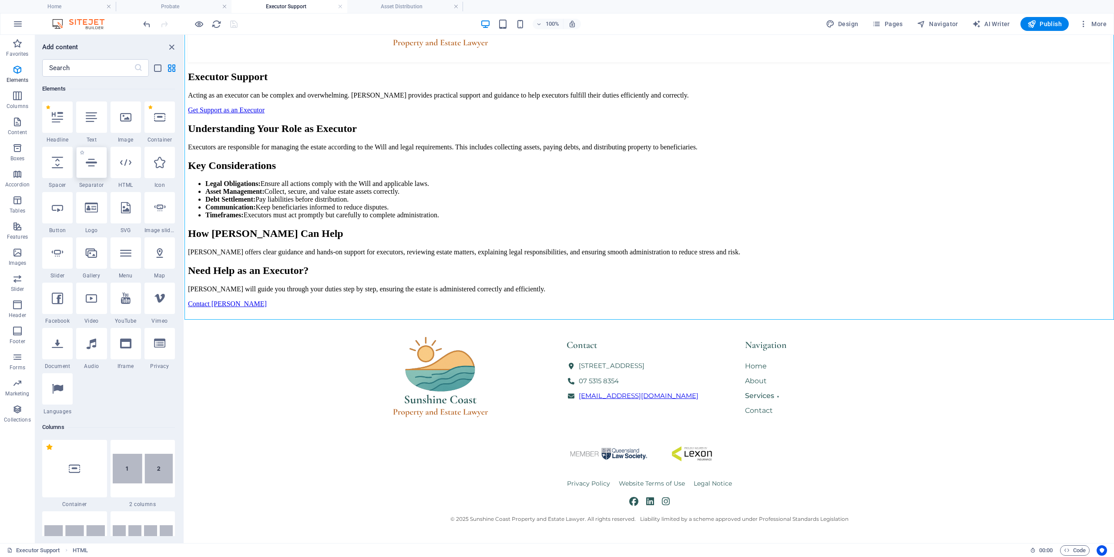
scroll to position [93, 0]
drag, startPoint x: 123, startPoint y: 172, endPoint x: 14, endPoint y: 179, distance: 109.1
click at [123, 172] on div at bounding box center [126, 162] width 30 height 31
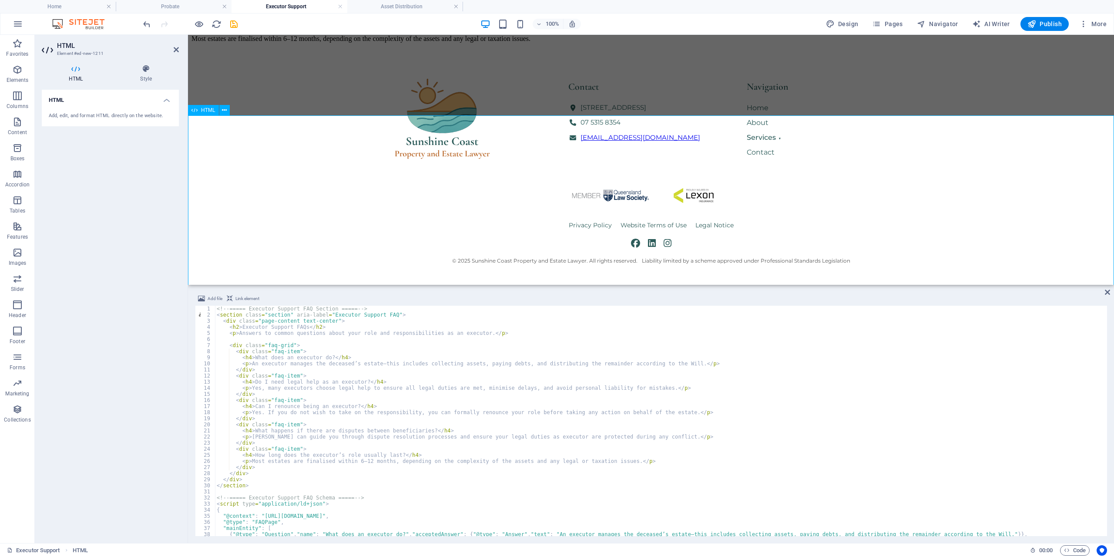
scroll to position [604, 0]
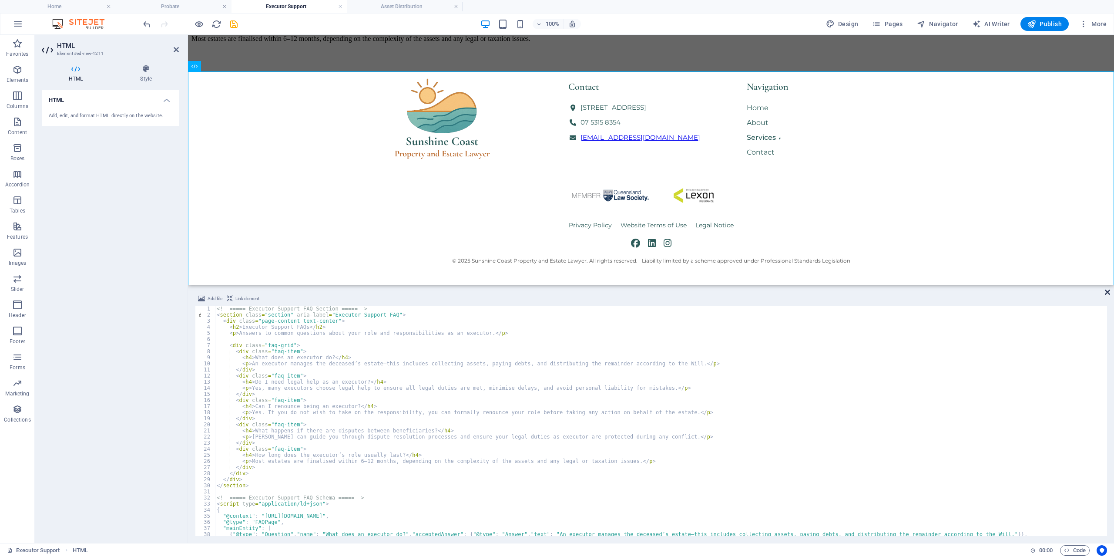
click at [1107, 292] on icon at bounding box center [1107, 292] width 5 height 7
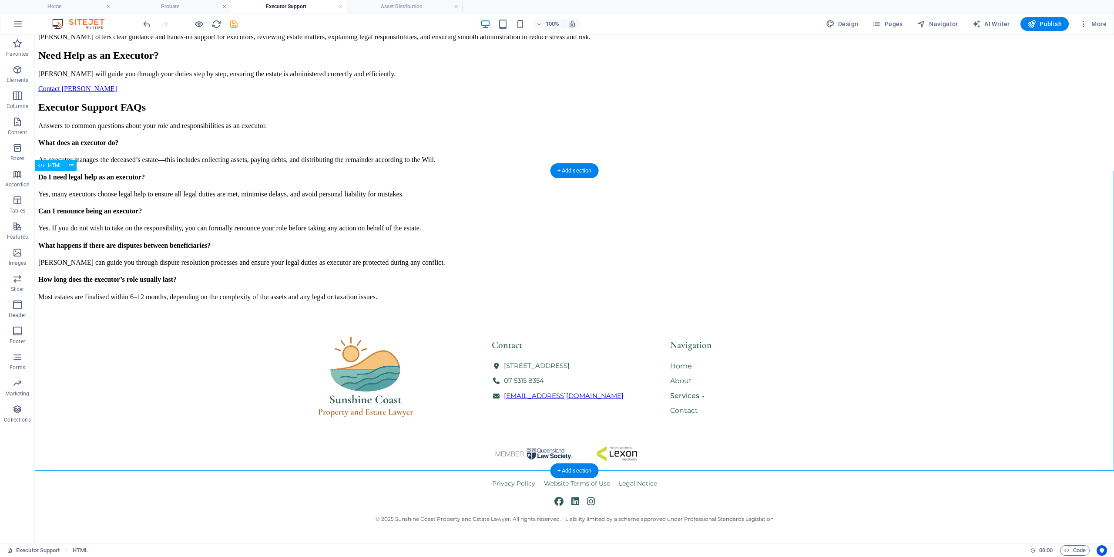
scroll to position [426, 0]
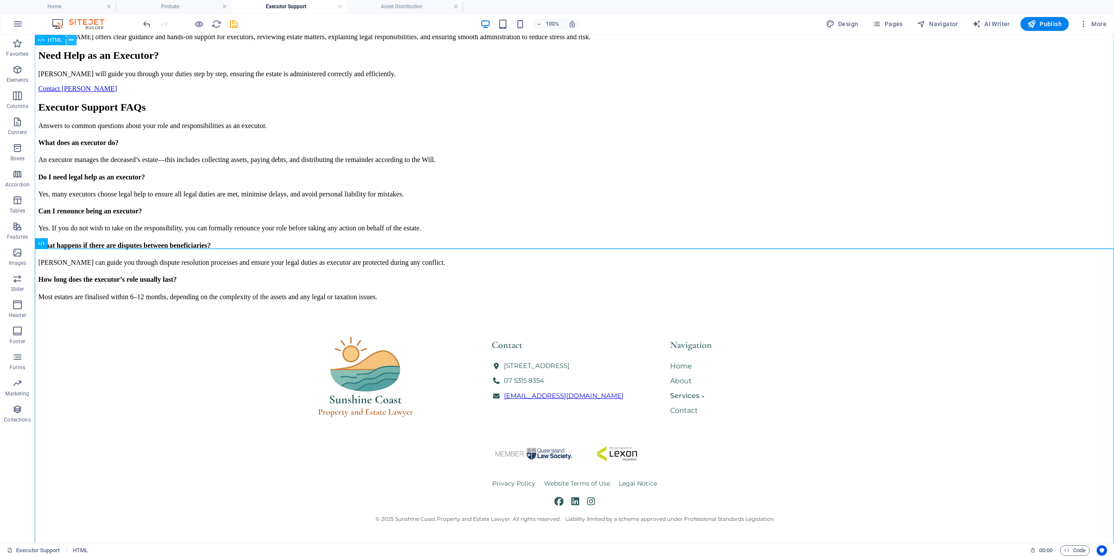
click at [74, 39] on icon at bounding box center [71, 40] width 5 height 9
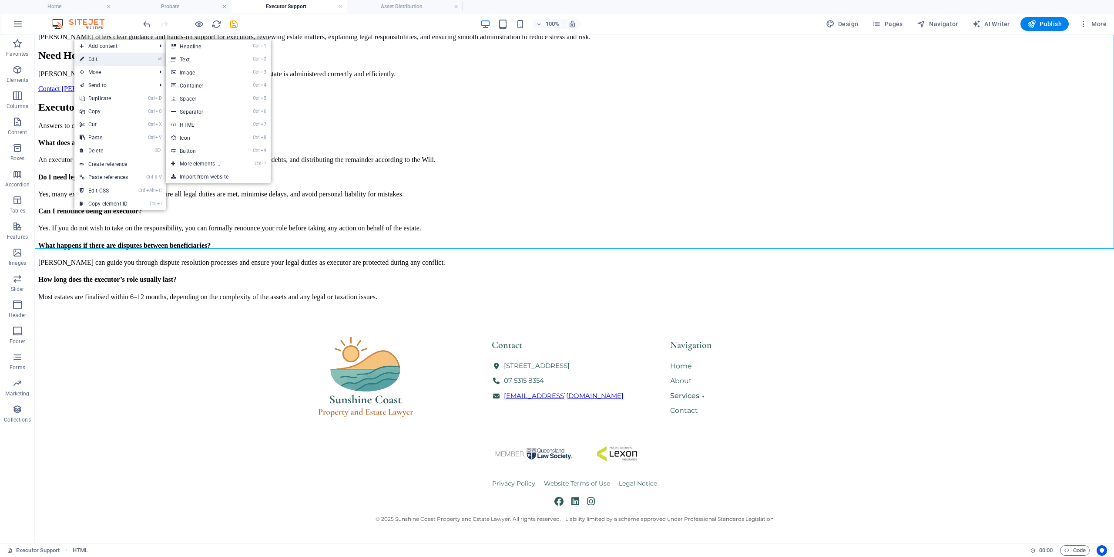
click at [96, 61] on link "⏎ Edit" at bounding box center [103, 59] width 59 height 13
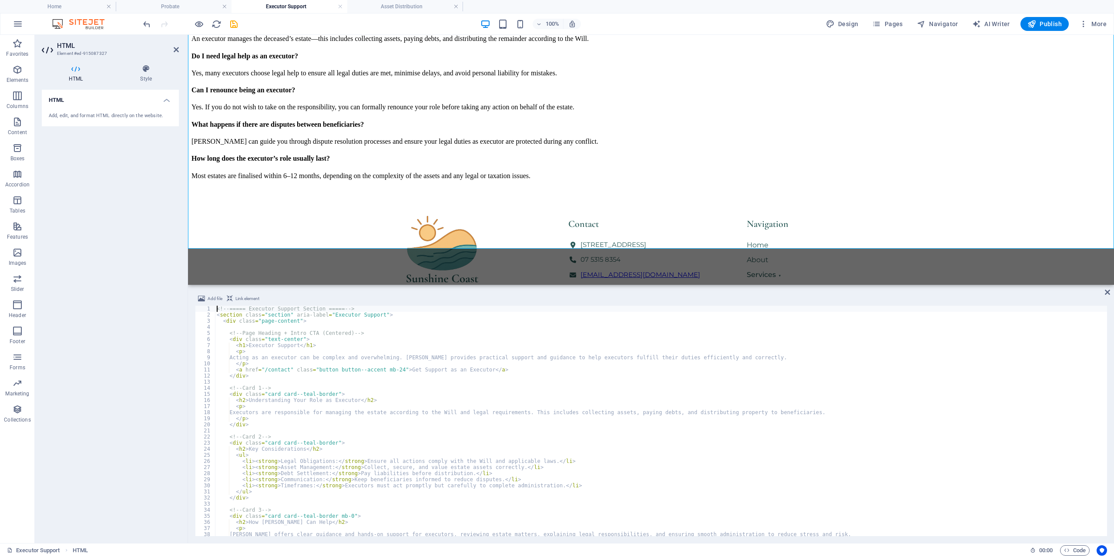
scroll to position [105, 0]
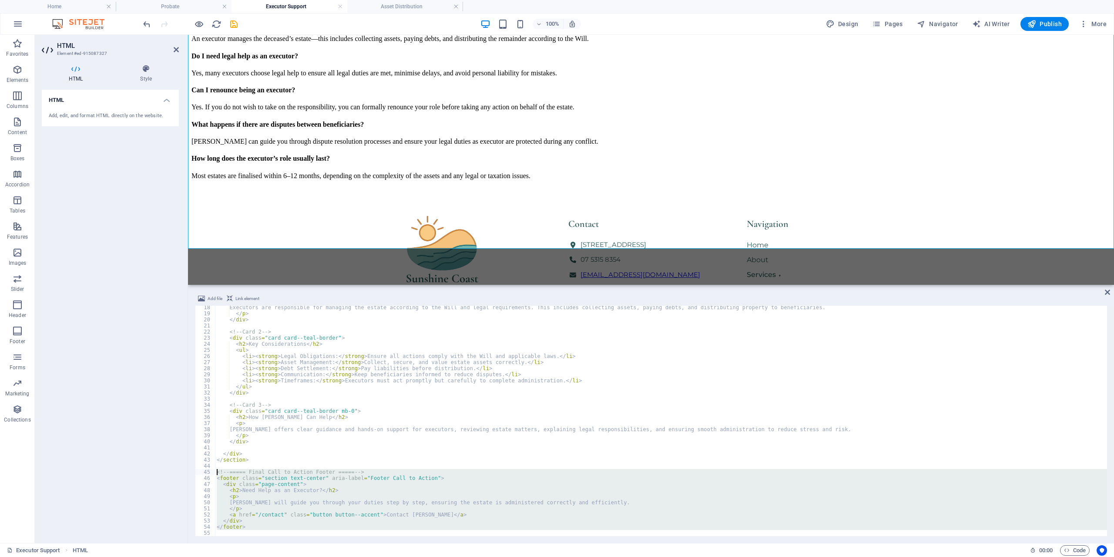
drag, startPoint x: 251, startPoint y: 525, endPoint x: 215, endPoint y: 471, distance: 65.1
click at [215, 471] on div "Executors are responsible for managing the estate according to the Will and leg…" at bounding box center [661, 421] width 892 height 230
type textarea "<!-- ===== Final Call to Action Footer ===== --> <footer class="section text-ce…"
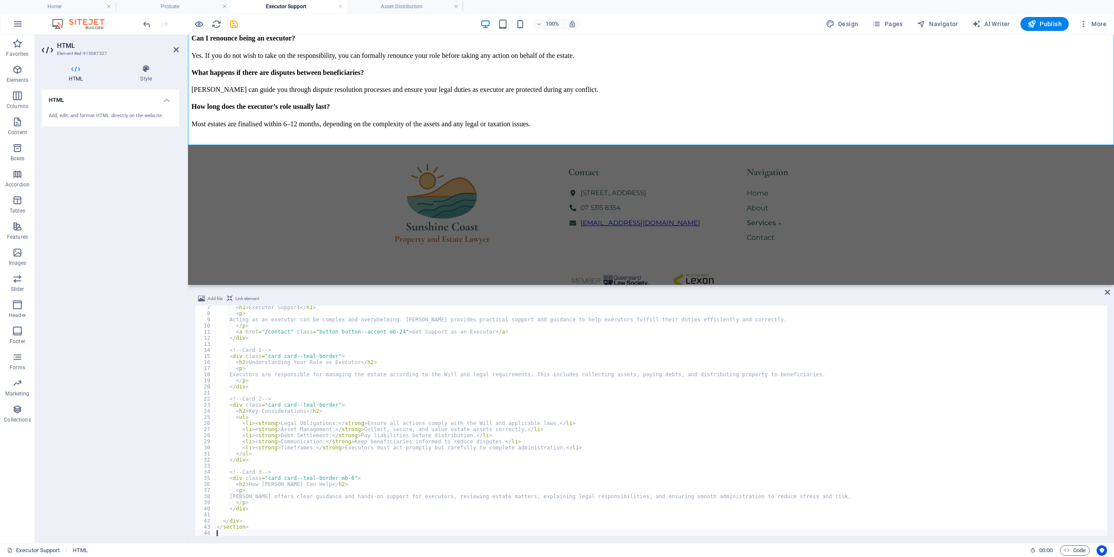
scroll to position [38, 0]
click at [1107, 291] on icon at bounding box center [1107, 292] width 5 height 7
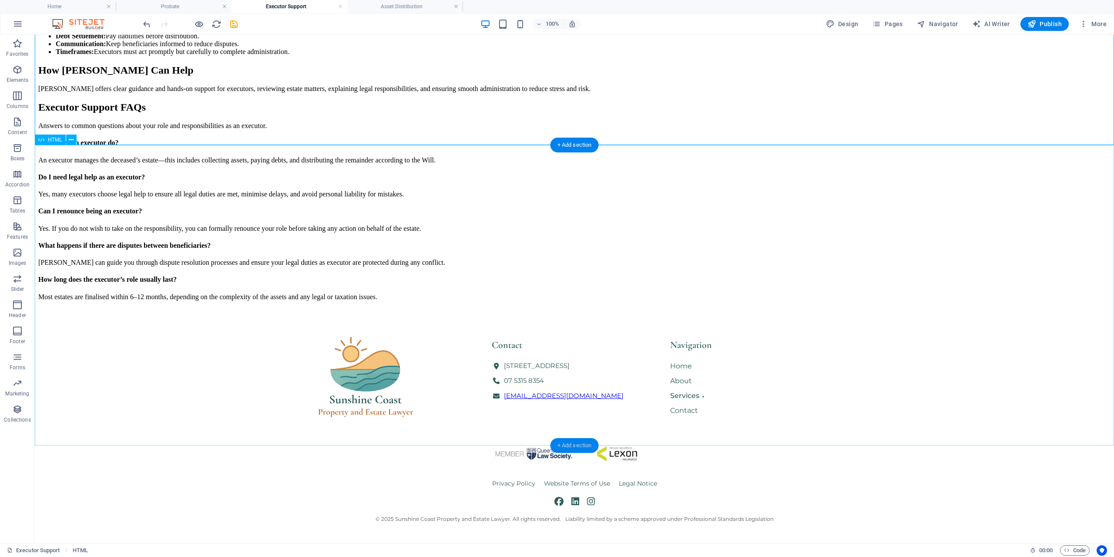
click at [582, 449] on div "+ Add section" at bounding box center [575, 445] width 48 height 15
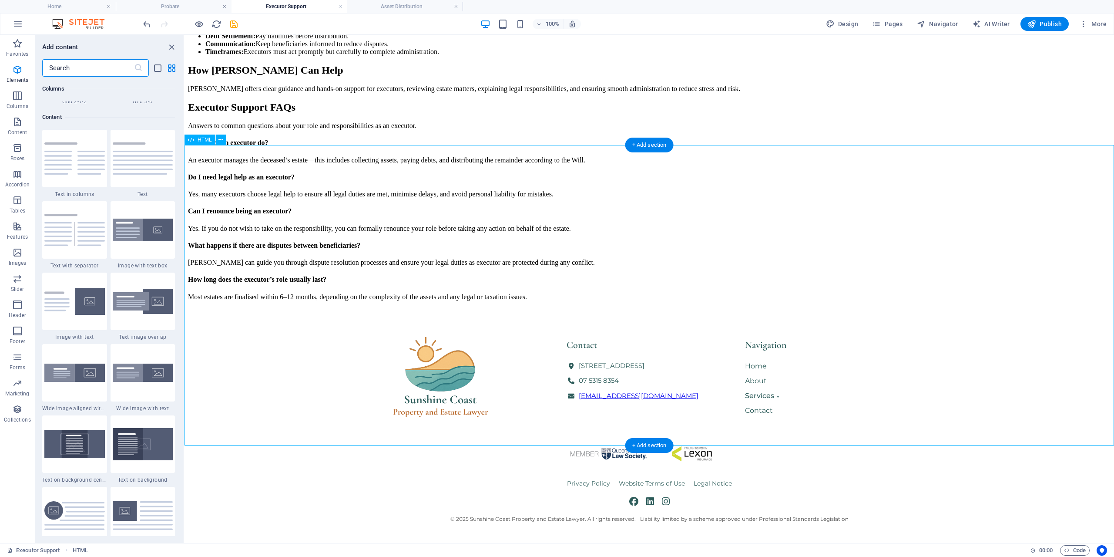
scroll to position [1523, 0]
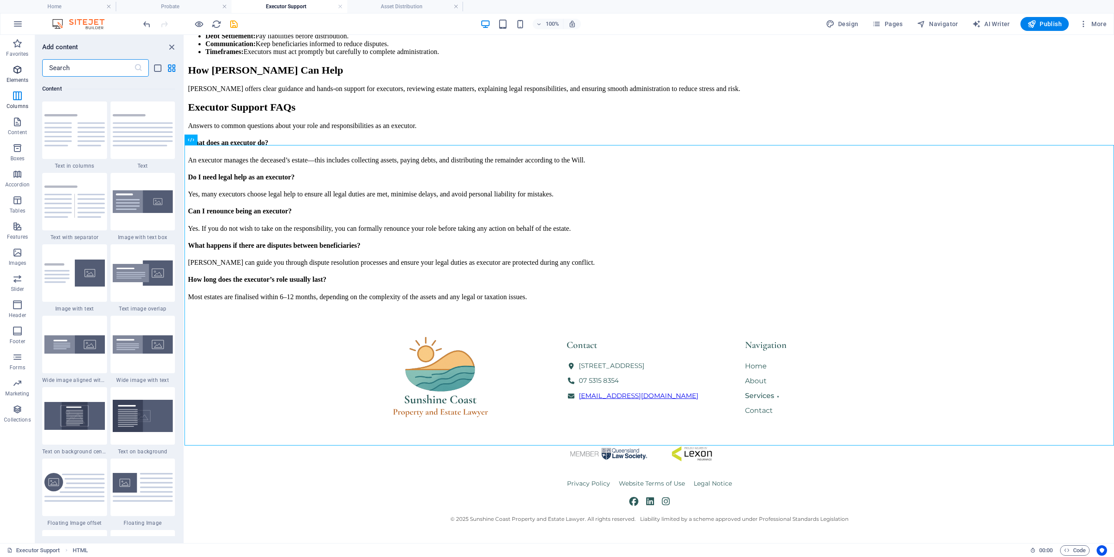
click at [14, 72] on icon "button" at bounding box center [17, 69] width 10 height 10
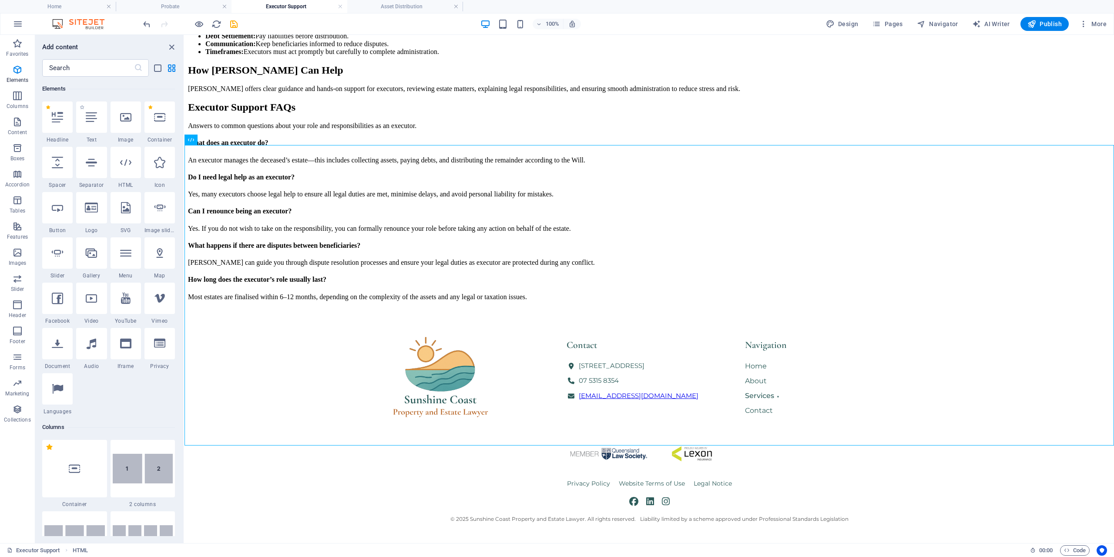
scroll to position [93, 0]
click at [130, 168] on div at bounding box center [126, 162] width 30 height 31
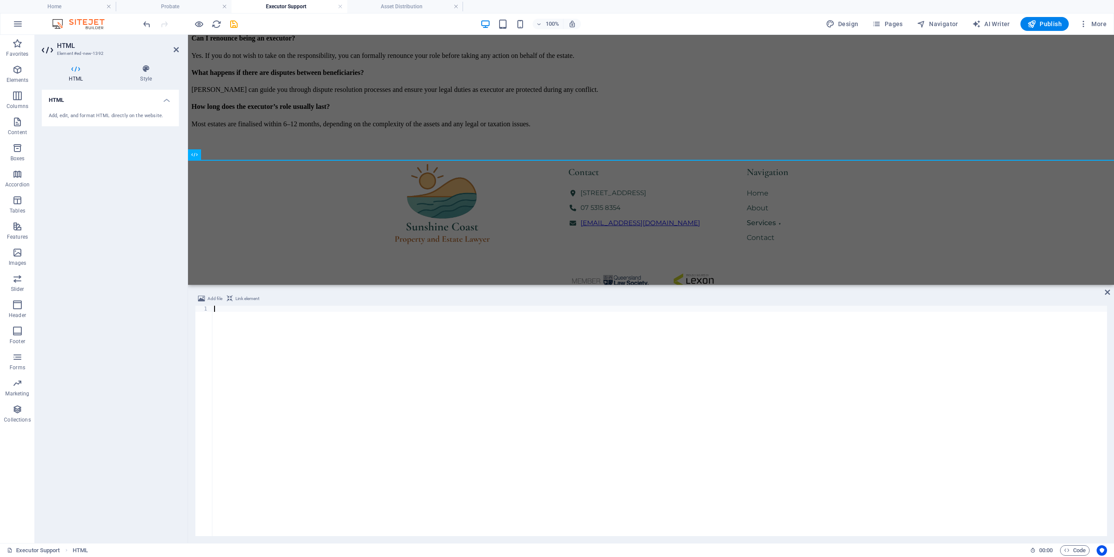
scroll to position [712, 0]
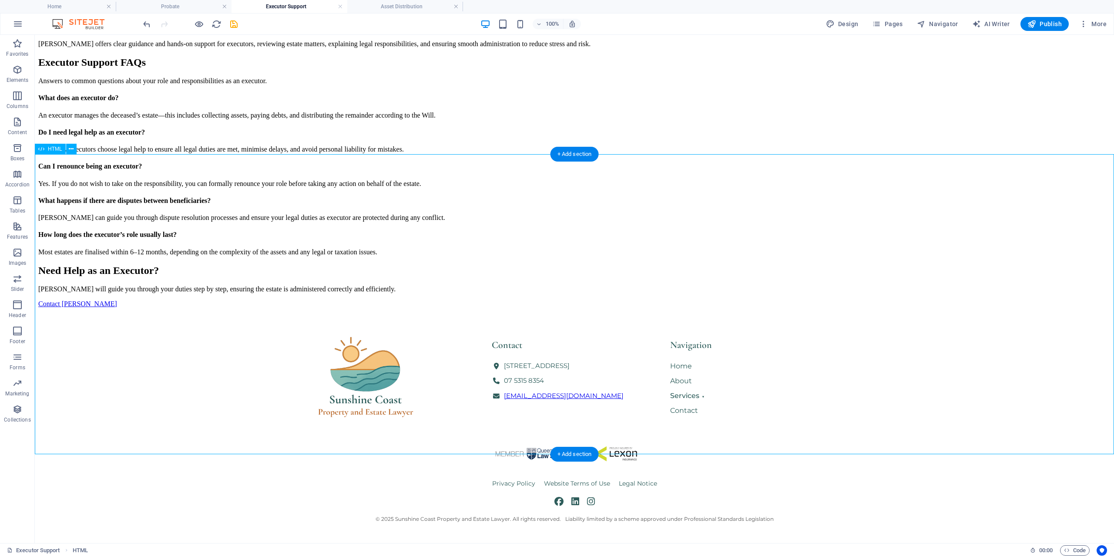
scroll to position [358, 0]
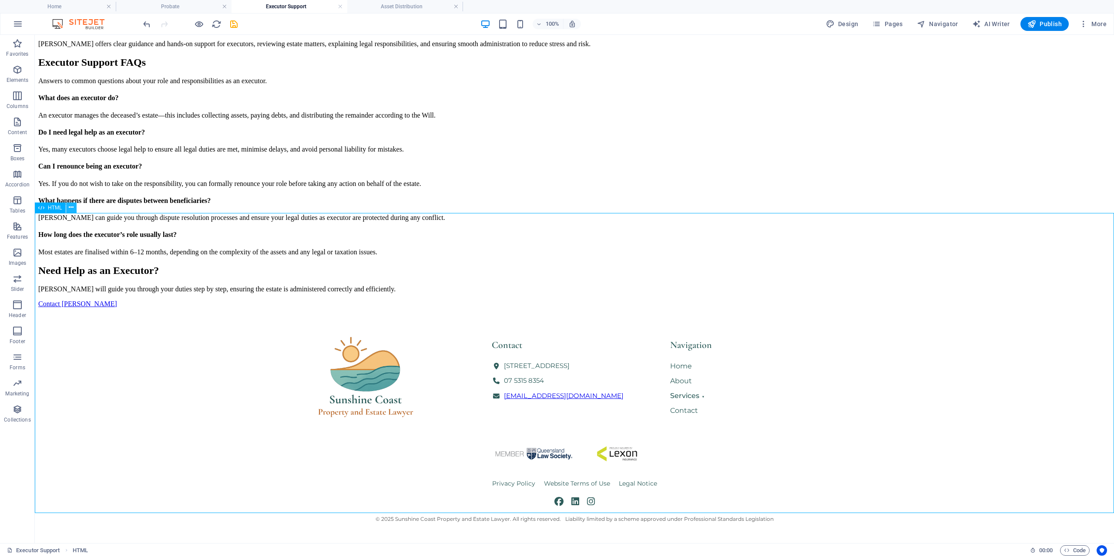
click at [71, 210] on icon at bounding box center [71, 207] width 5 height 9
